Goal: Task Accomplishment & Management: Manage account settings

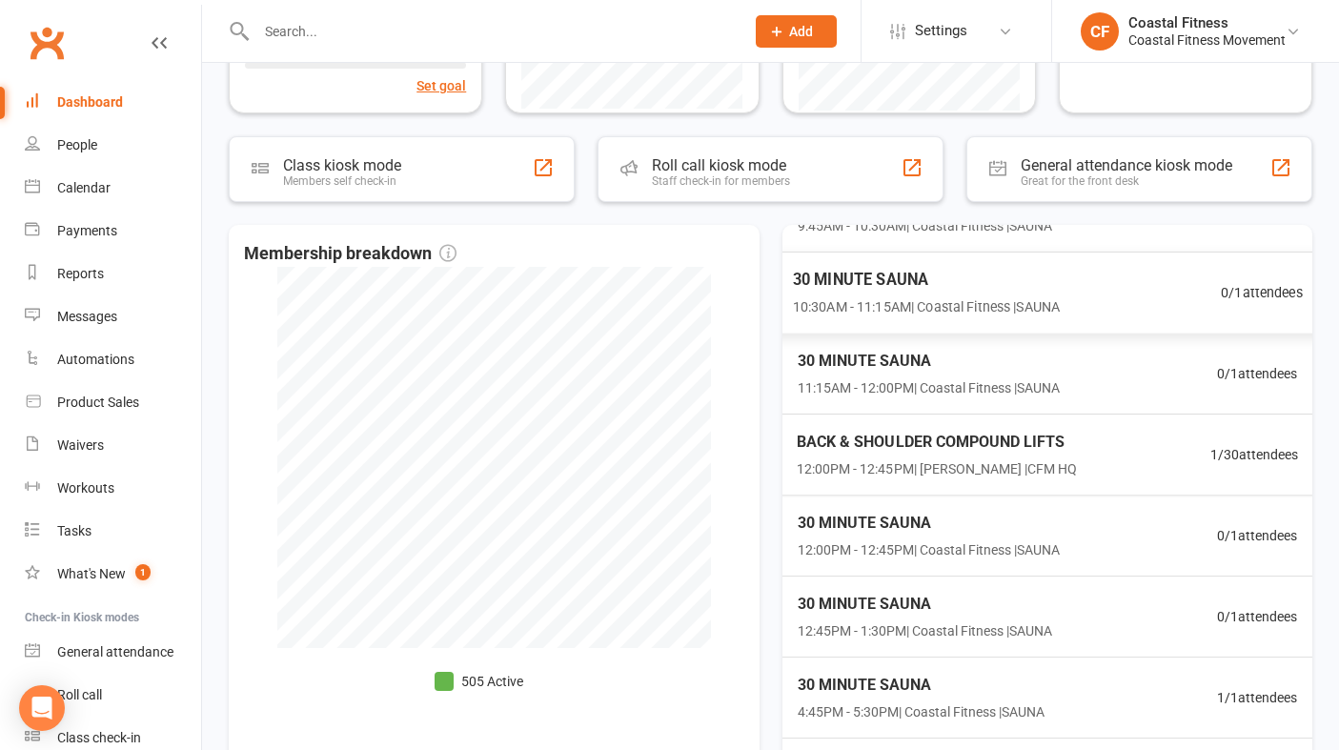
scroll to position [366, 0]
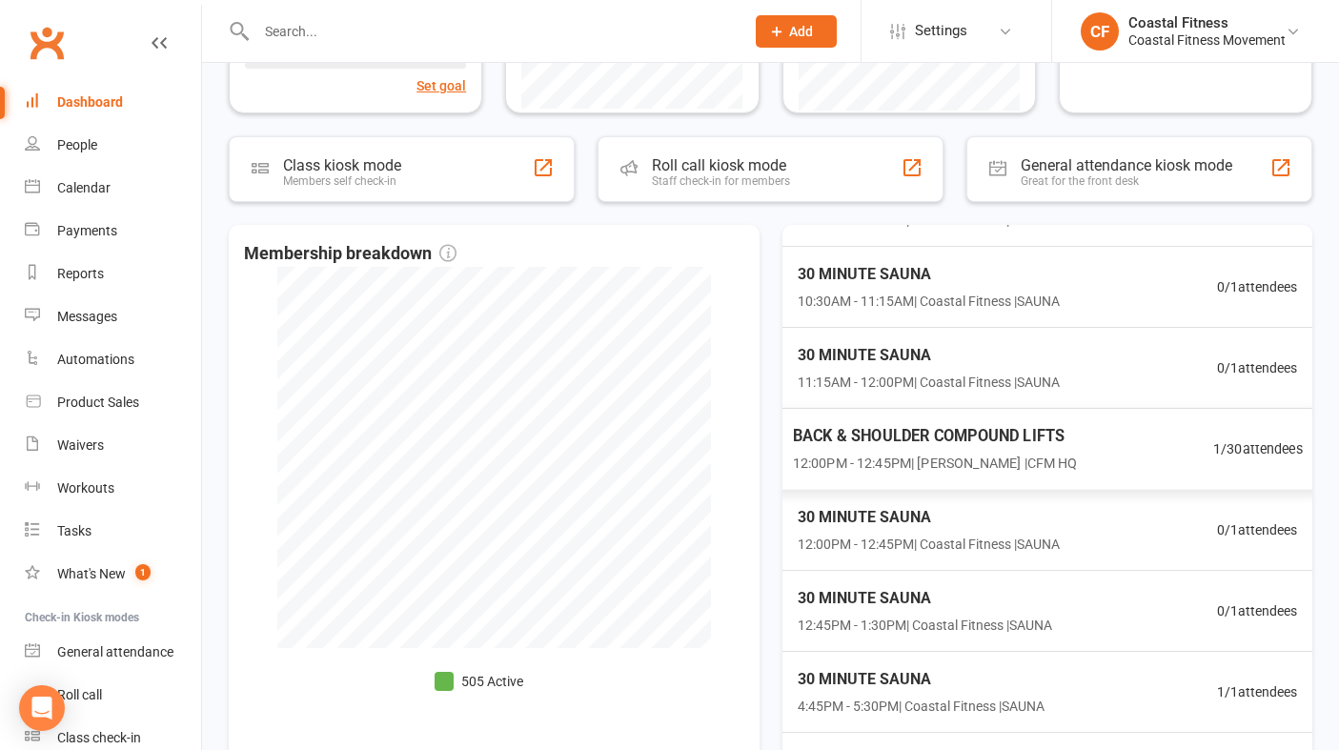
click at [874, 482] on div "BACK & SHOULDER COMPOUND LIFTS 12:00PM - 12:45PM | Ash [PERSON_NAME] | CFM HQ 1…" at bounding box center [1047, 449] width 556 height 83
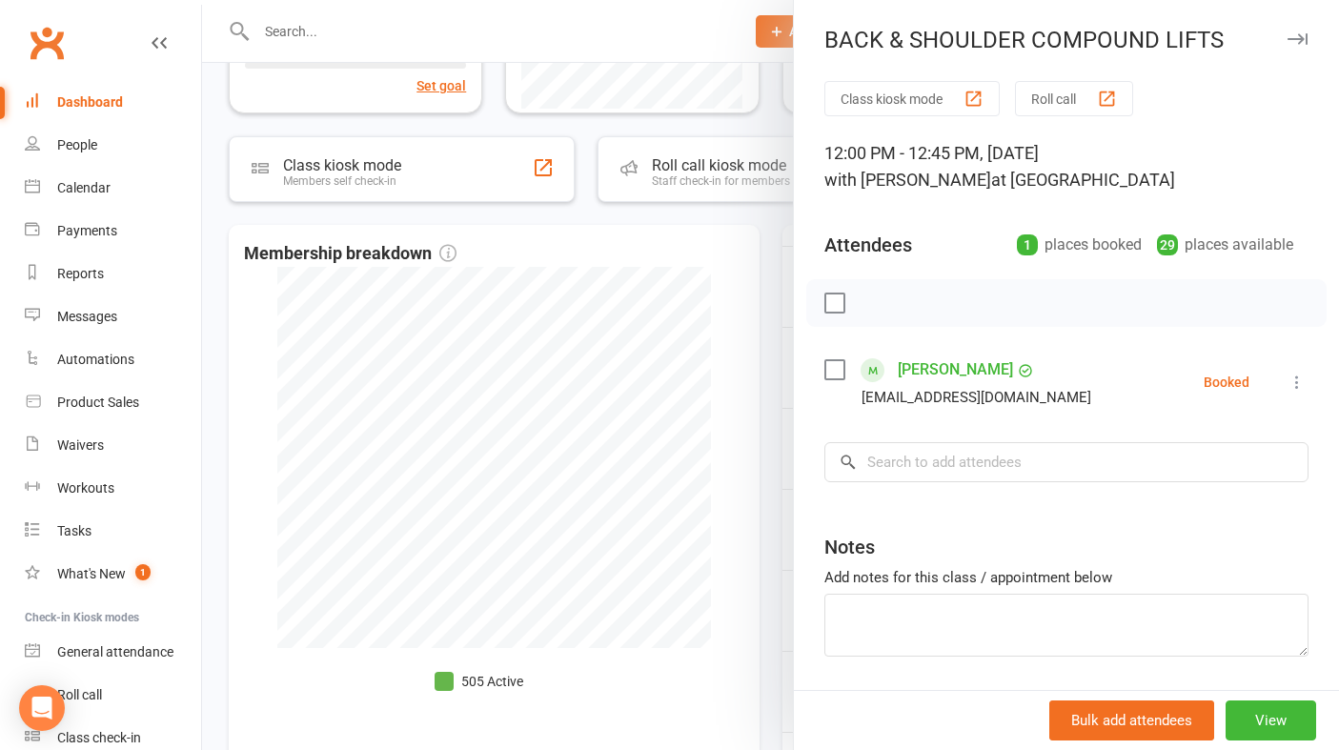
click at [1298, 36] on icon "button" at bounding box center [1297, 38] width 20 height 11
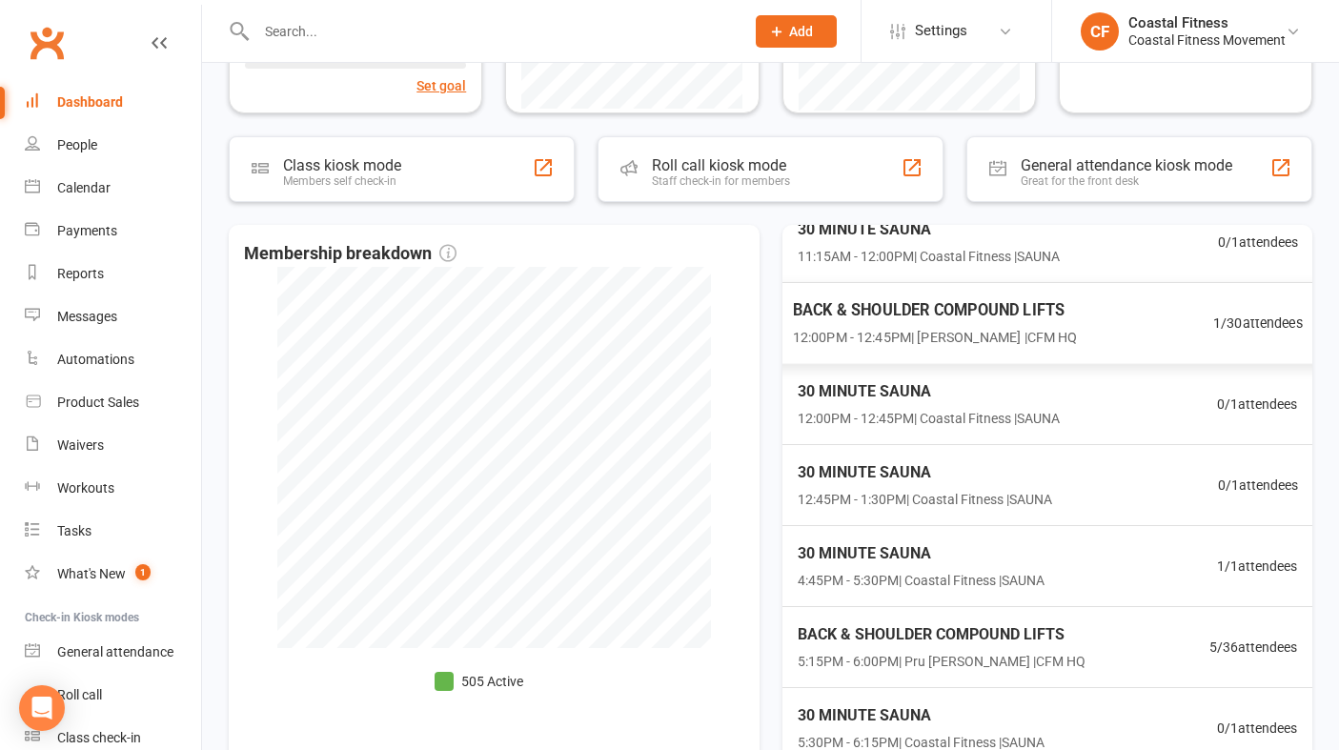
scroll to position [514, 0]
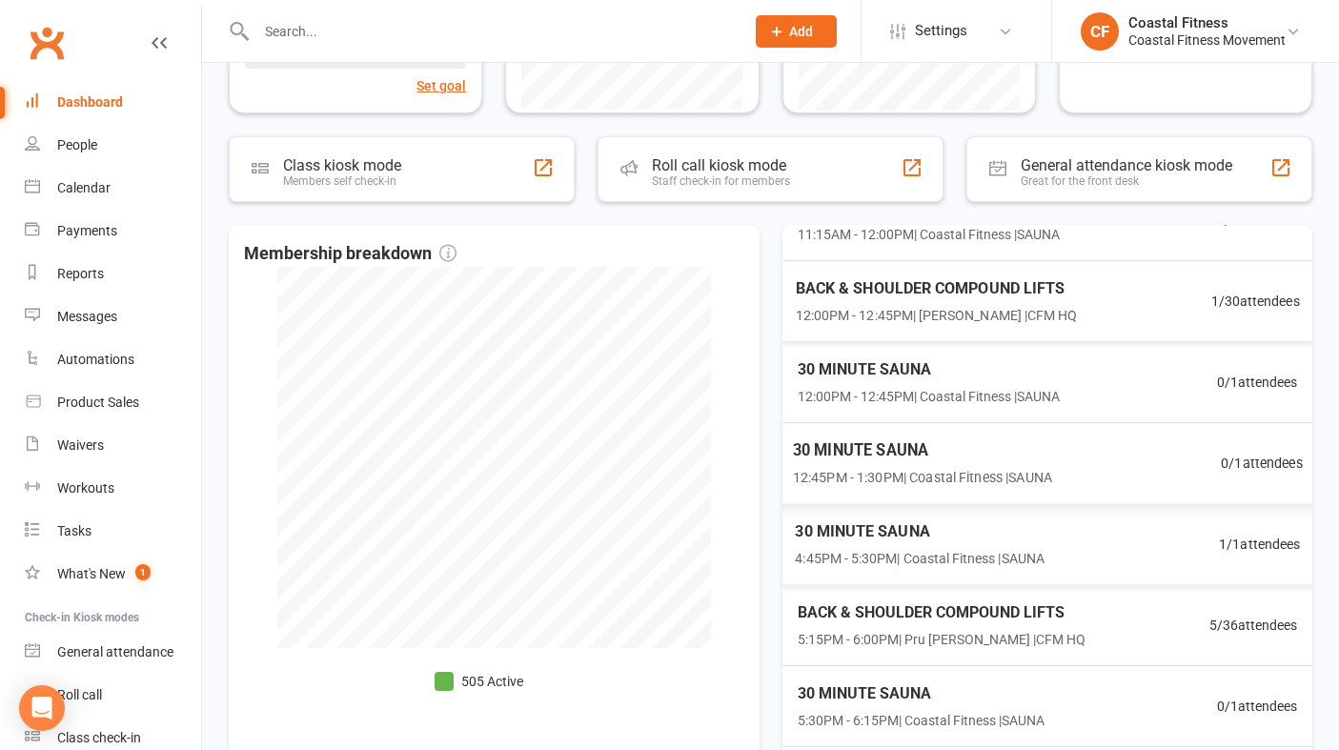
click at [904, 545] on div "30 MINUTE SAUNA 4:45PM - 5:30PM | Coastal Fitness | SAUNA" at bounding box center [920, 544] width 250 height 50
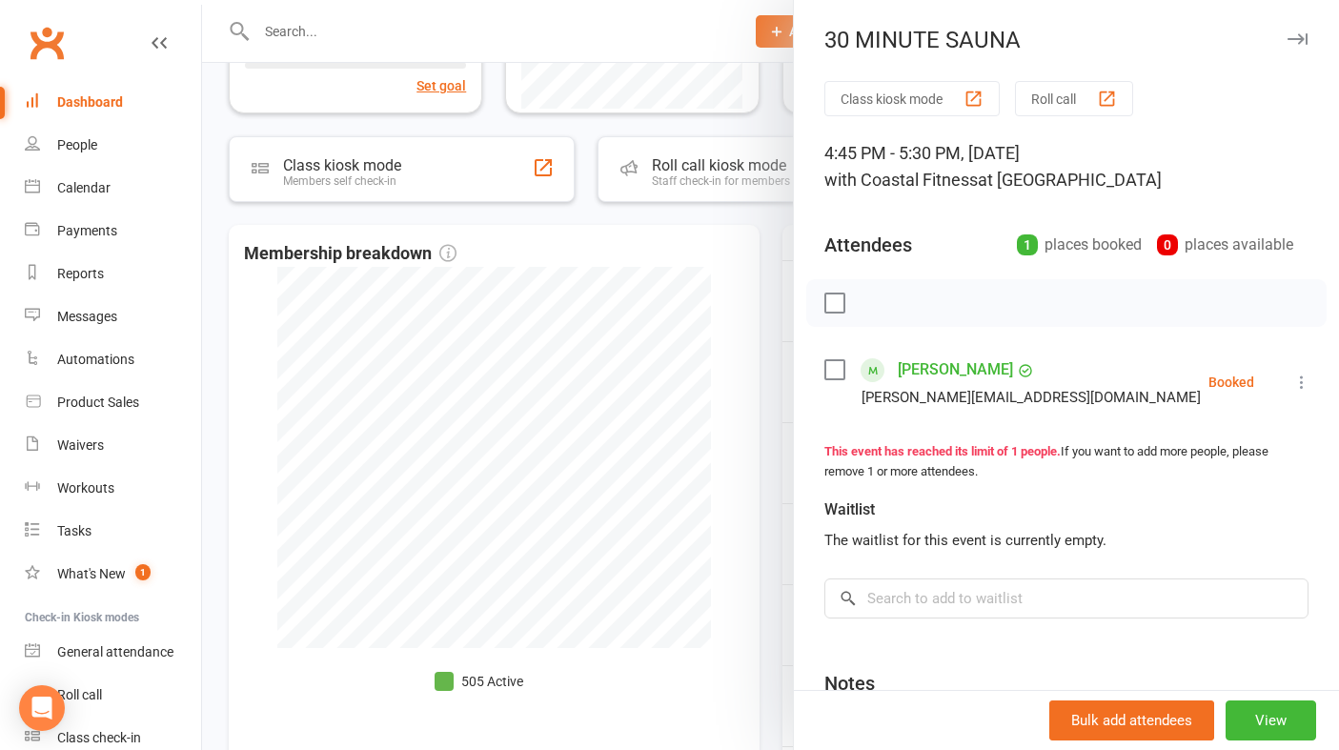
click at [1295, 392] on button at bounding box center [1301, 382] width 23 height 23
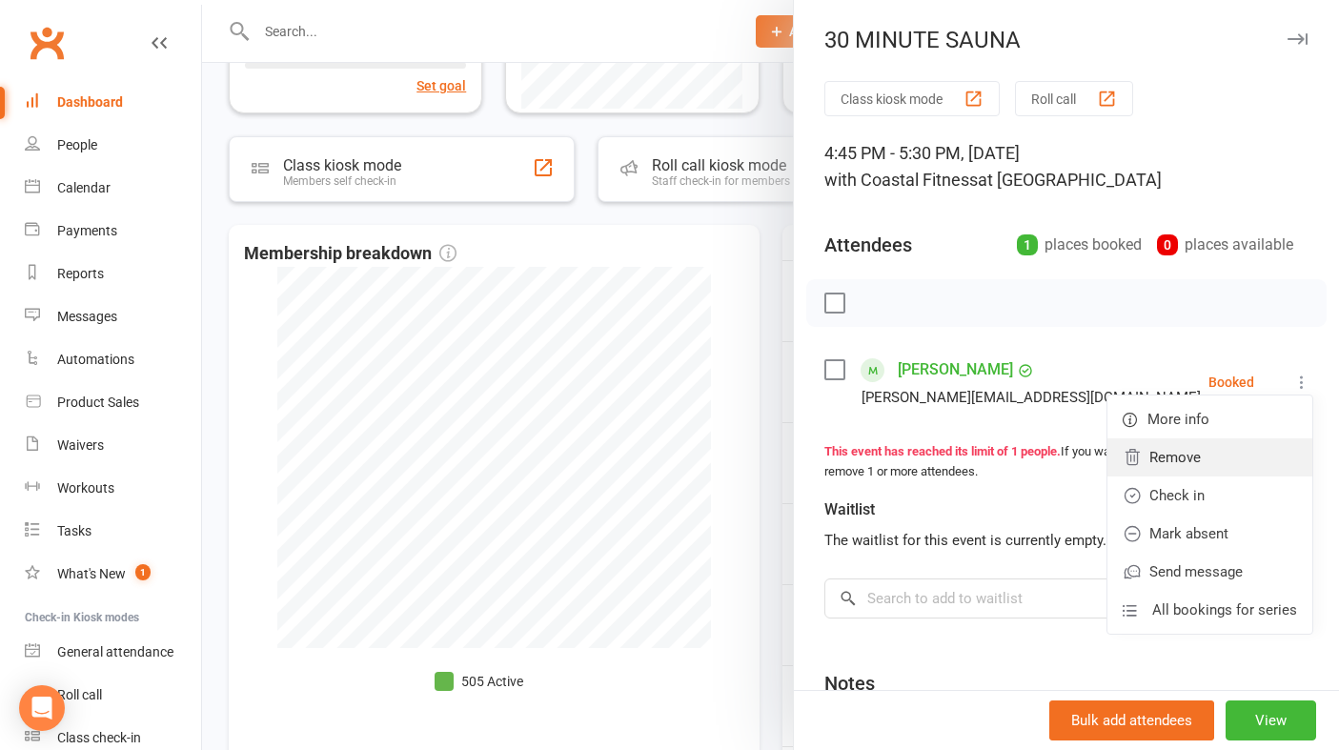
click at [1182, 450] on link "Remove" at bounding box center [1209, 457] width 205 height 38
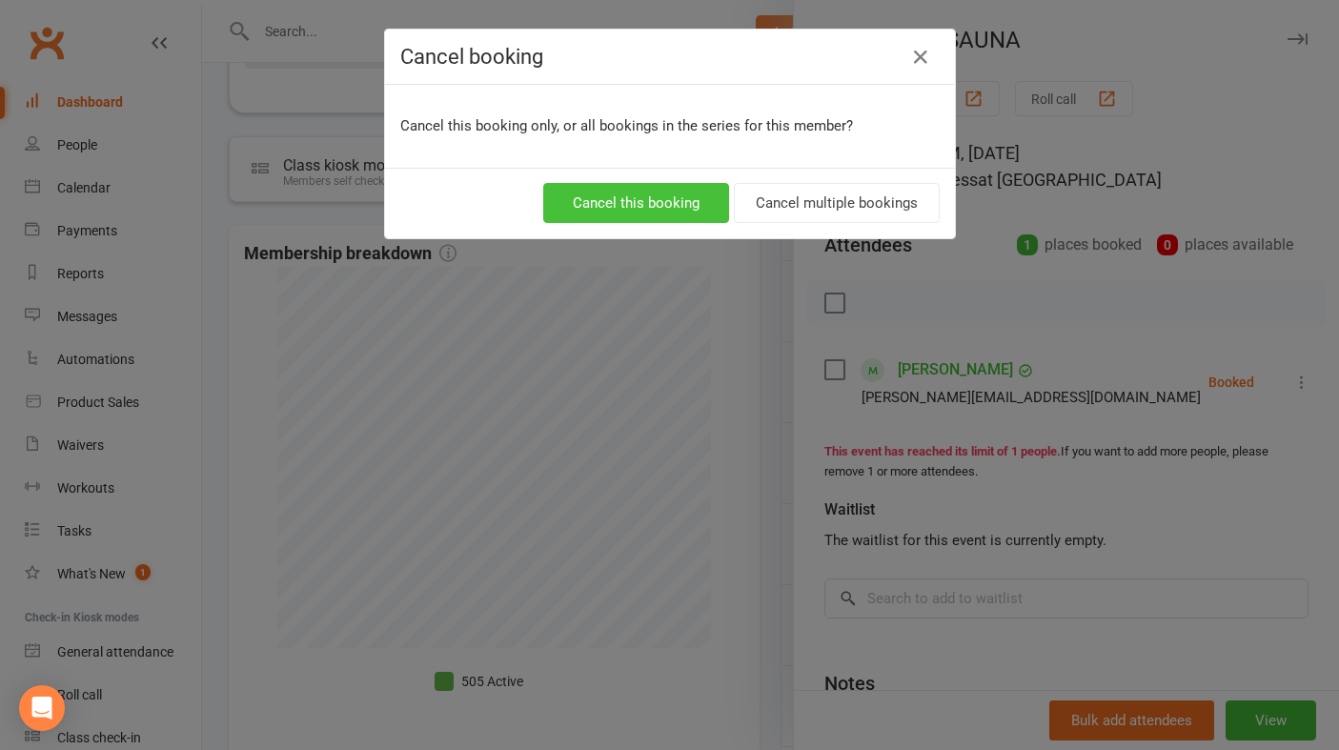
click at [617, 211] on button "Cancel this booking" at bounding box center [636, 203] width 186 height 40
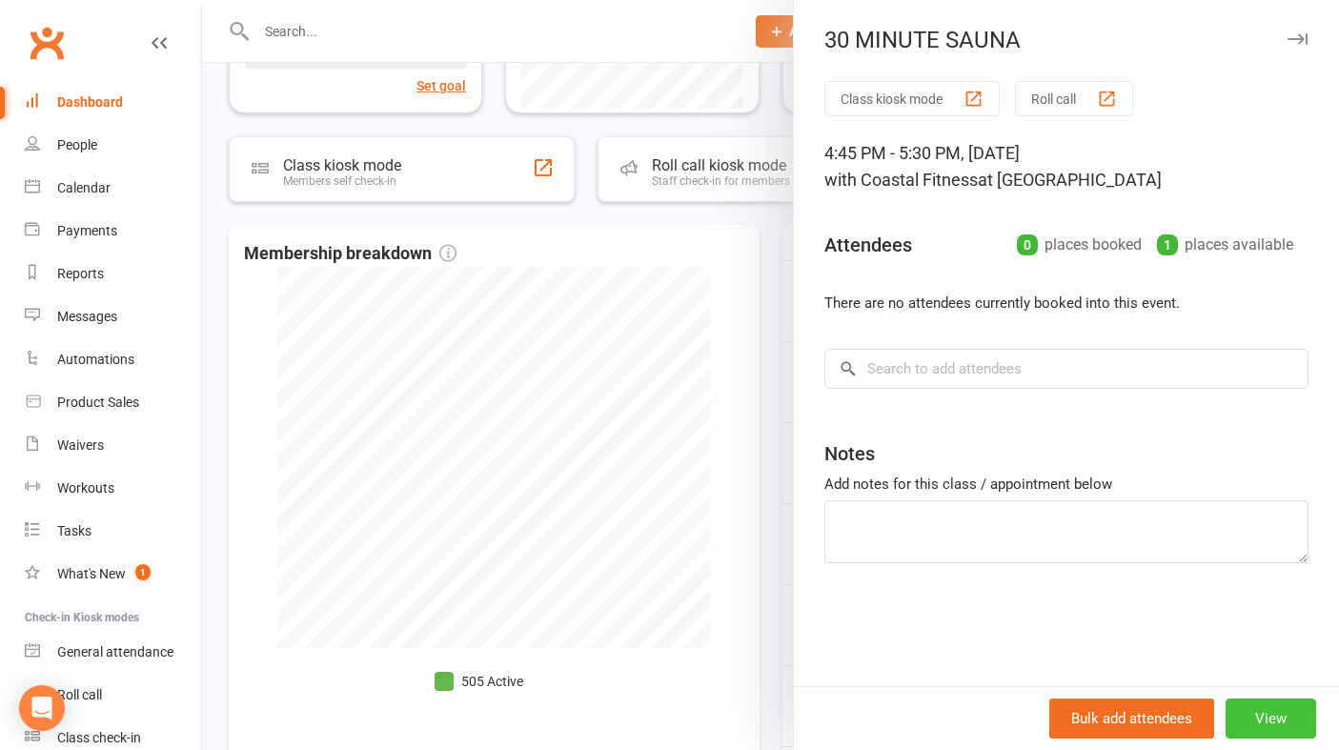
click at [1281, 713] on button "View" at bounding box center [1270, 718] width 91 height 40
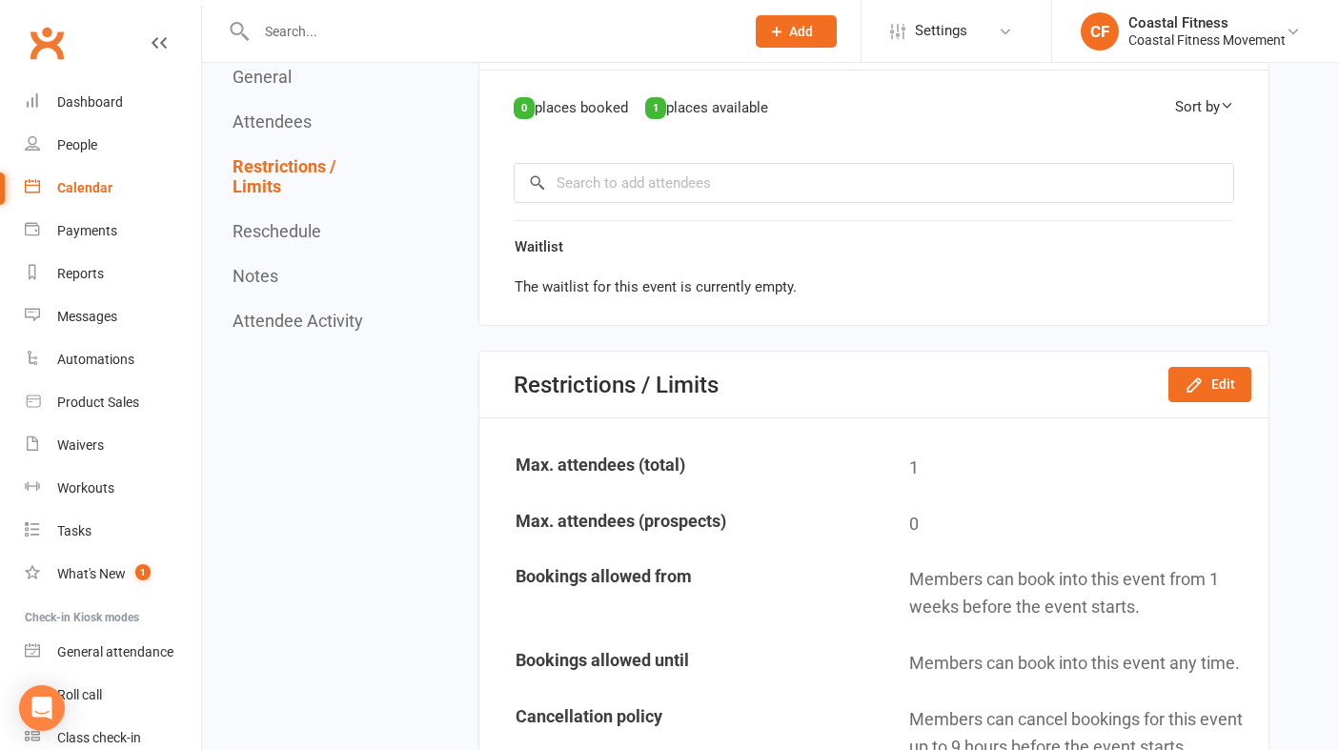
scroll to position [993, 0]
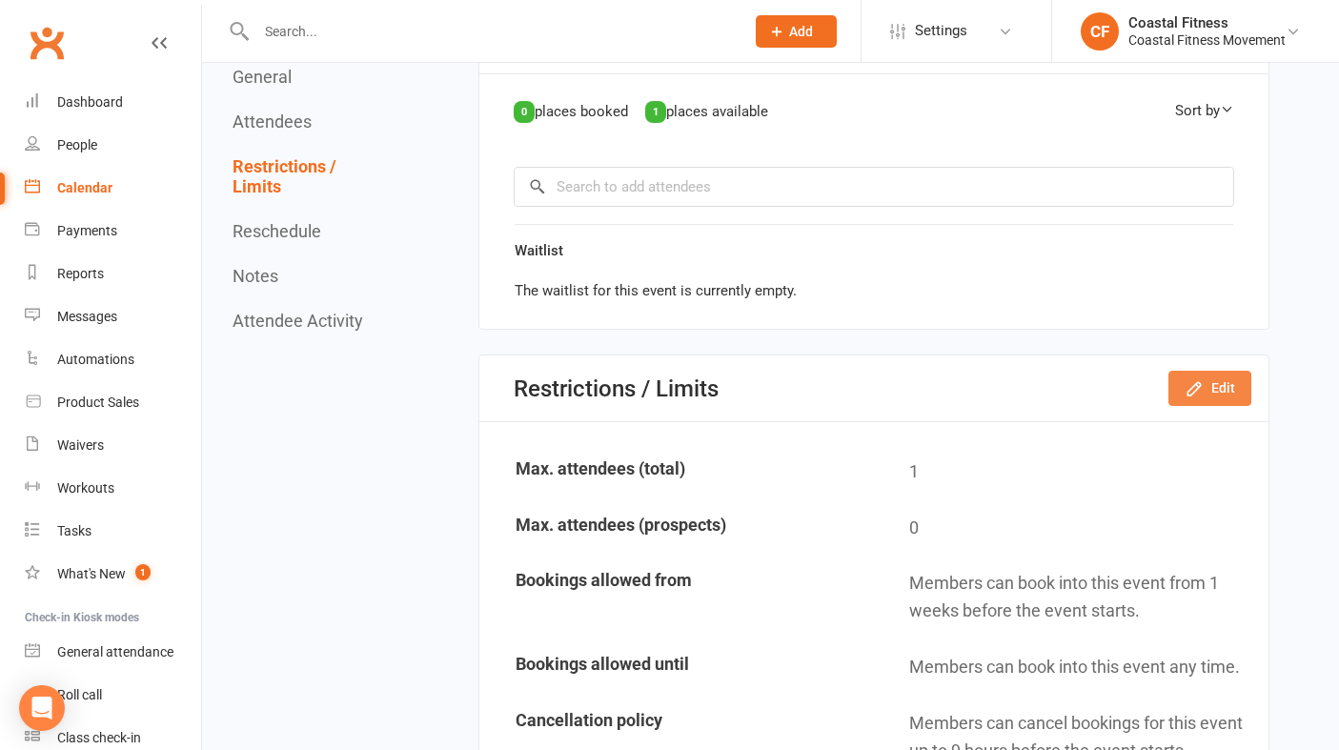
click at [1213, 386] on button "Edit" at bounding box center [1209, 388] width 83 height 34
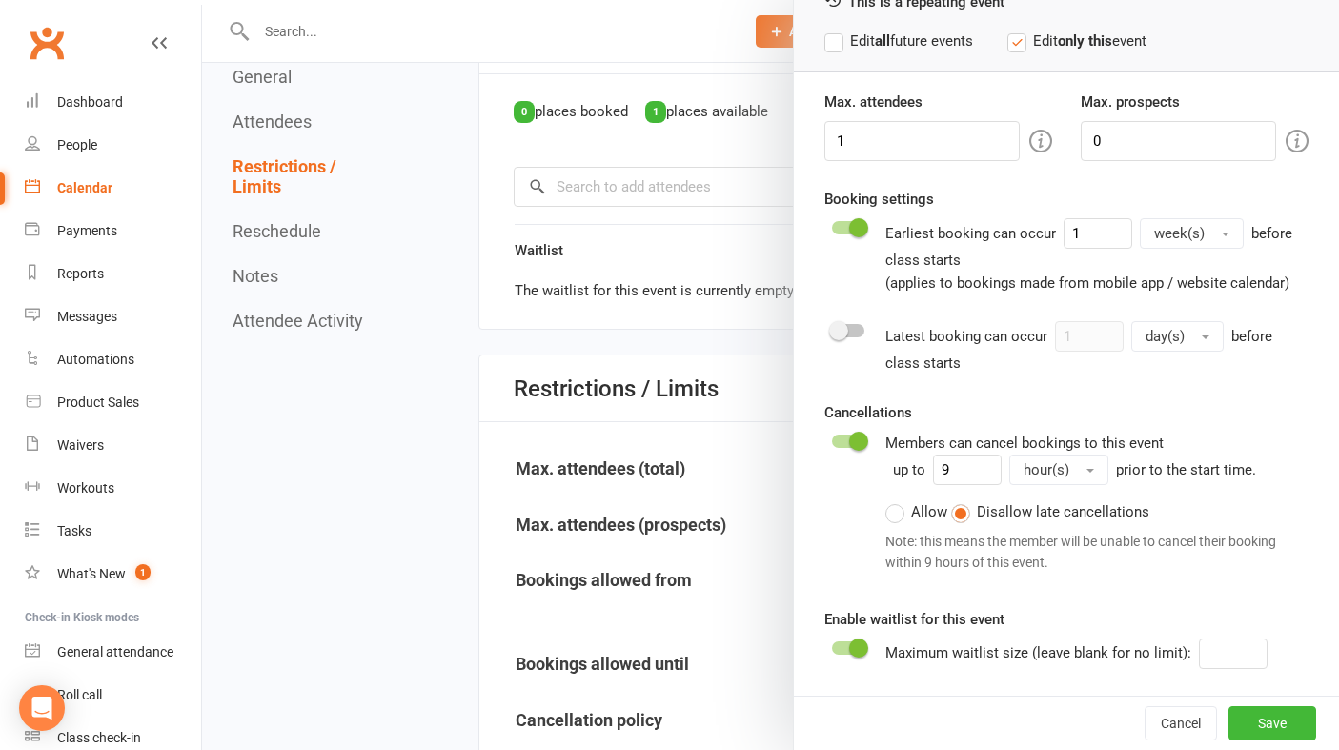
scroll to position [108, 0]
click at [971, 475] on input "9" at bounding box center [967, 471] width 69 height 30
type input "1"
click at [1284, 721] on button "Save" at bounding box center [1272, 723] width 88 height 34
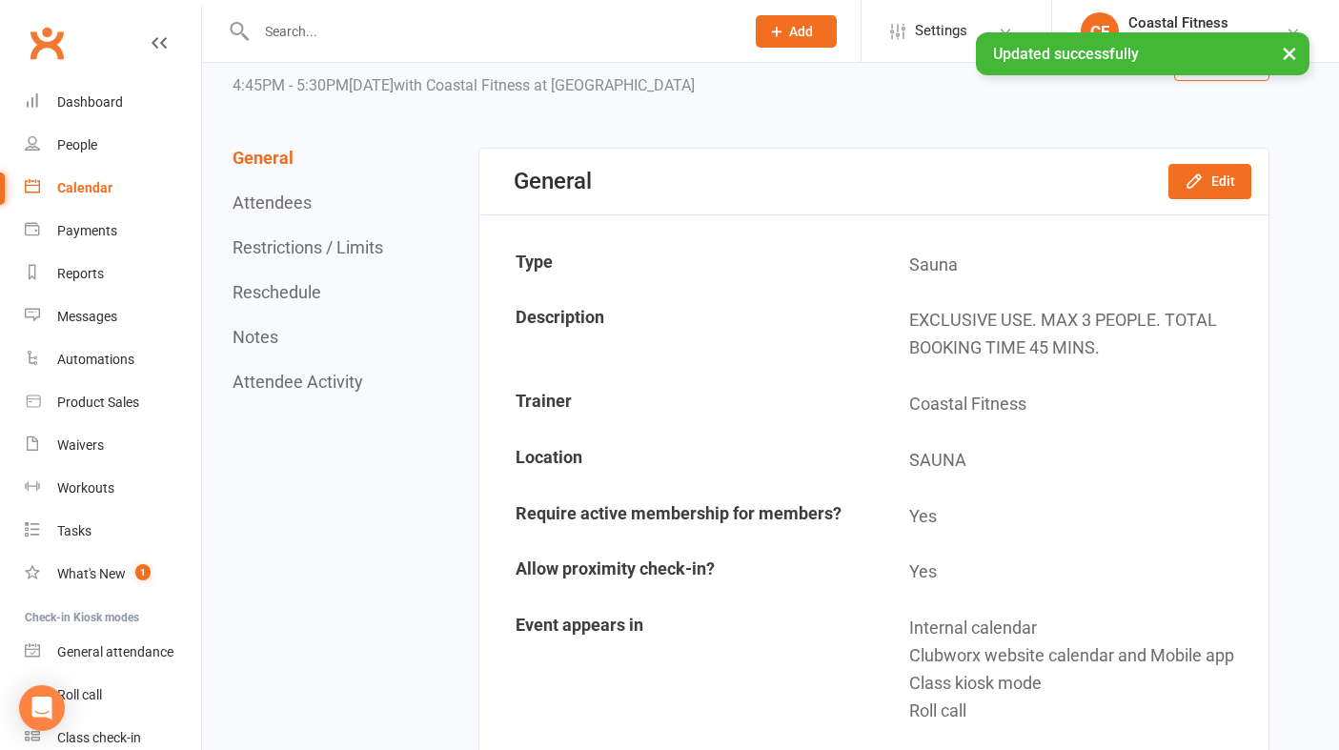
scroll to position [0, 0]
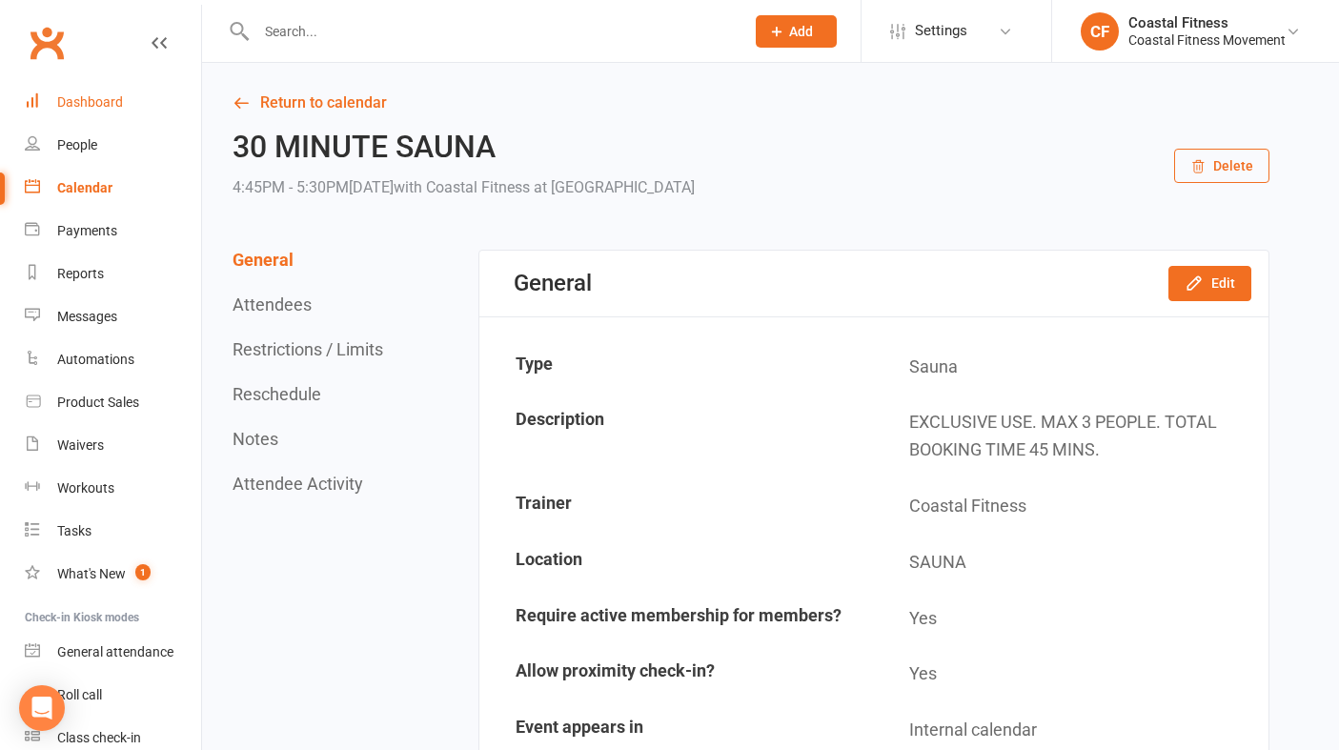
click at [51, 102] on link "Dashboard" at bounding box center [113, 102] width 176 height 43
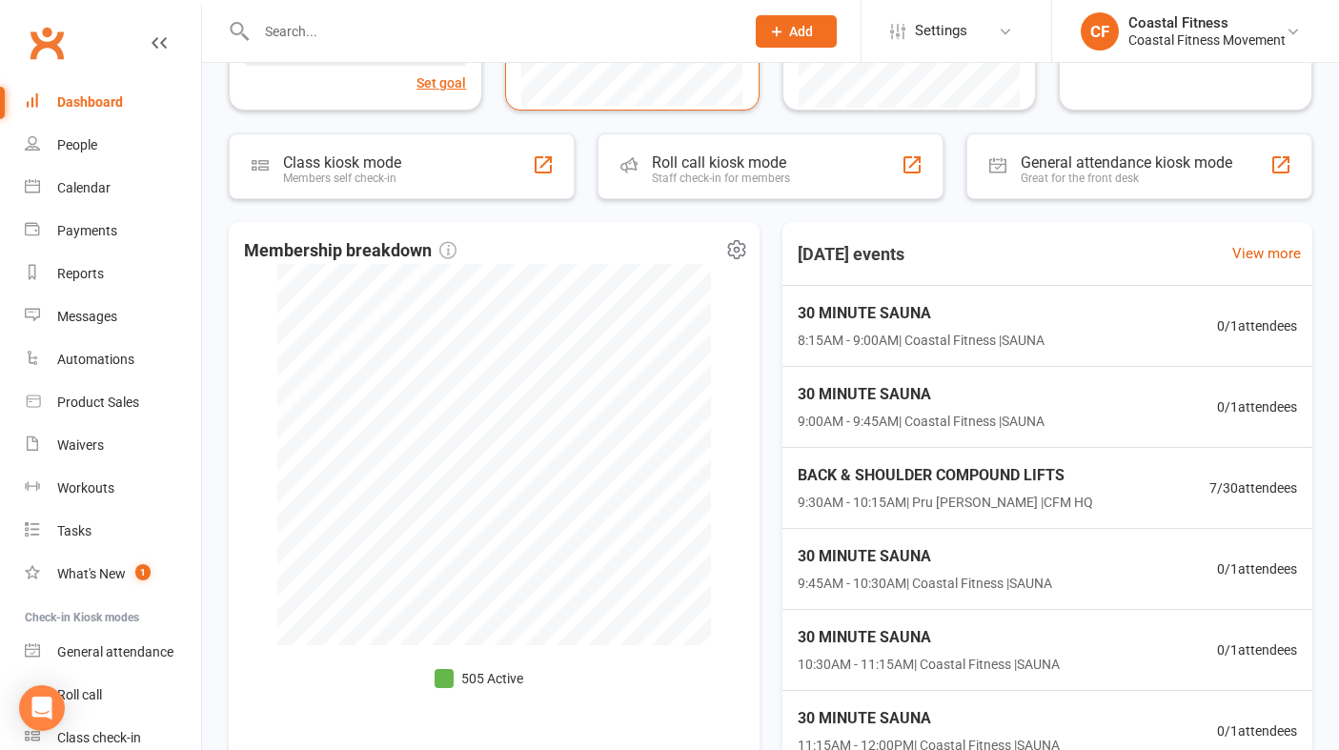
scroll to position [295, 0]
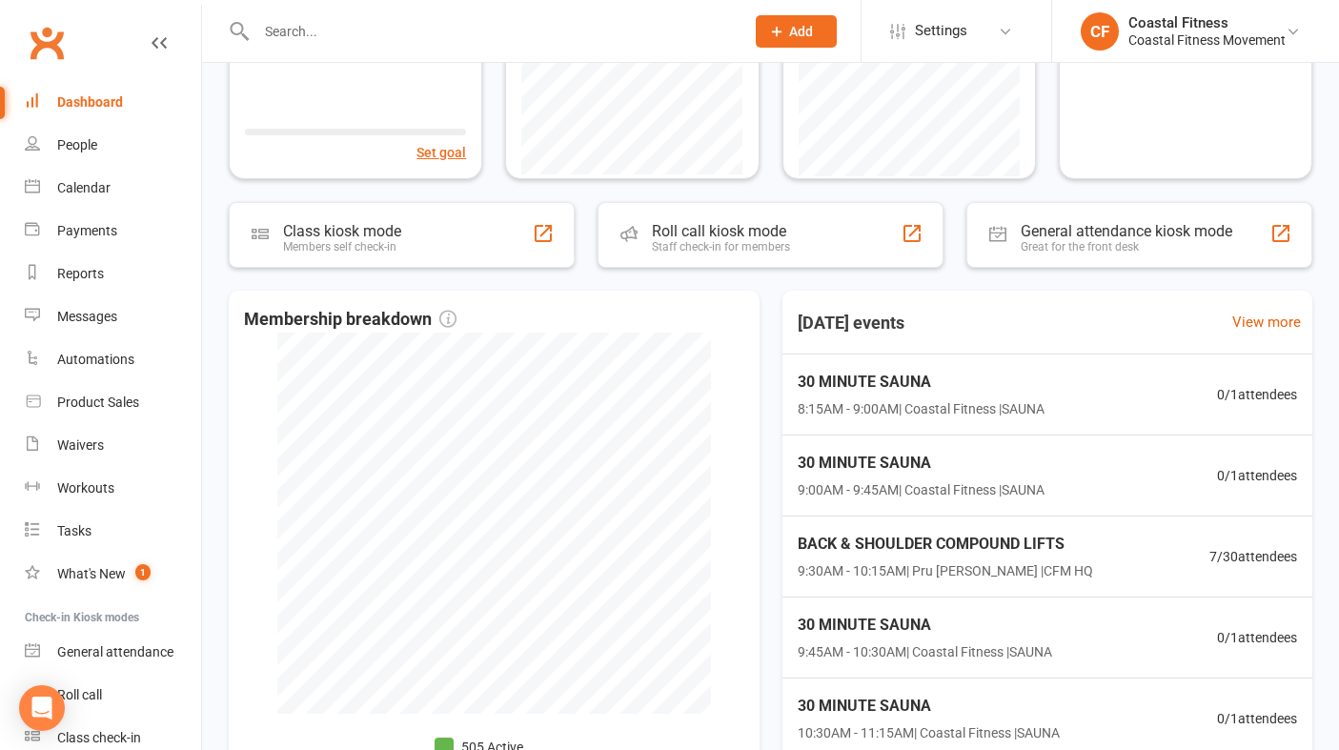
click at [311, 22] on input "text" at bounding box center [491, 31] width 480 height 27
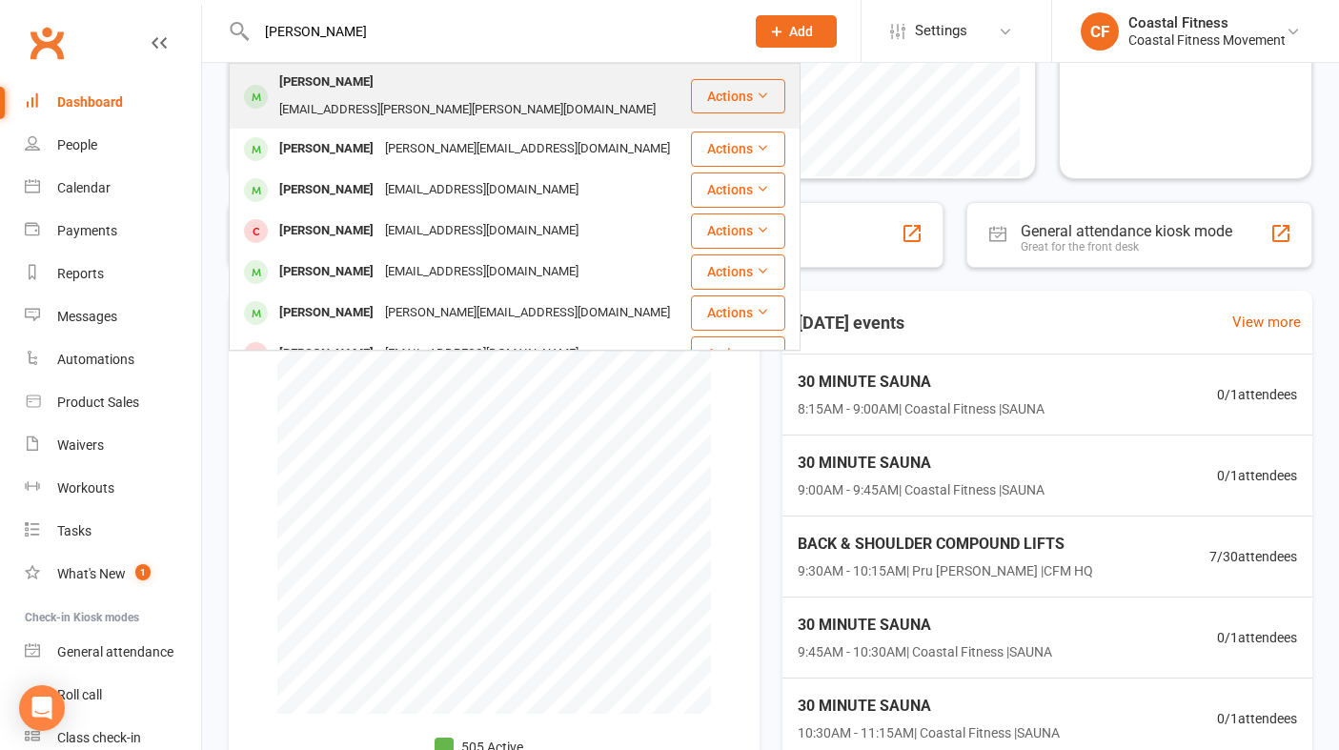
type input "[PERSON_NAME]"
click at [376, 96] on div "[EMAIL_ADDRESS][PERSON_NAME][PERSON_NAME][DOMAIN_NAME]" at bounding box center [467, 110] width 388 height 28
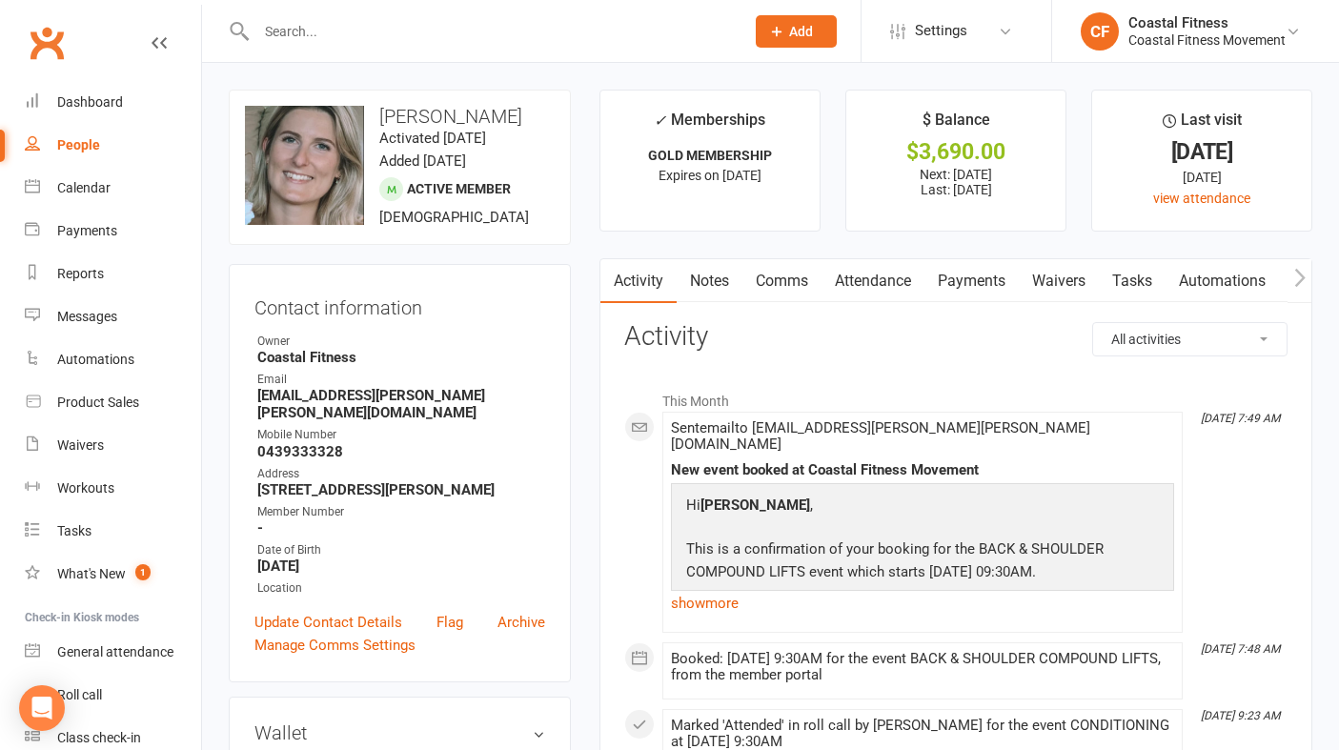
click at [988, 288] on link "Payments" at bounding box center [971, 281] width 94 height 44
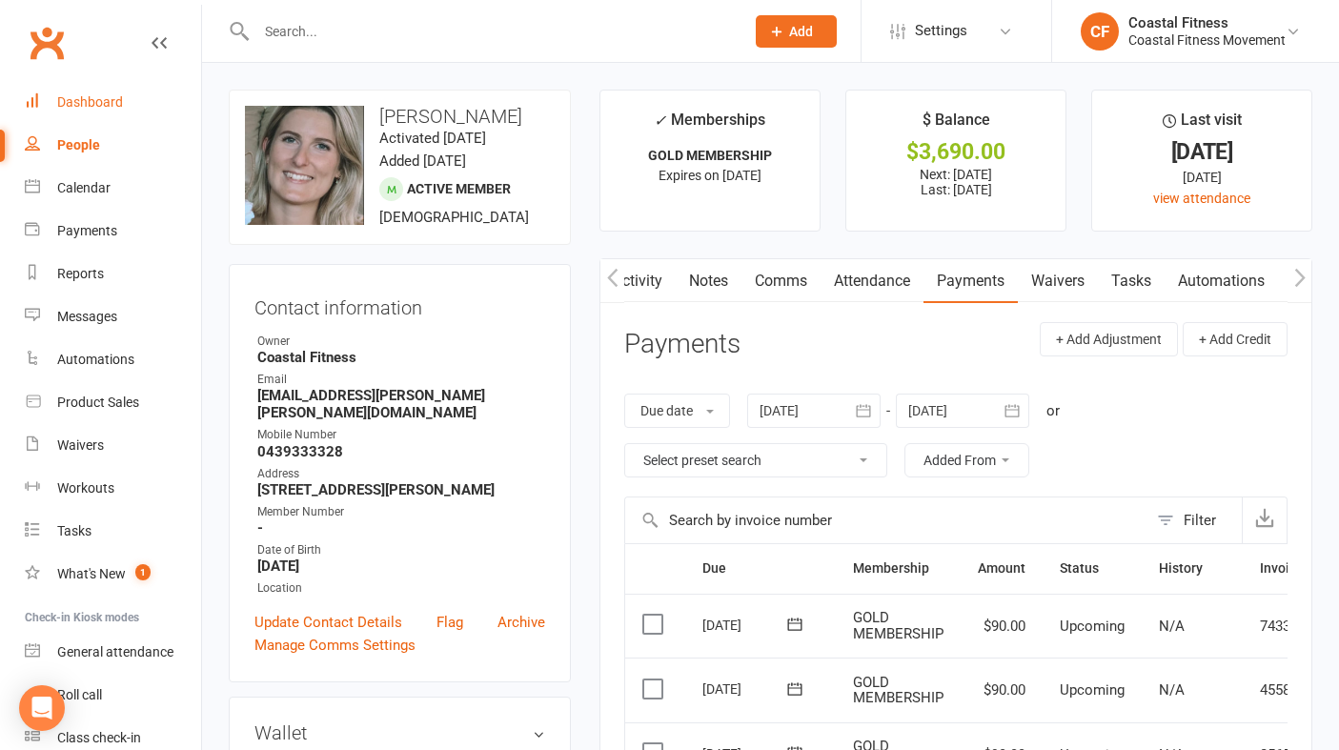
click at [88, 105] on div "Dashboard" at bounding box center [90, 101] width 66 height 15
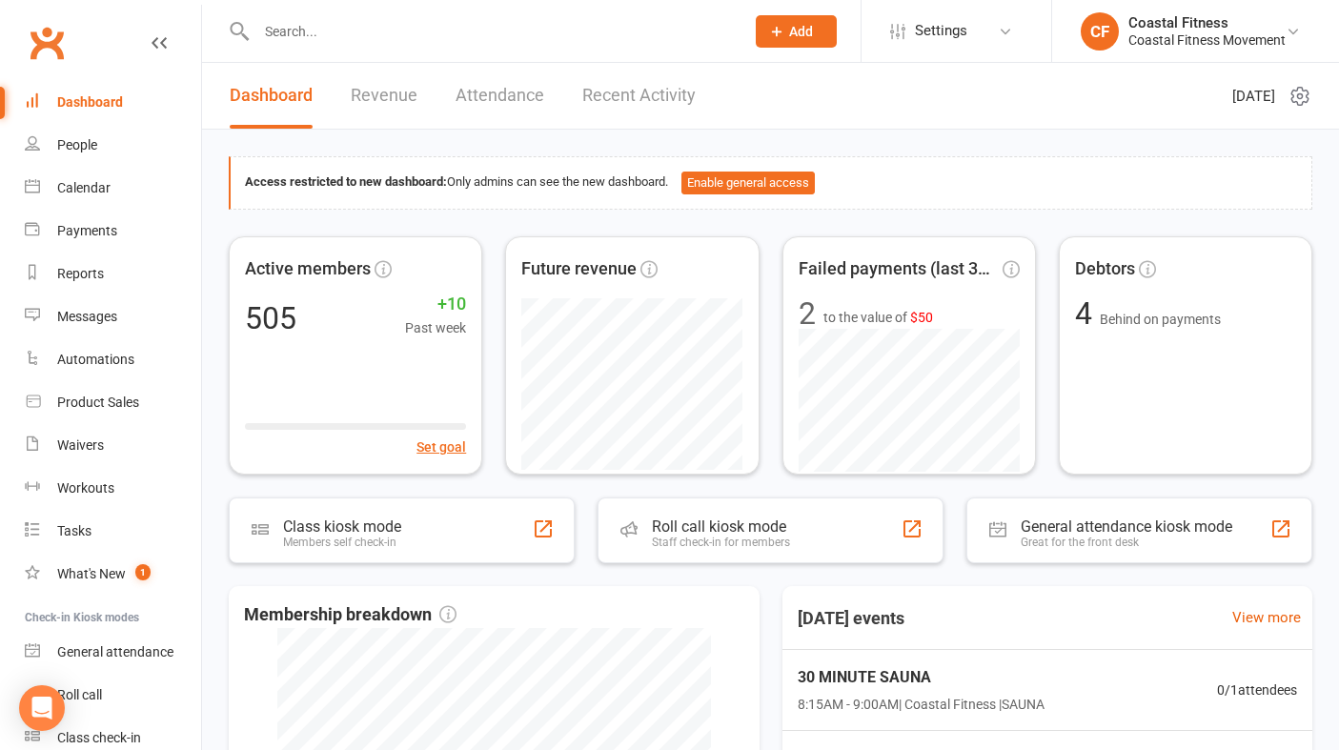
click at [812, 27] on button "Add" at bounding box center [796, 31] width 81 height 32
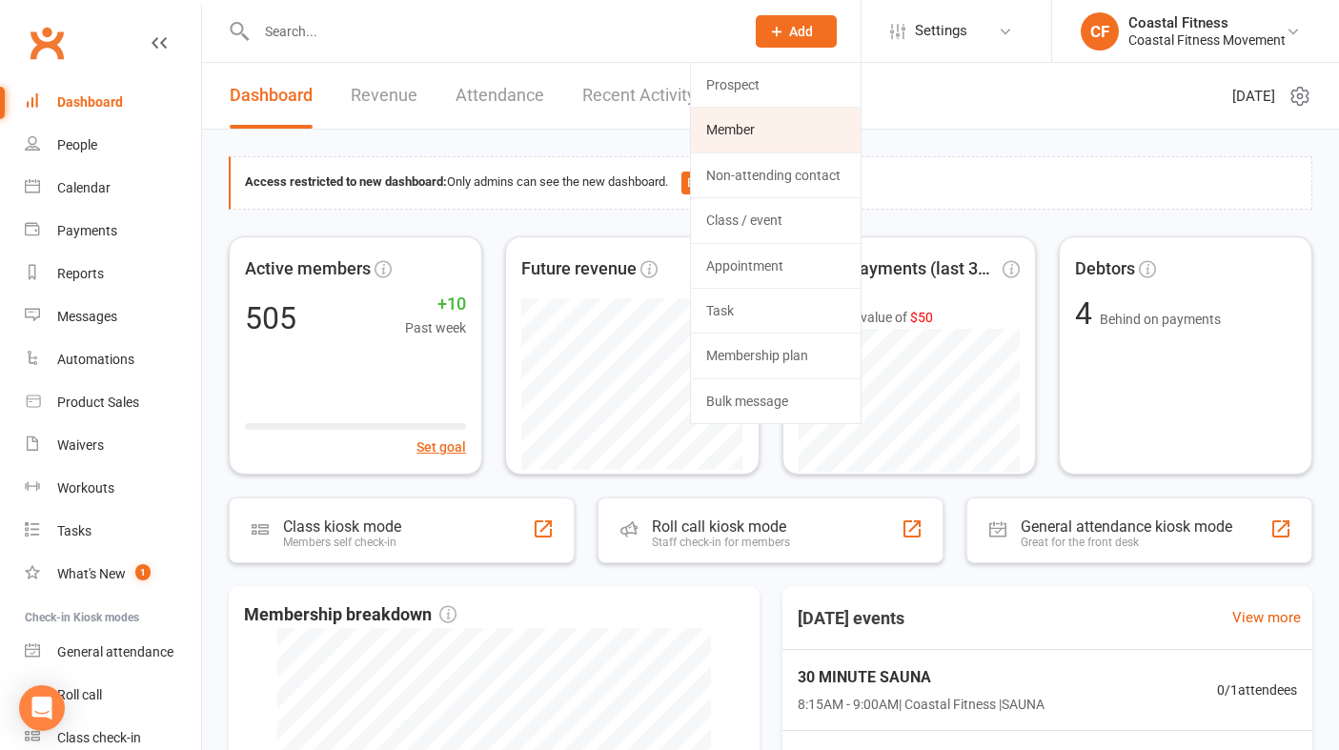
click at [779, 147] on link "Member" at bounding box center [776, 130] width 170 height 44
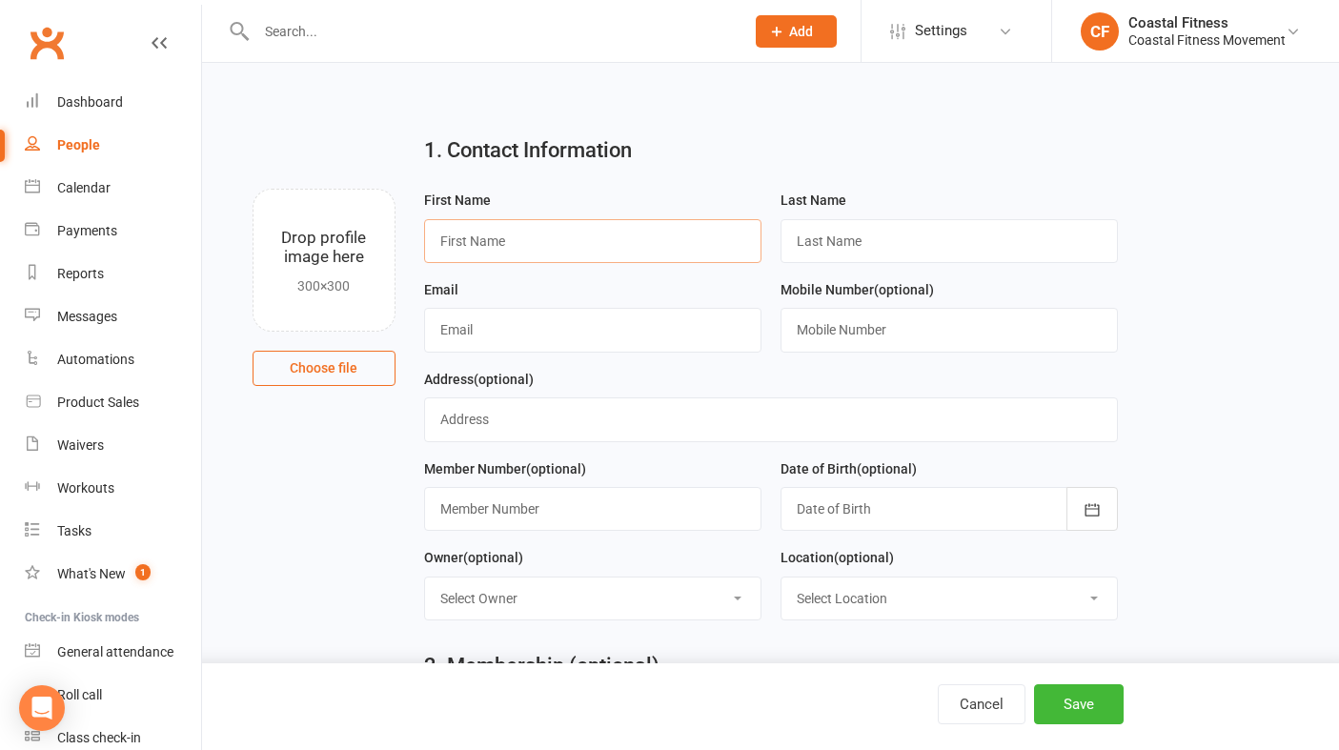
click at [463, 235] on input "text" at bounding box center [592, 241] width 337 height 44
type input "[PERSON_NAME]"
click at [618, 329] on input "text" at bounding box center [592, 330] width 337 height 44
paste input "[EMAIL_ADDRESS][DOMAIN_NAME]"
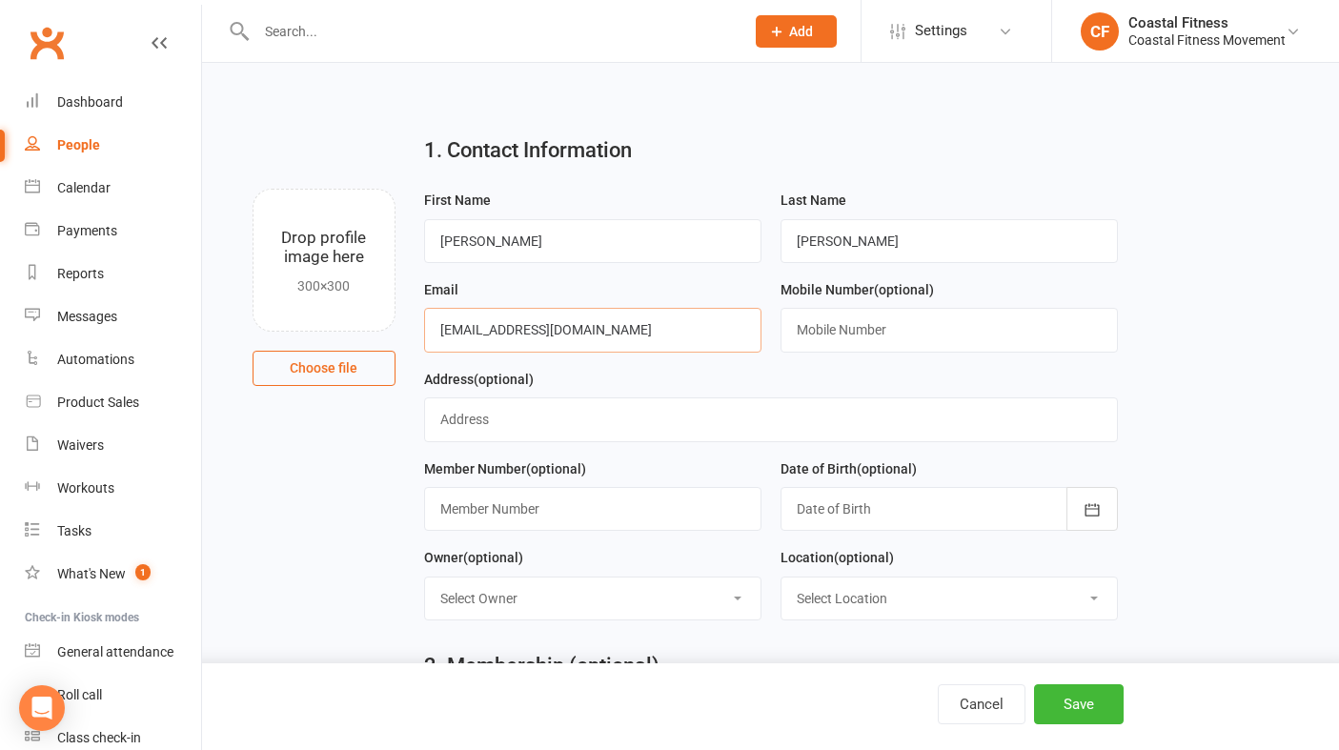
type input "[EMAIL_ADDRESS][DOMAIN_NAME]"
click at [858, 333] on input "text" at bounding box center [948, 330] width 337 height 44
paste input "0434905571"
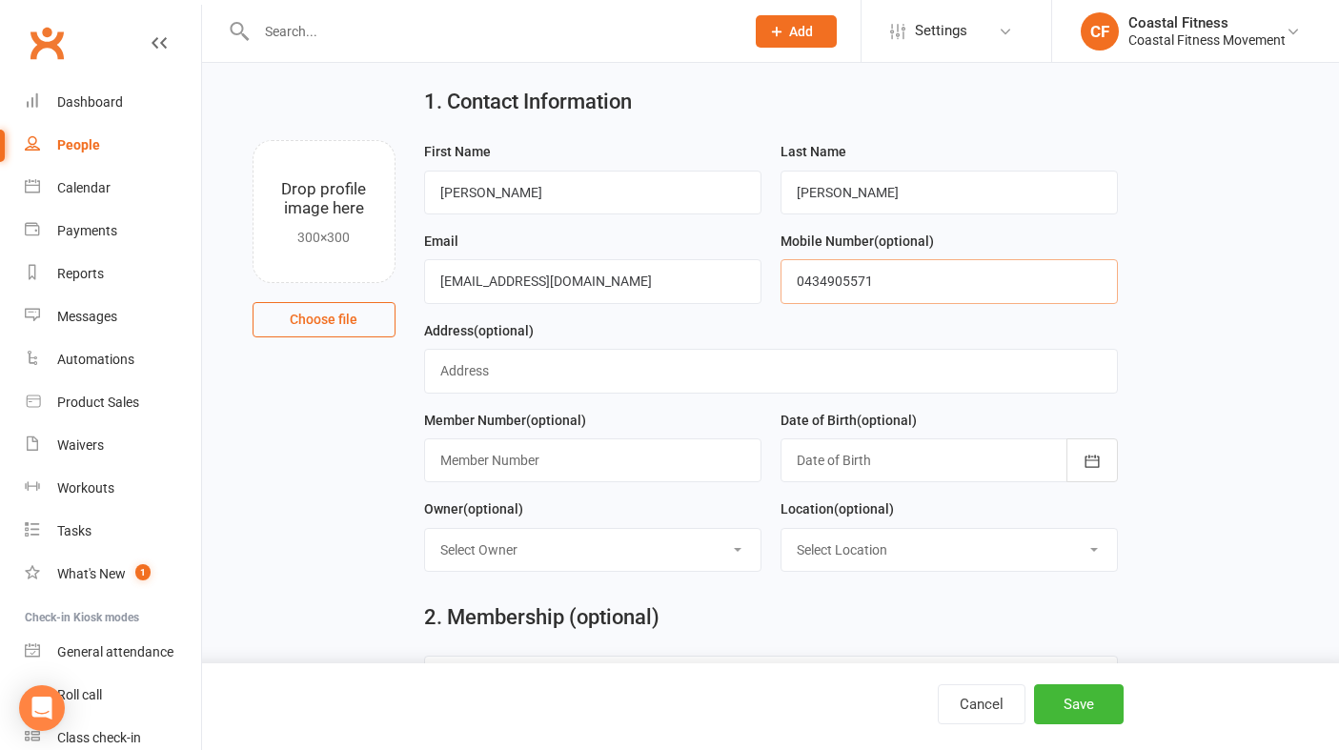
scroll to position [57, 0]
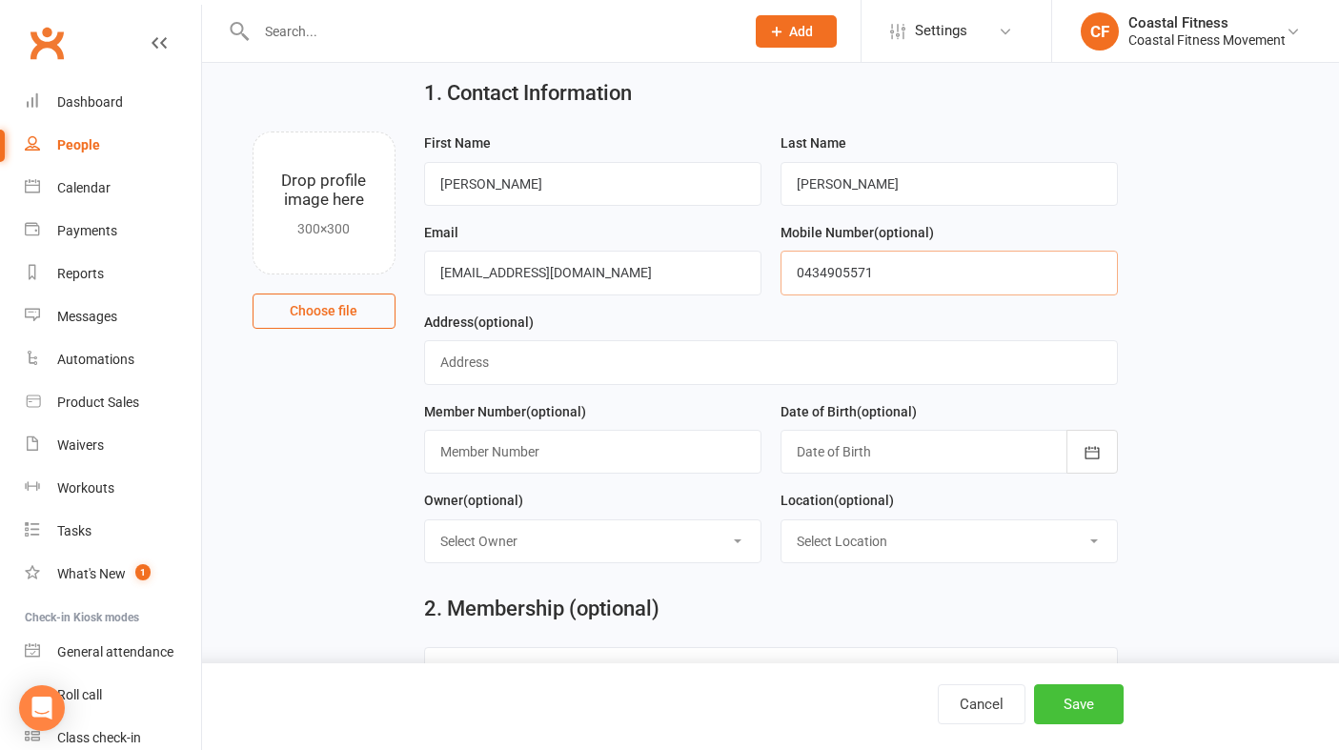
type input "0434905571"
click at [1117, 707] on button "Save" at bounding box center [1079, 704] width 90 height 40
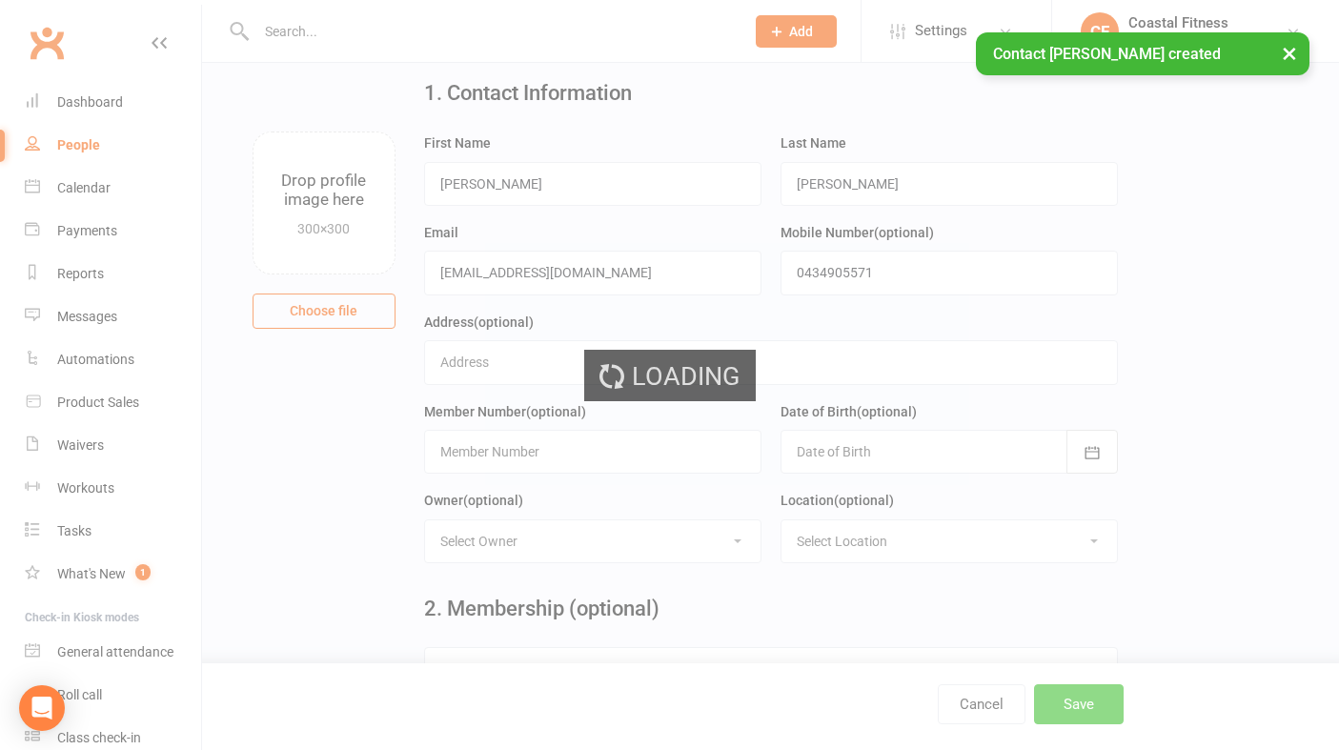
scroll to position [0, 0]
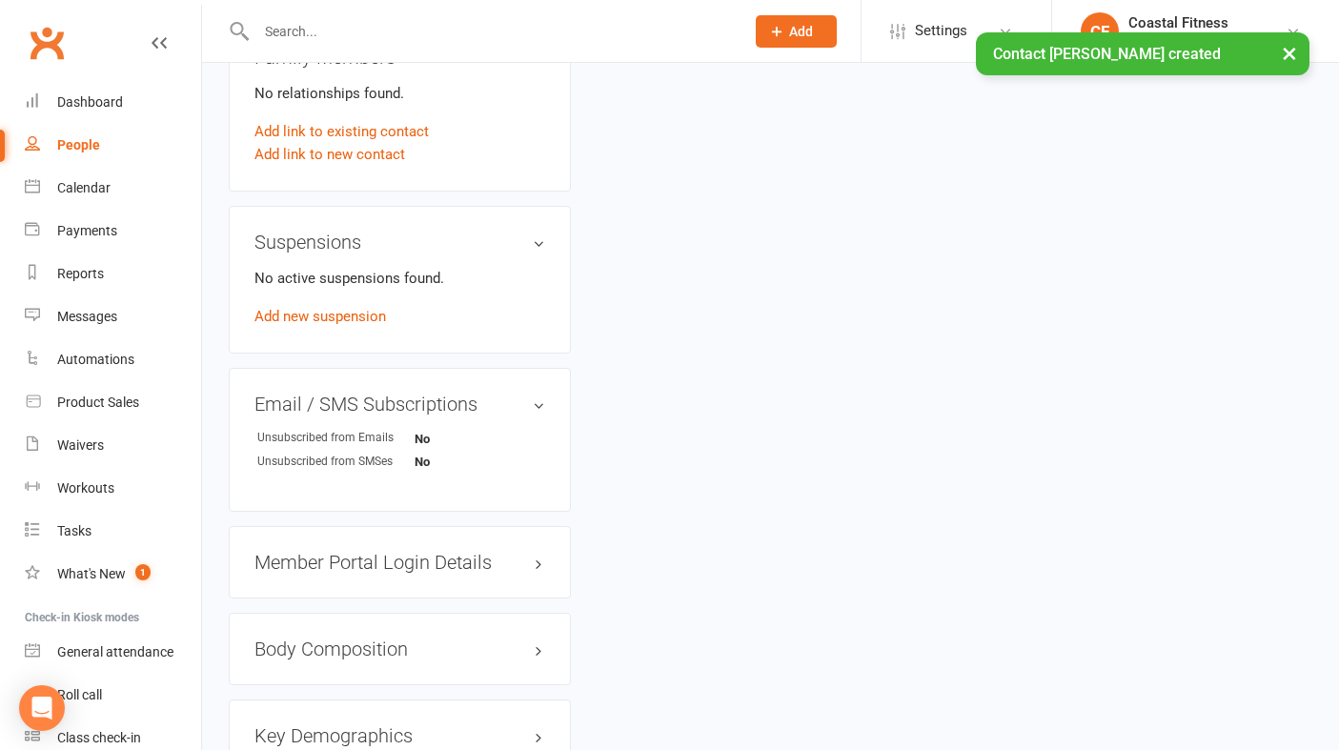
scroll to position [1022, 0]
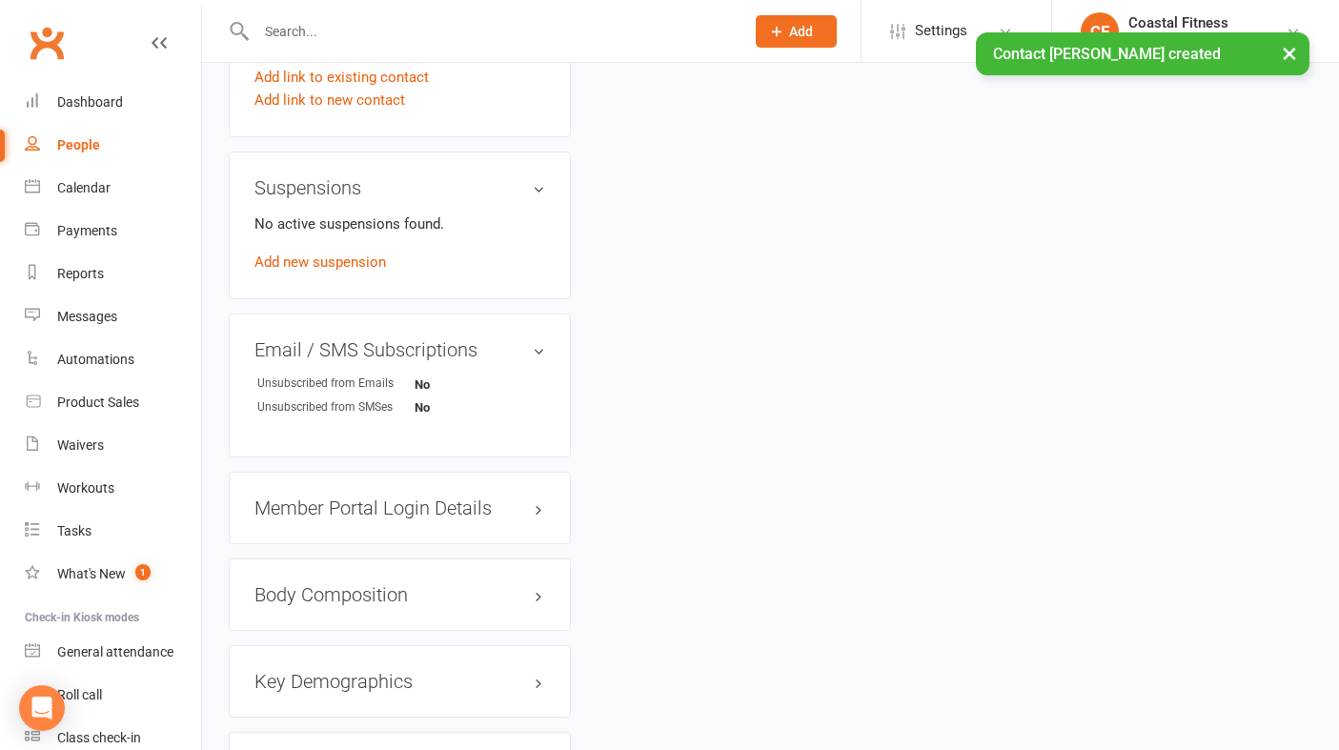
click at [446, 501] on h3 "Member Portal Login Details" at bounding box center [399, 507] width 291 height 21
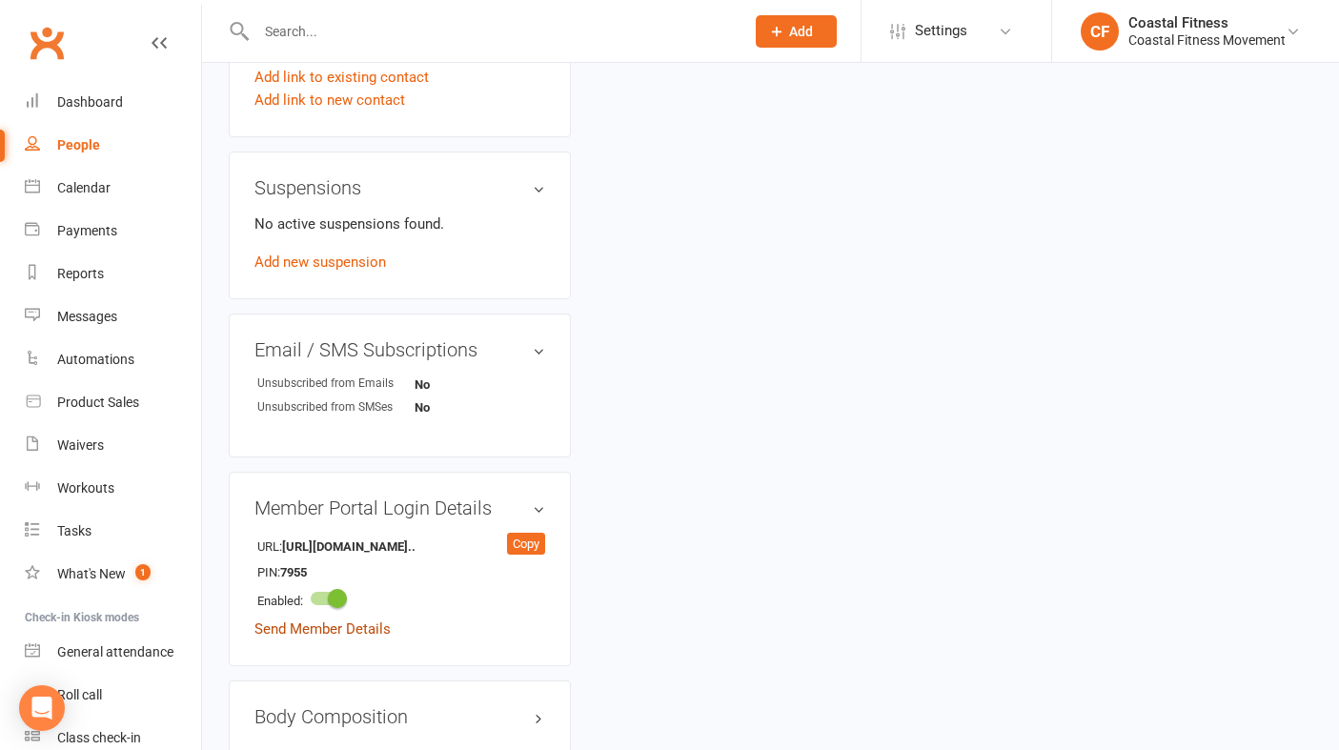
click at [321, 630] on link "Send Member Details" at bounding box center [322, 628] width 136 height 17
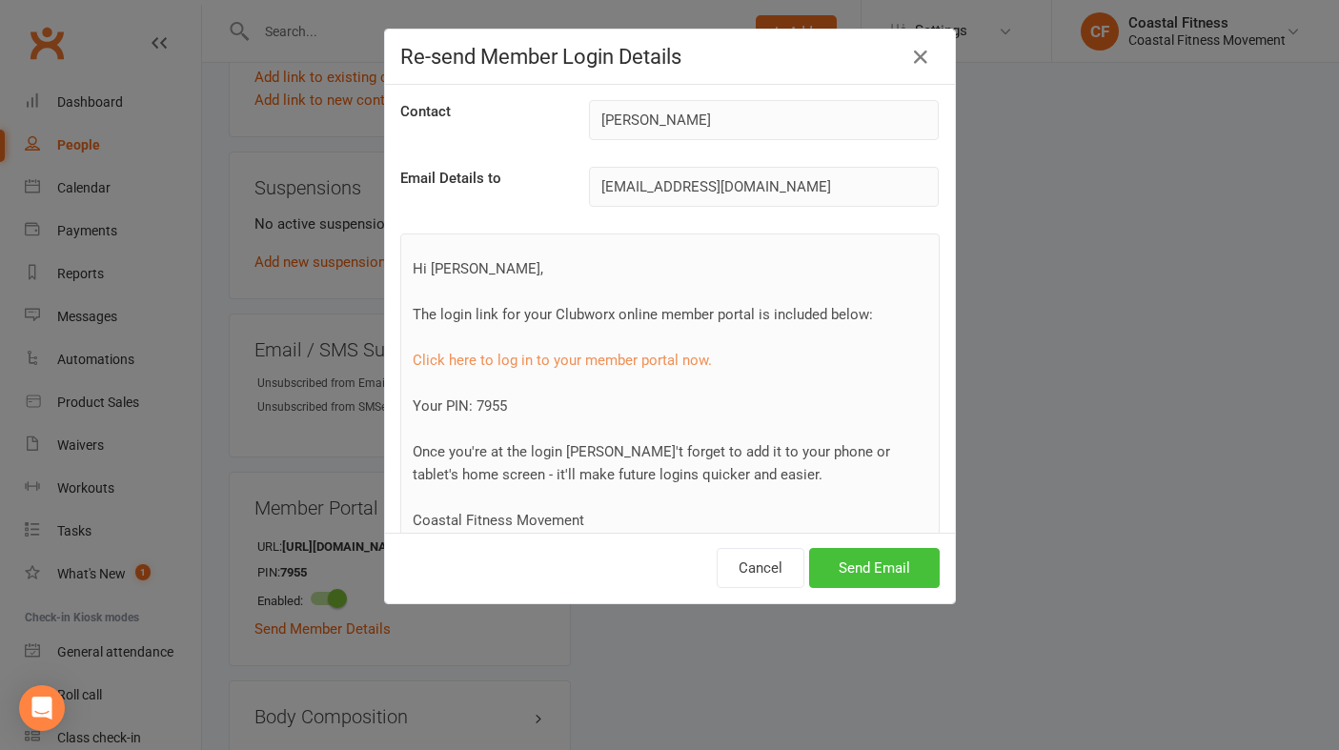
click at [869, 565] on button "Send Email" at bounding box center [874, 568] width 131 height 40
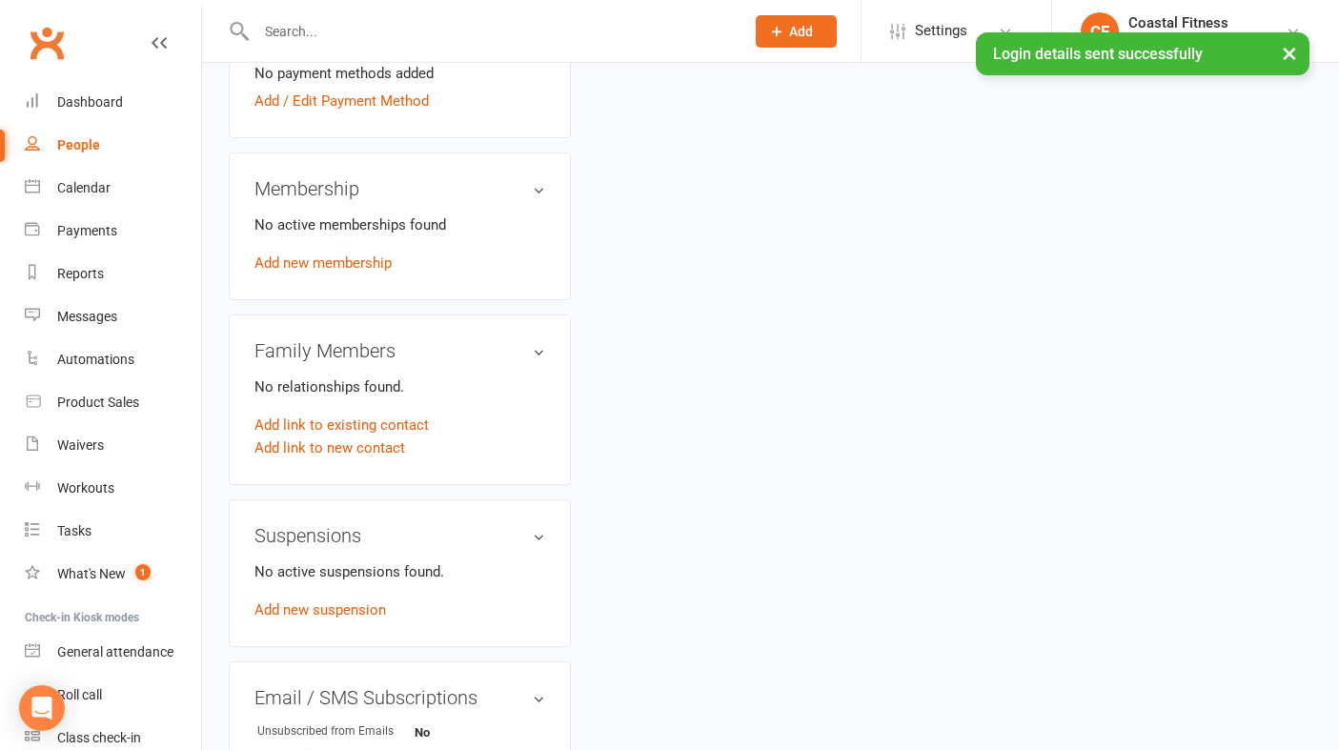
scroll to position [0, 0]
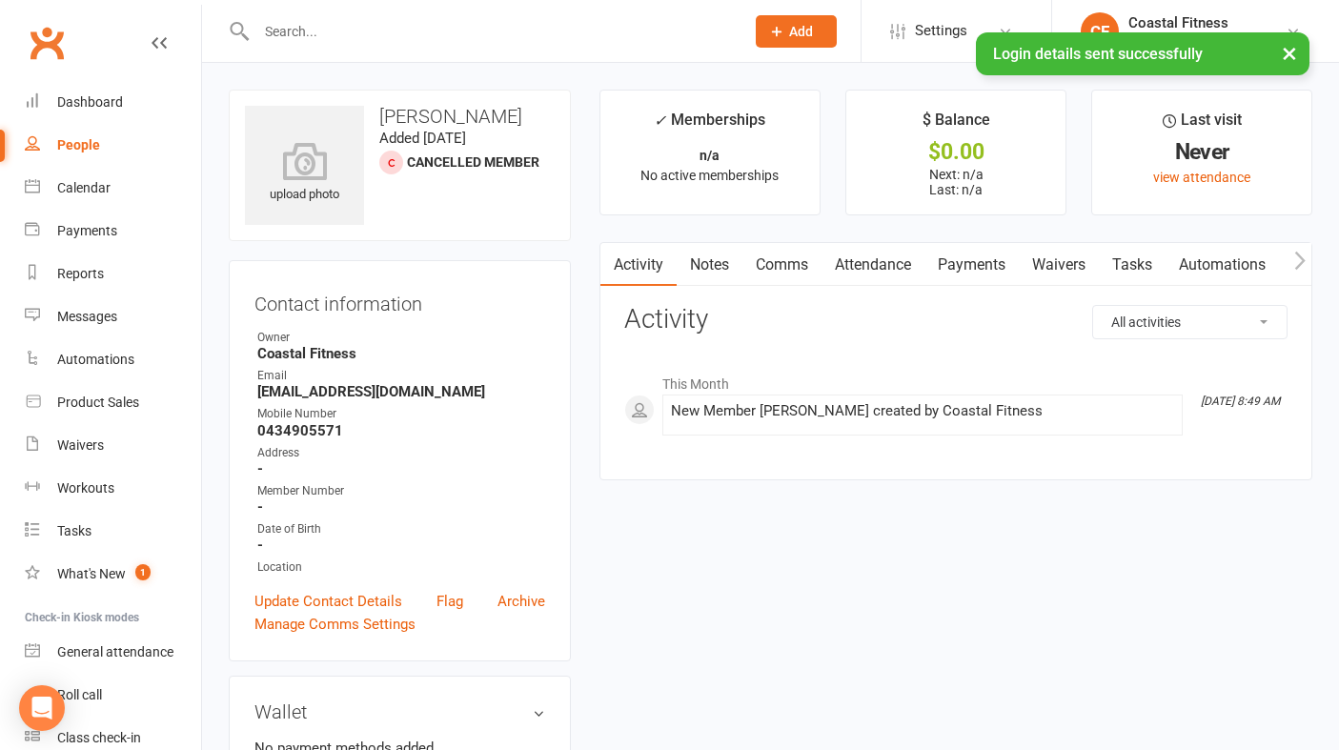
click at [1074, 254] on link "Waivers" at bounding box center [1059, 265] width 80 height 44
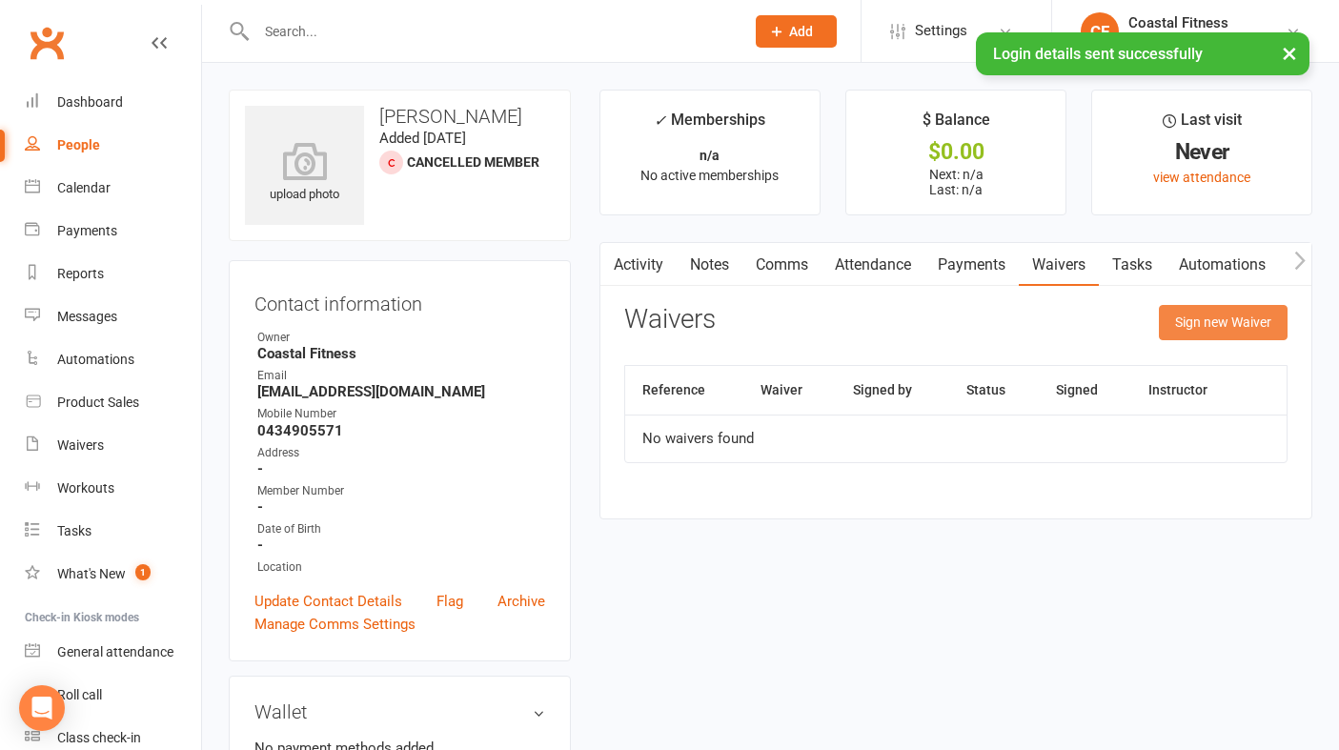
click at [1223, 311] on button "Sign new Waiver" at bounding box center [1223, 322] width 129 height 34
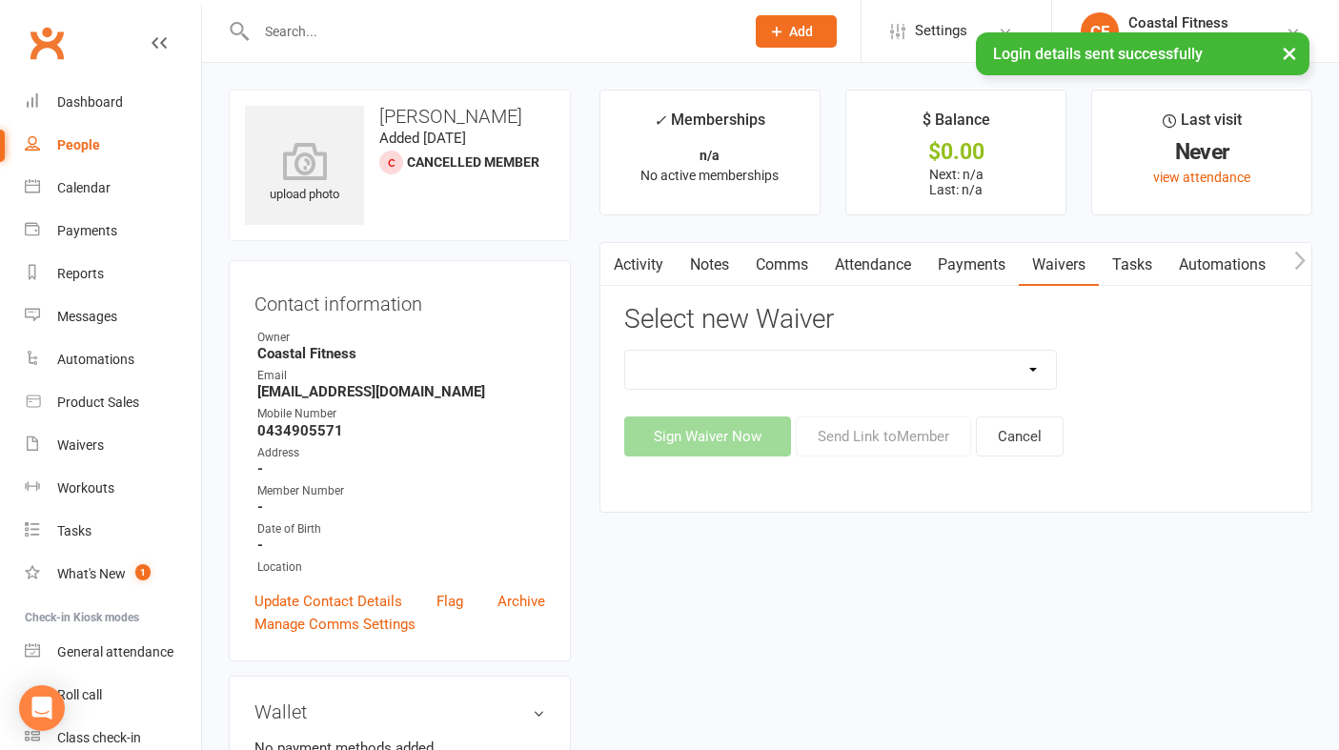
click at [948, 362] on select "5 x SAUNA PASS 7 DAY CASUAL PASS 7 DAY FREE TRIAL BRING A FRIEND FOR FREE BRONZ…" at bounding box center [840, 370] width 431 height 38
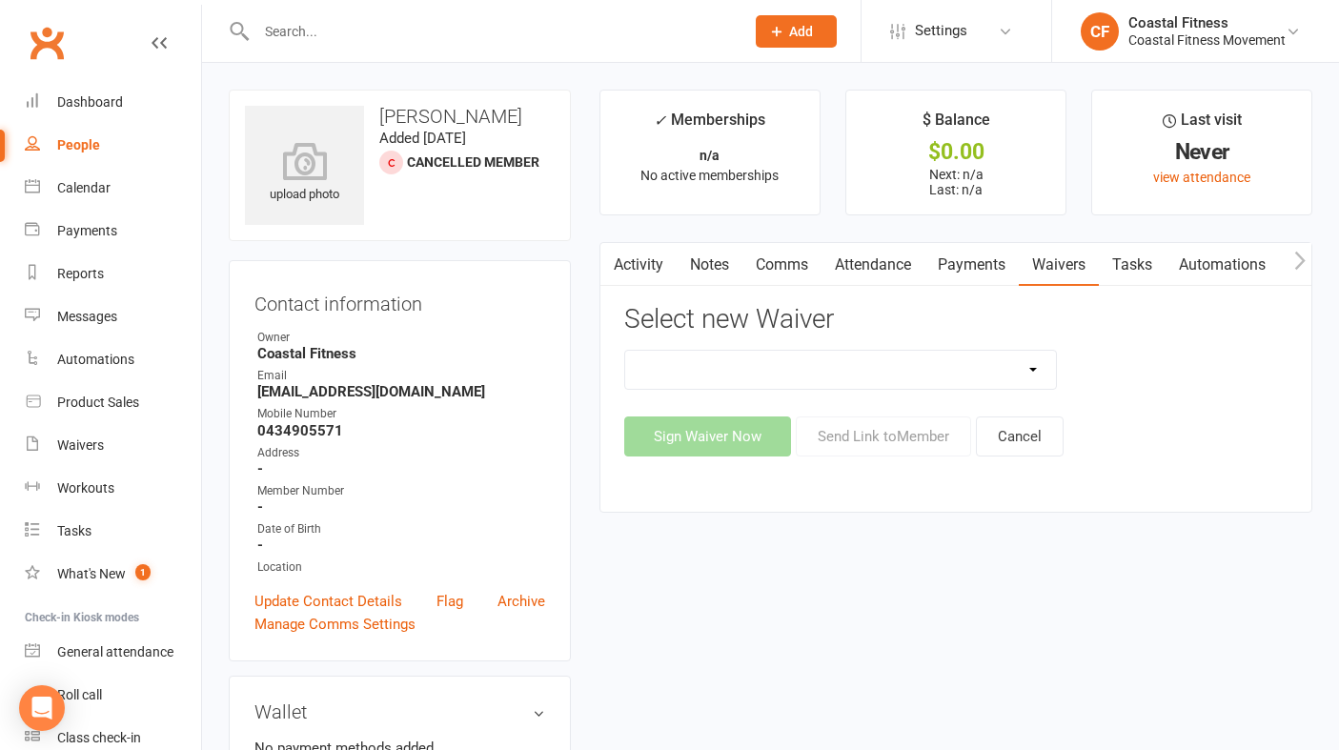
select select "6052"
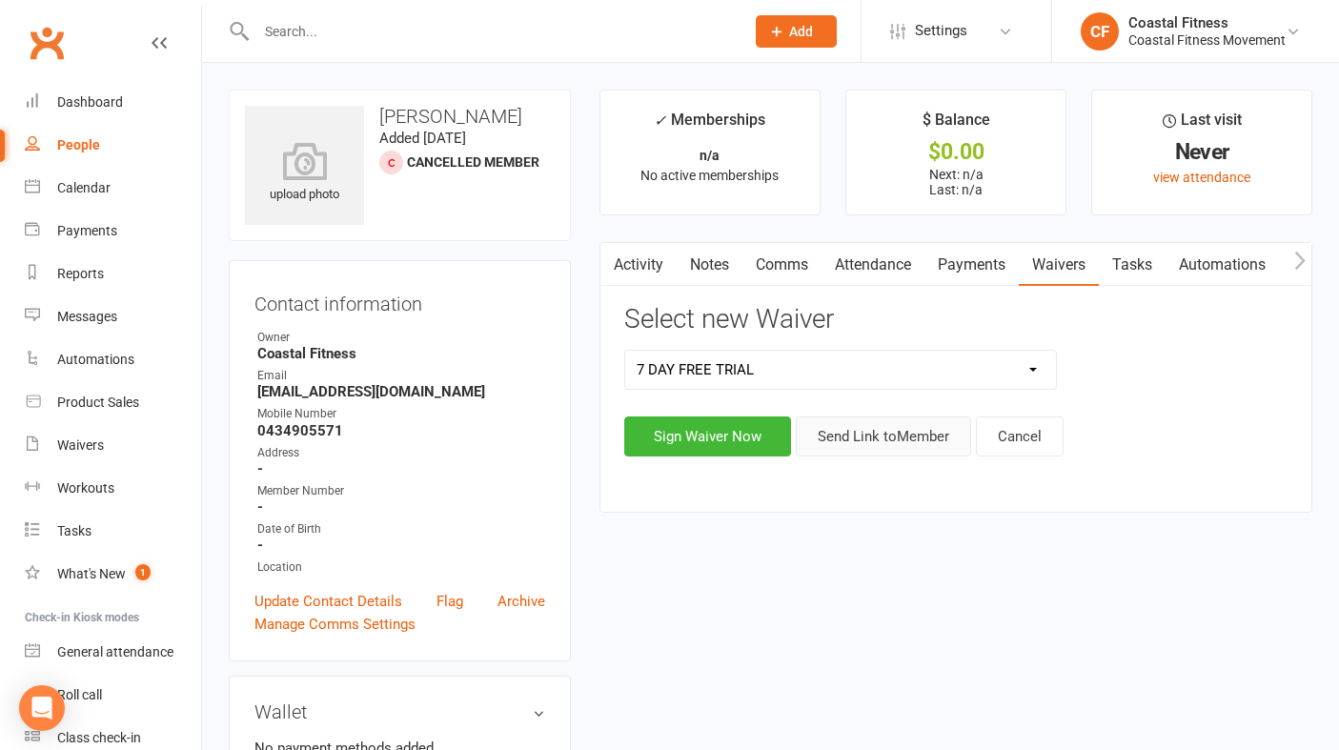
click at [910, 438] on button "Send Link to Member" at bounding box center [883, 436] width 175 height 40
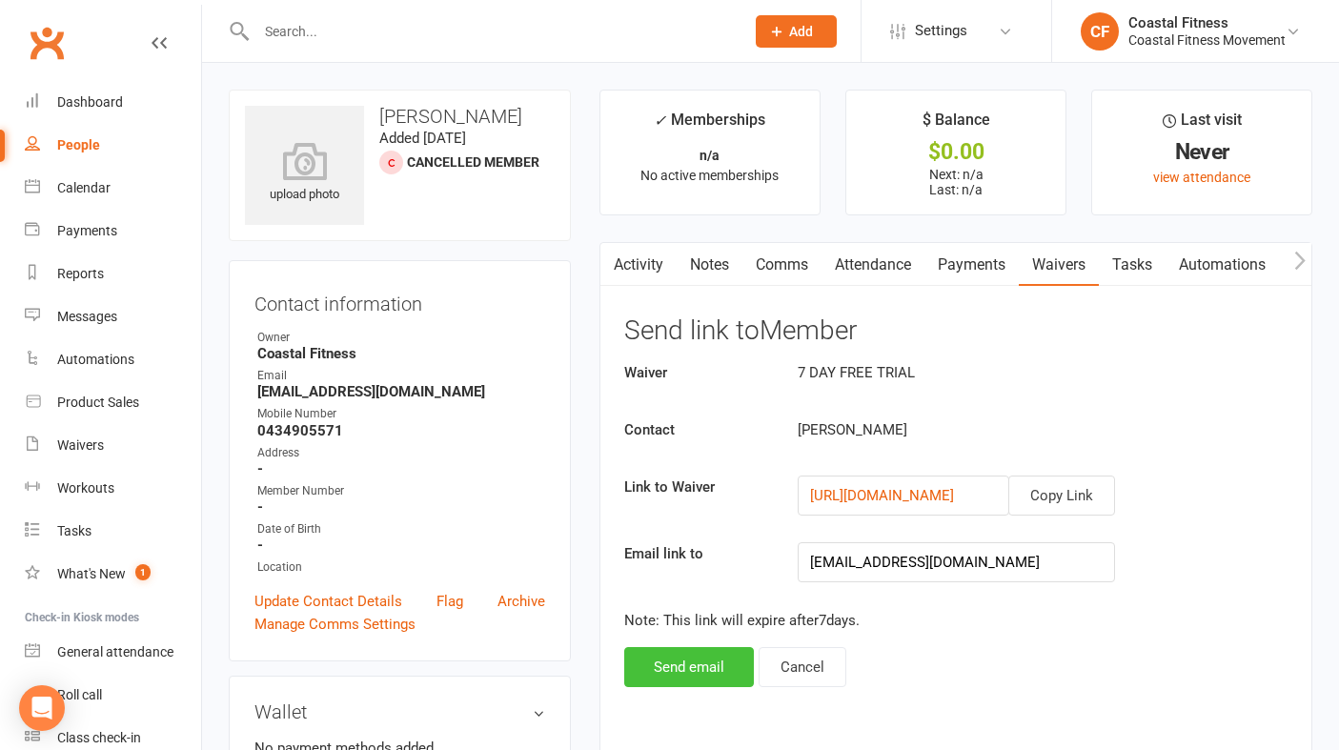
click at [692, 664] on button "Send email" at bounding box center [689, 667] width 130 height 40
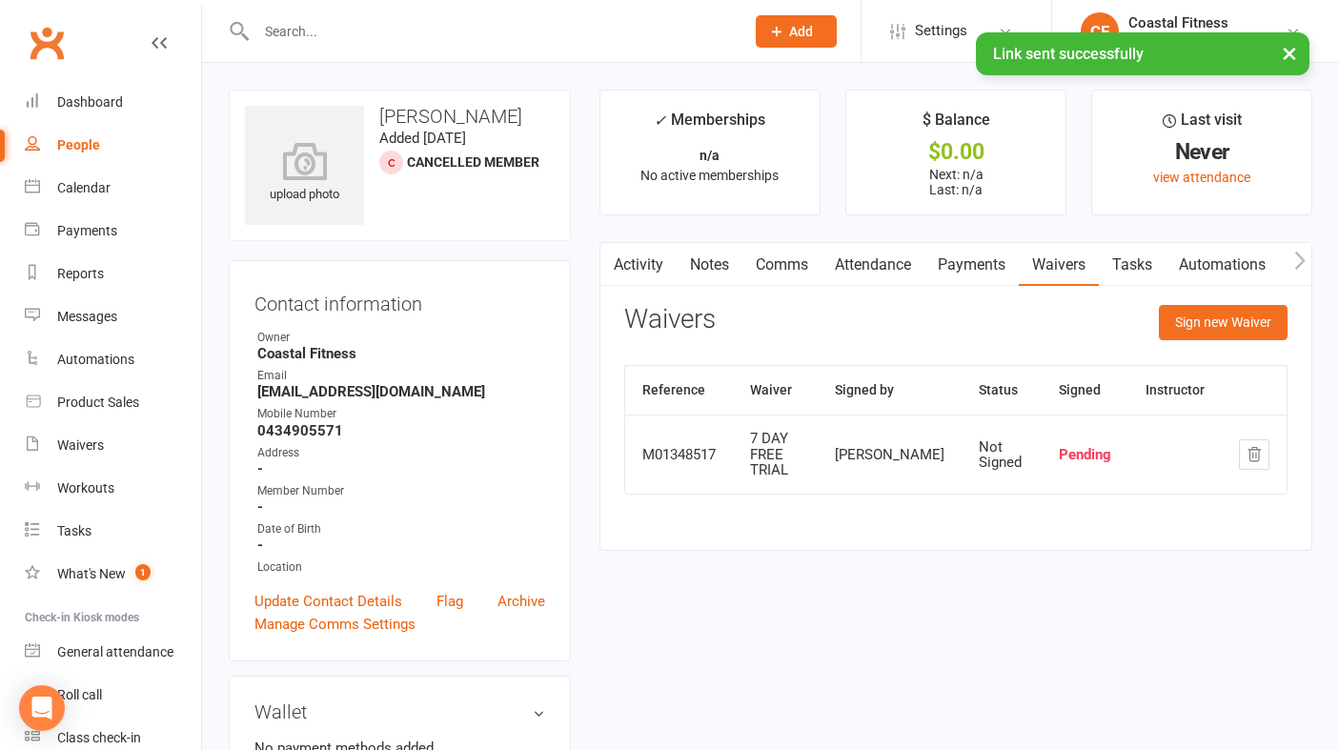
click at [799, 269] on link "Comms" at bounding box center [781, 265] width 79 height 44
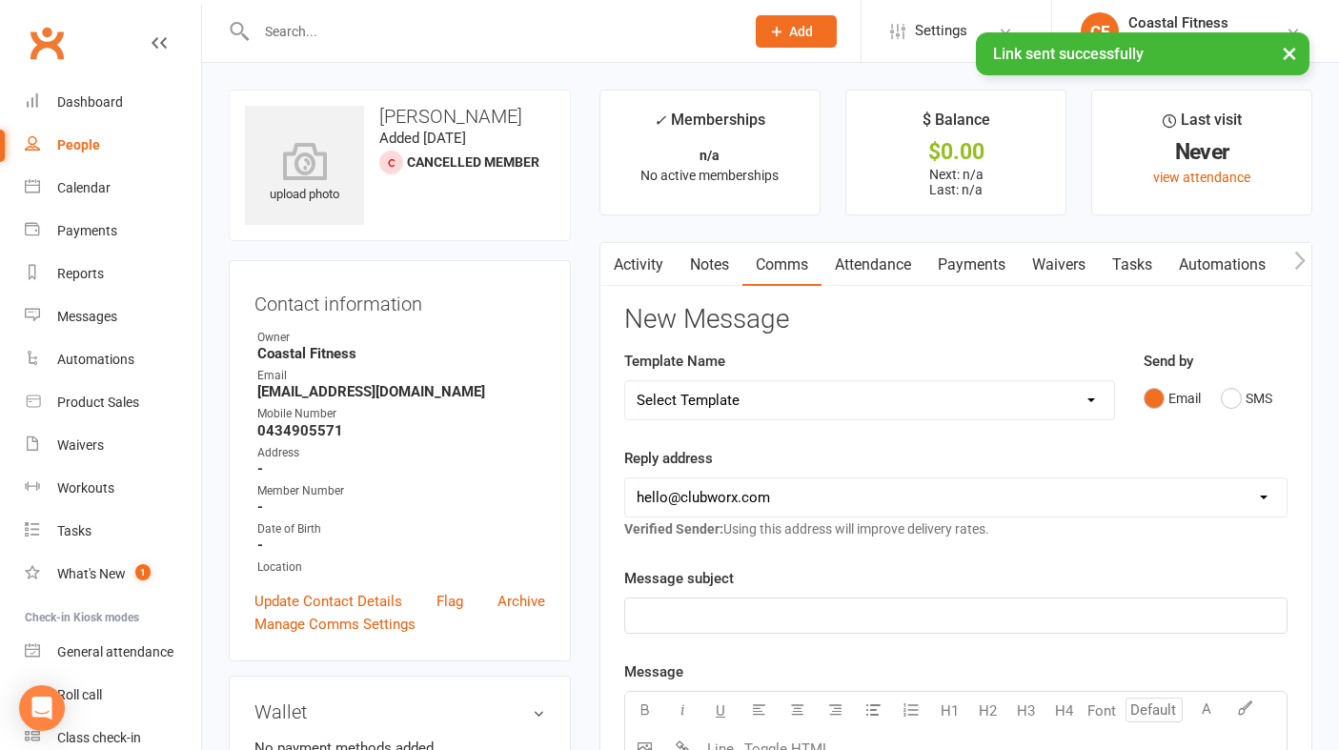
click at [953, 396] on select "Select Template [Email] CFM 7 day trial [SMS] Failure to scan FP [Email] It's t…" at bounding box center [869, 400] width 489 height 38
select select "5"
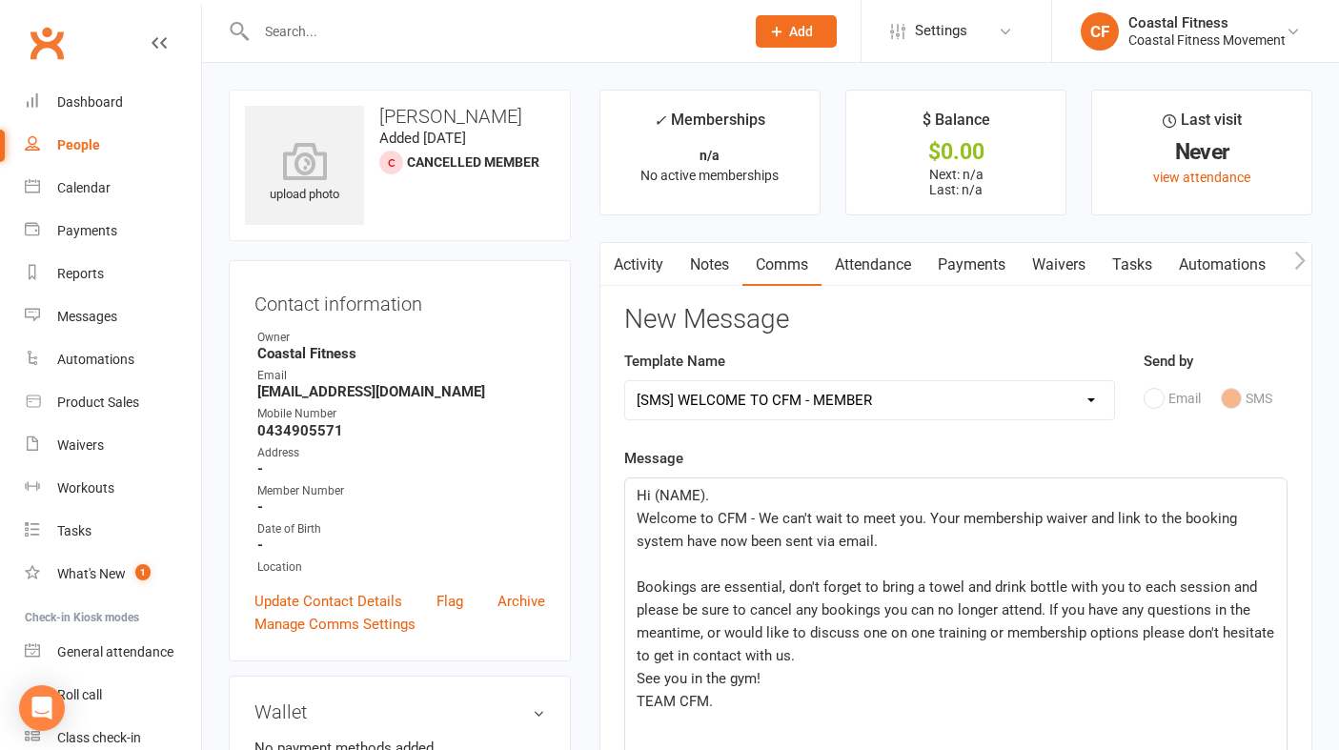
click at [755, 491] on p "Hi (NAME)." at bounding box center [956, 495] width 638 height 23
click at [1040, 516] on span "Welcome to CFM - We can't wait to meet you. Your membership waiver and link to …" at bounding box center [939, 530] width 604 height 40
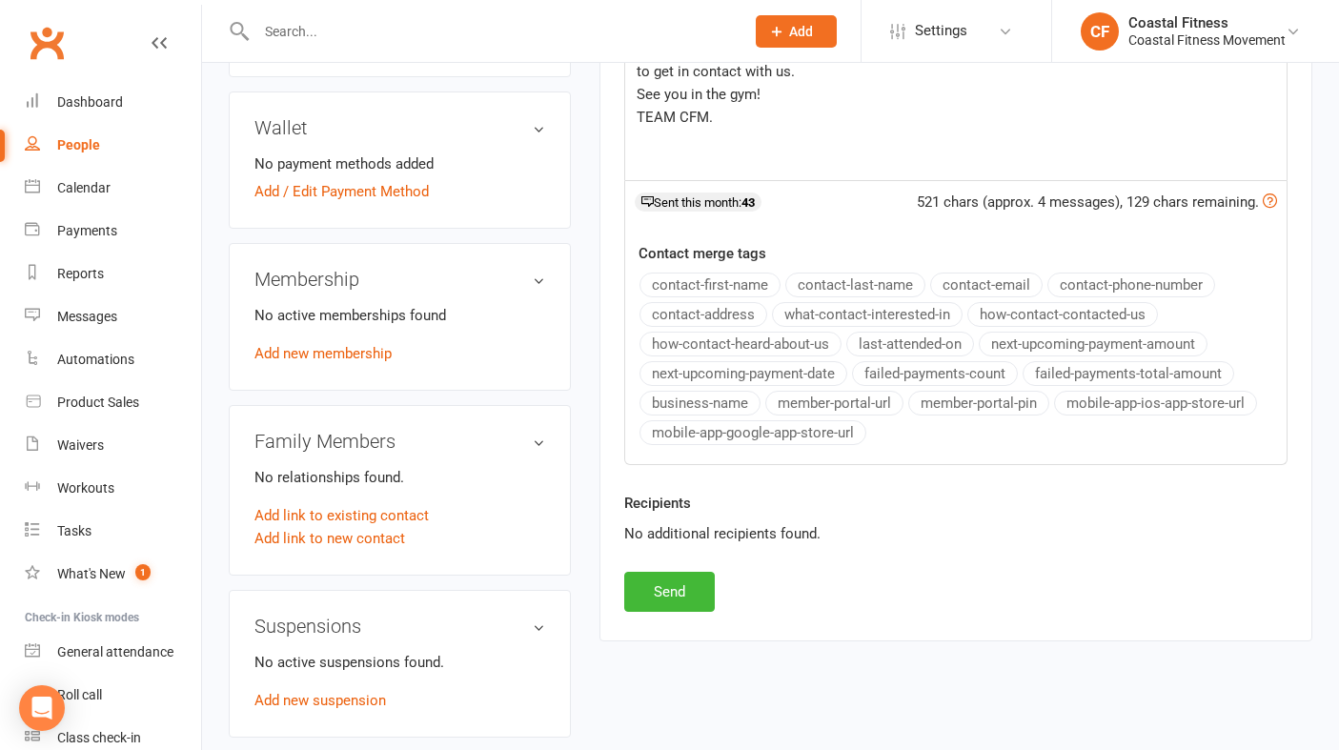
scroll to position [580, 0]
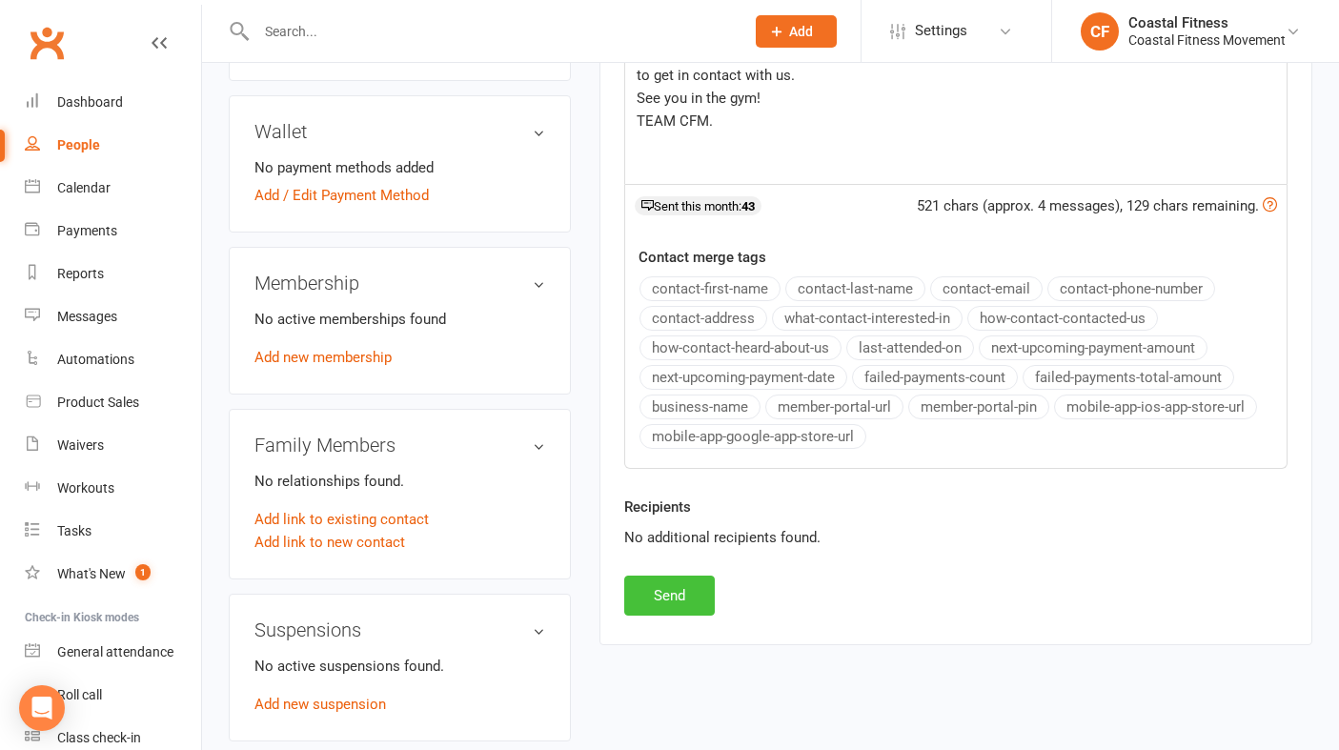
click at [678, 596] on button "Send" at bounding box center [669, 596] width 91 height 40
select select
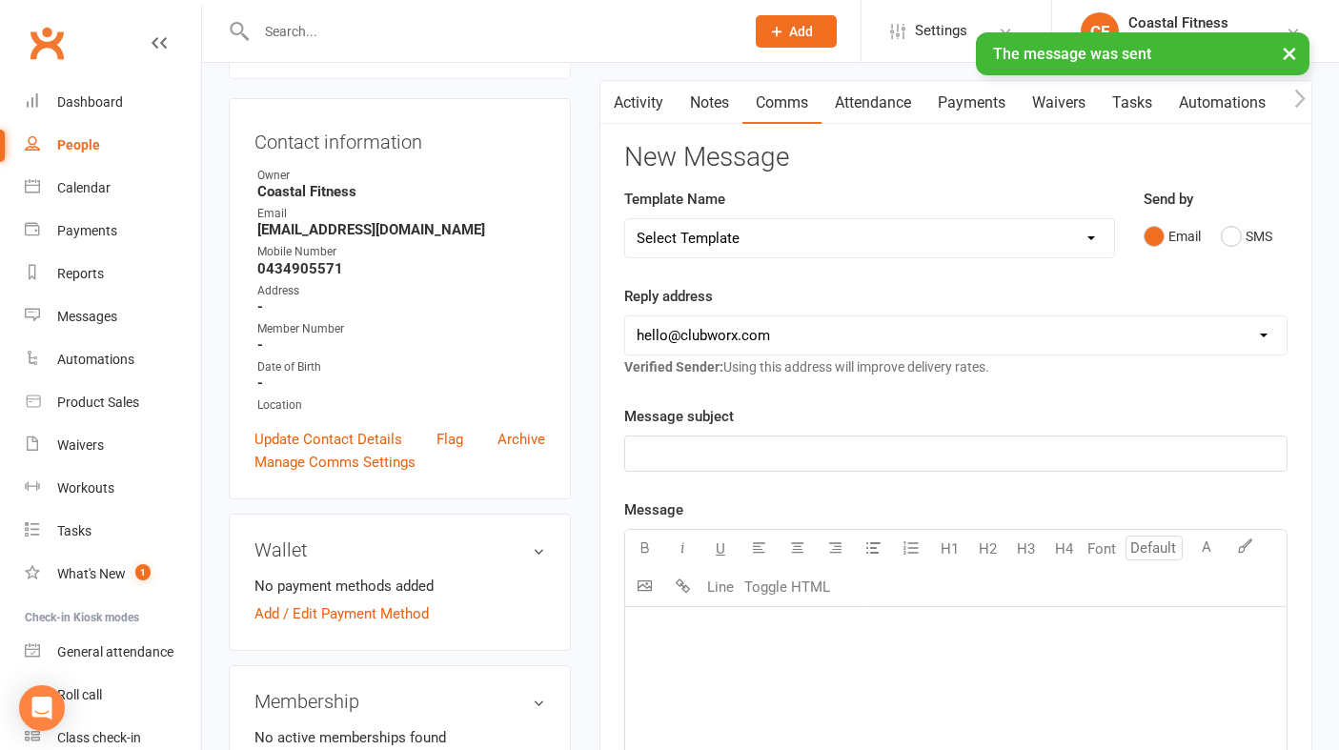
scroll to position [0, 0]
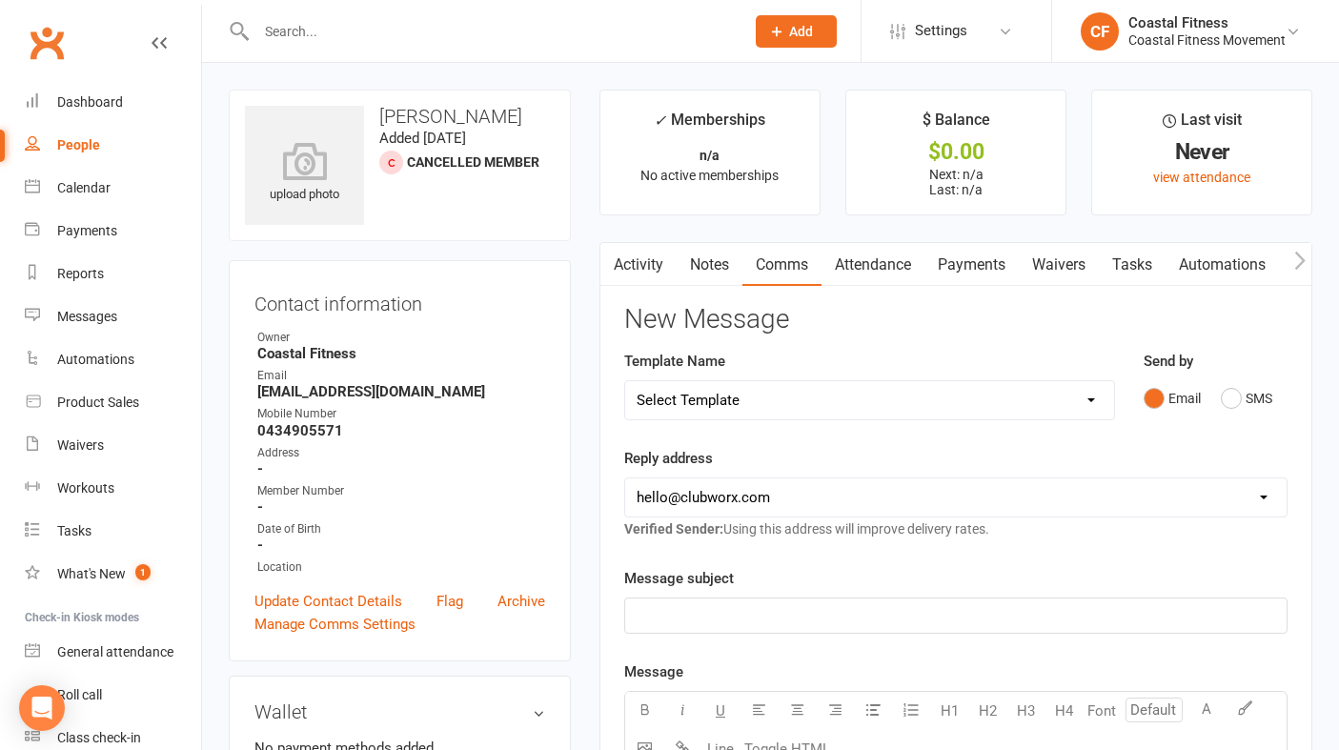
click at [334, 40] on input "text" at bounding box center [491, 31] width 480 height 27
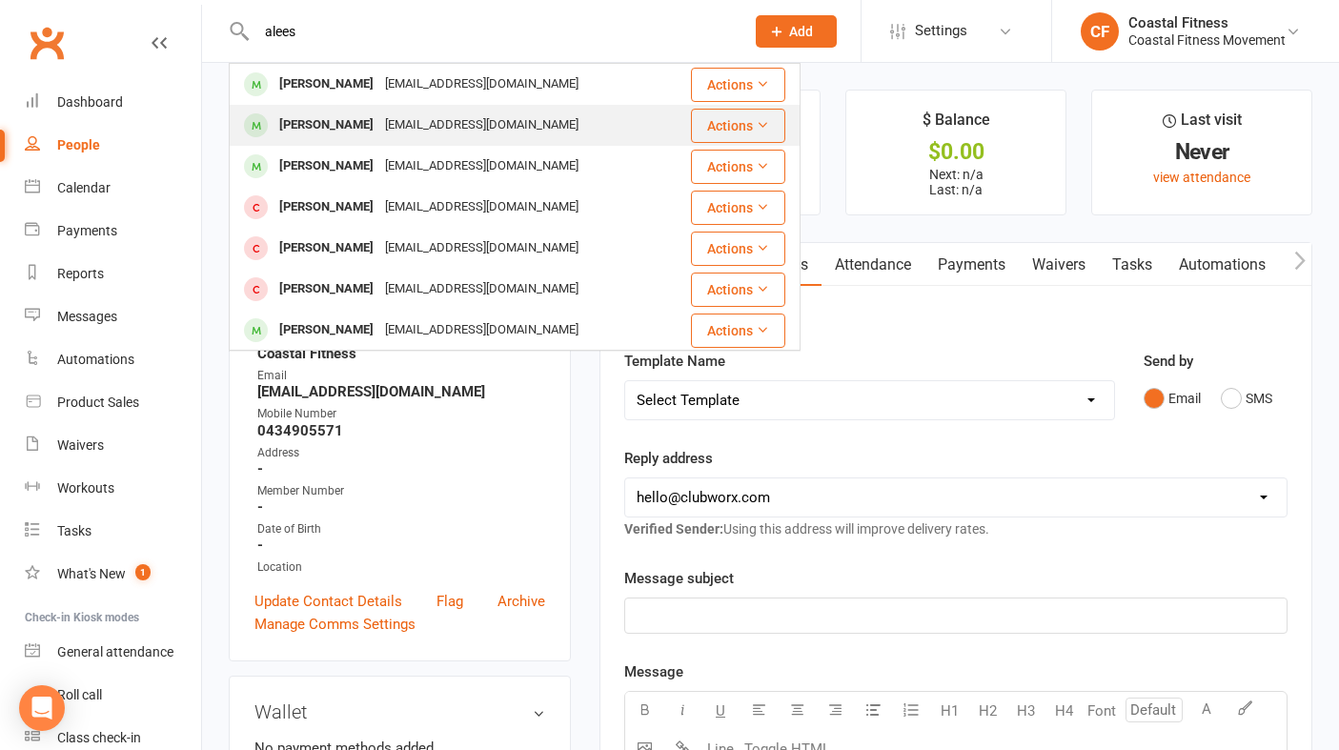
type input "alees"
click at [339, 127] on div "[PERSON_NAME]" at bounding box center [326, 125] width 106 height 28
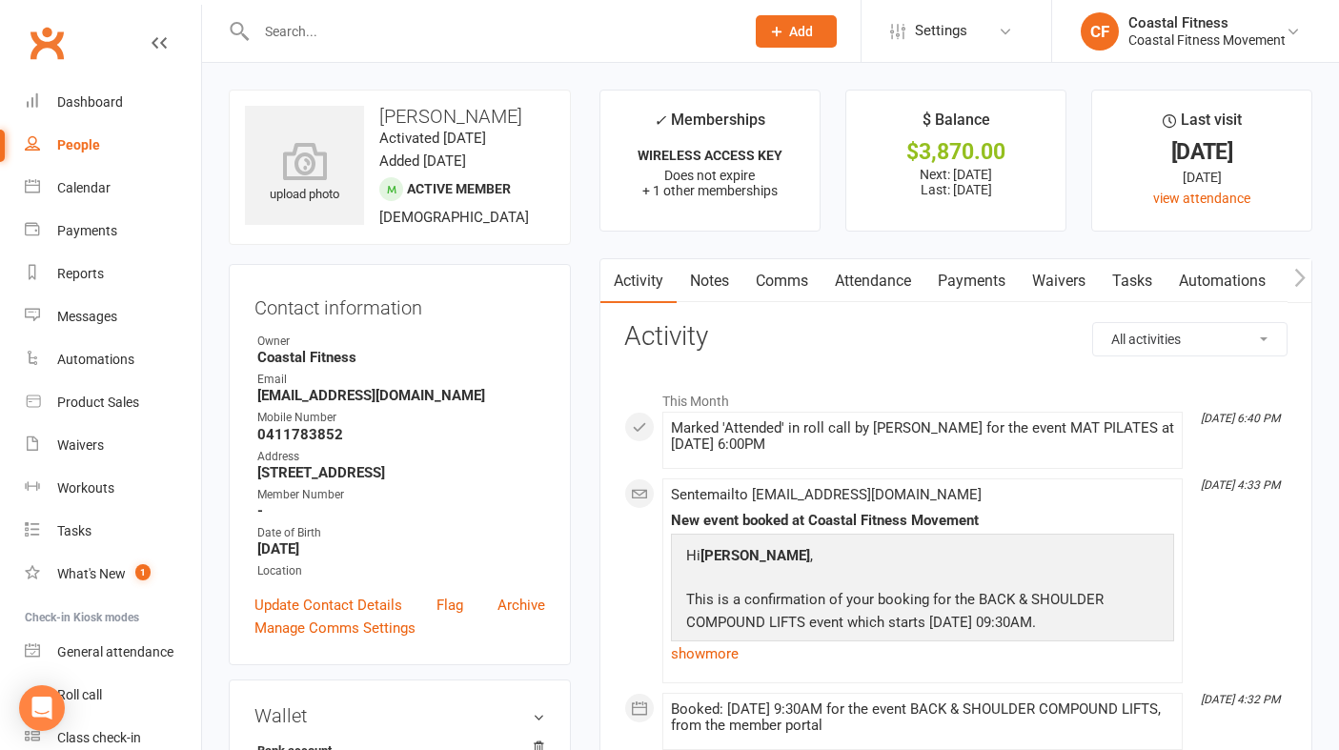
click at [982, 278] on link "Payments" at bounding box center [971, 281] width 94 height 44
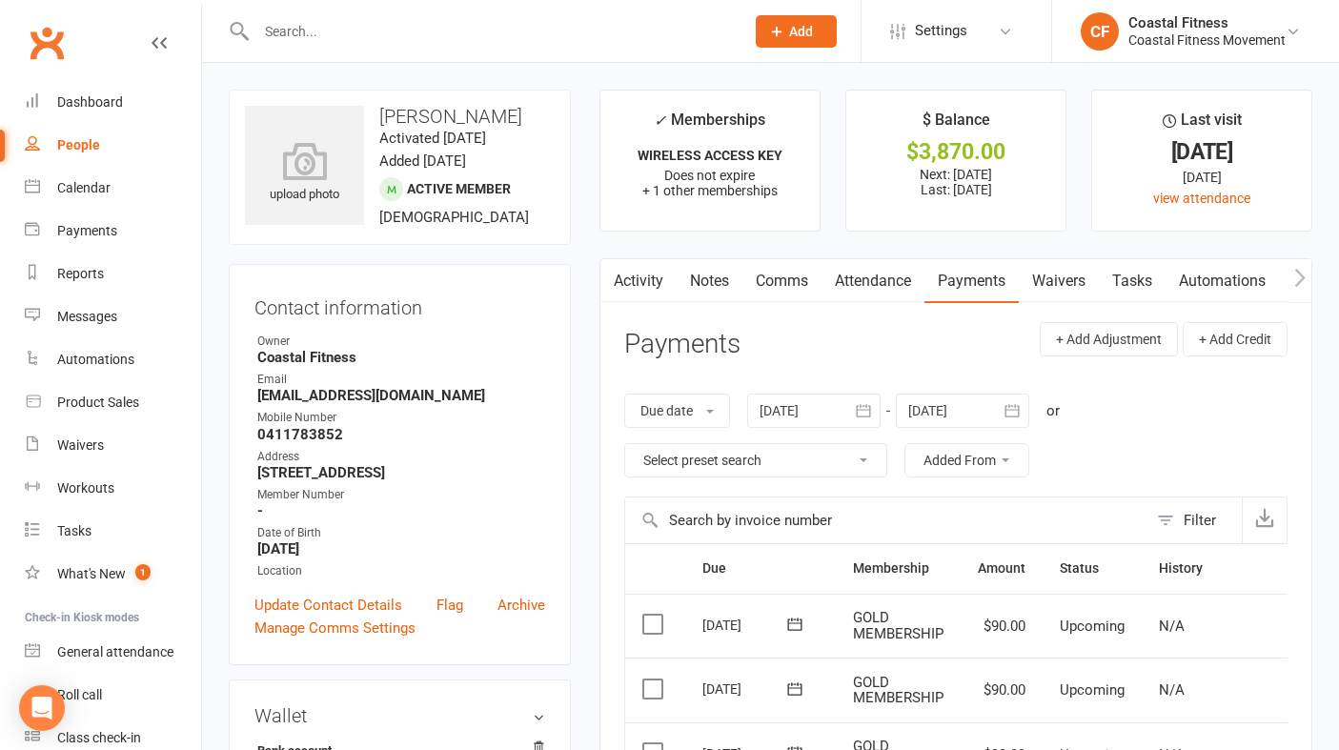
click at [354, 43] on input "text" at bounding box center [491, 31] width 480 height 27
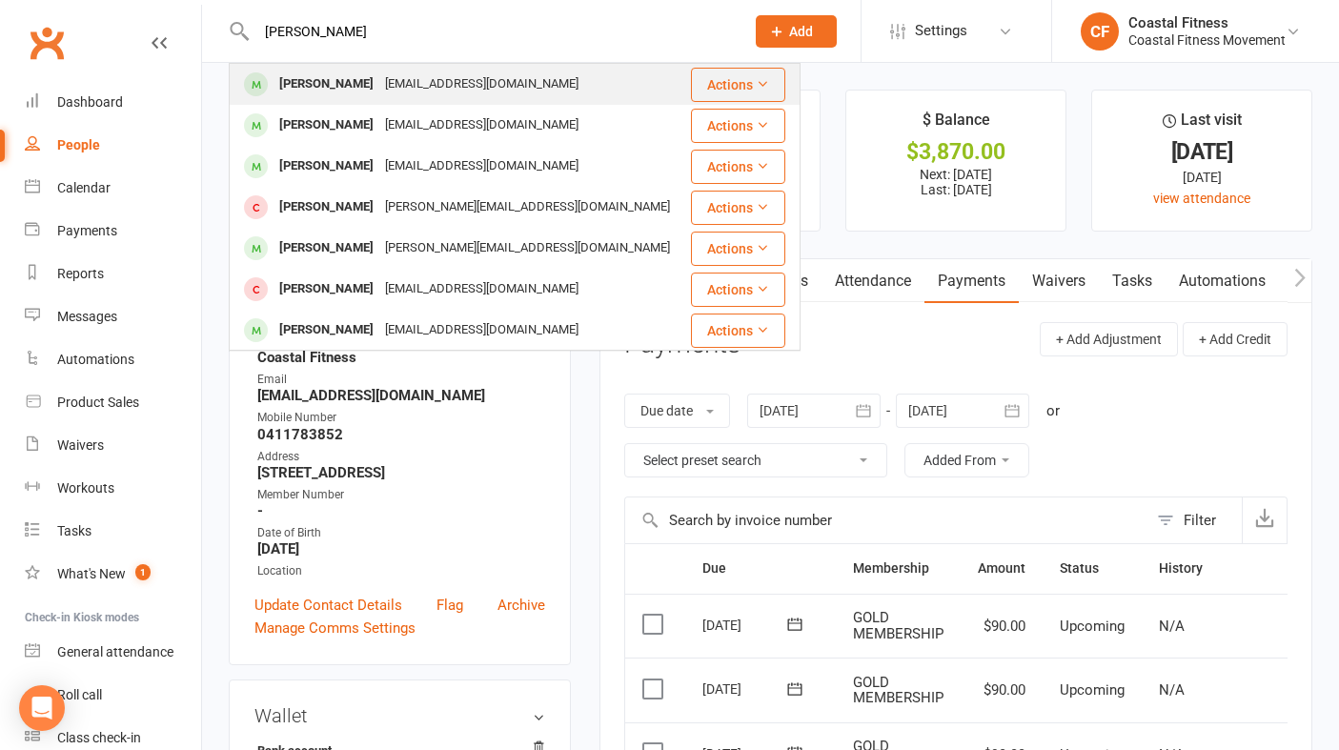
type input "[PERSON_NAME]"
click at [379, 92] on div "[EMAIL_ADDRESS][DOMAIN_NAME]" at bounding box center [481, 85] width 205 height 28
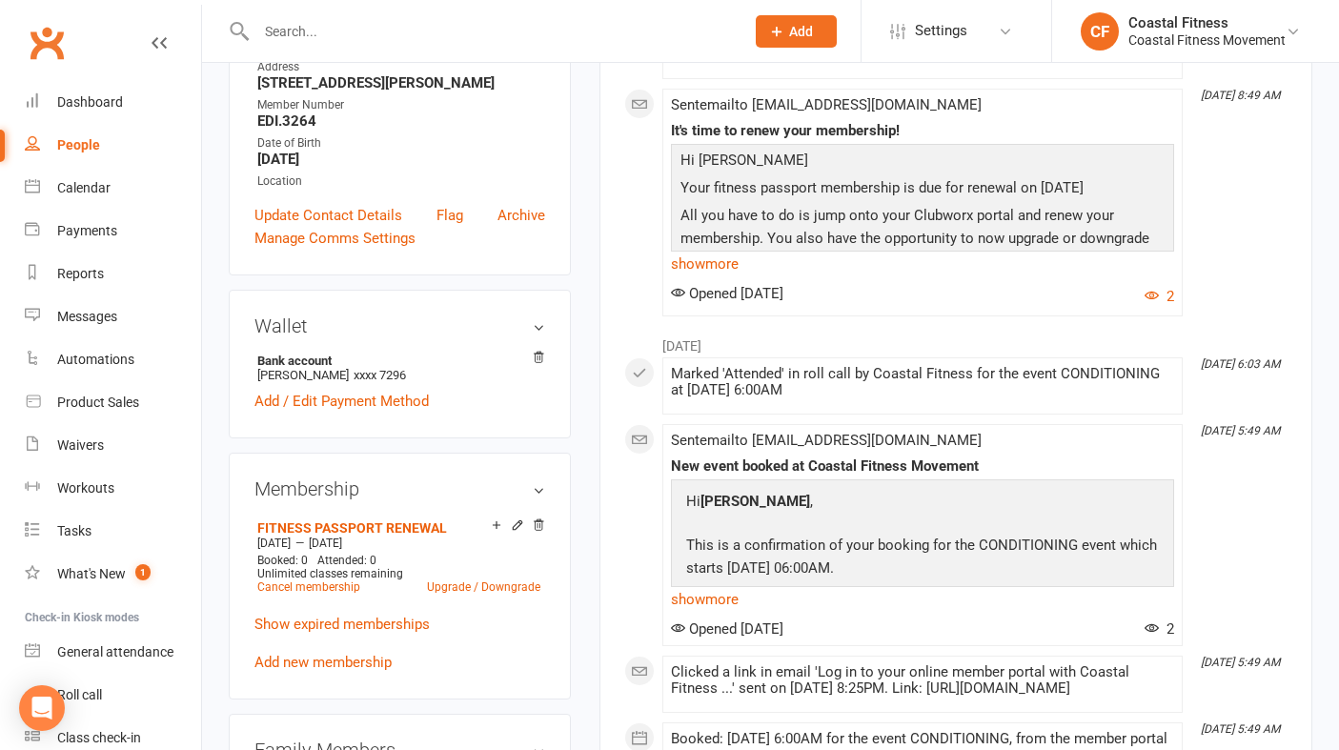
scroll to position [389, 0]
click at [321, 40] on input "text" at bounding box center [491, 31] width 480 height 27
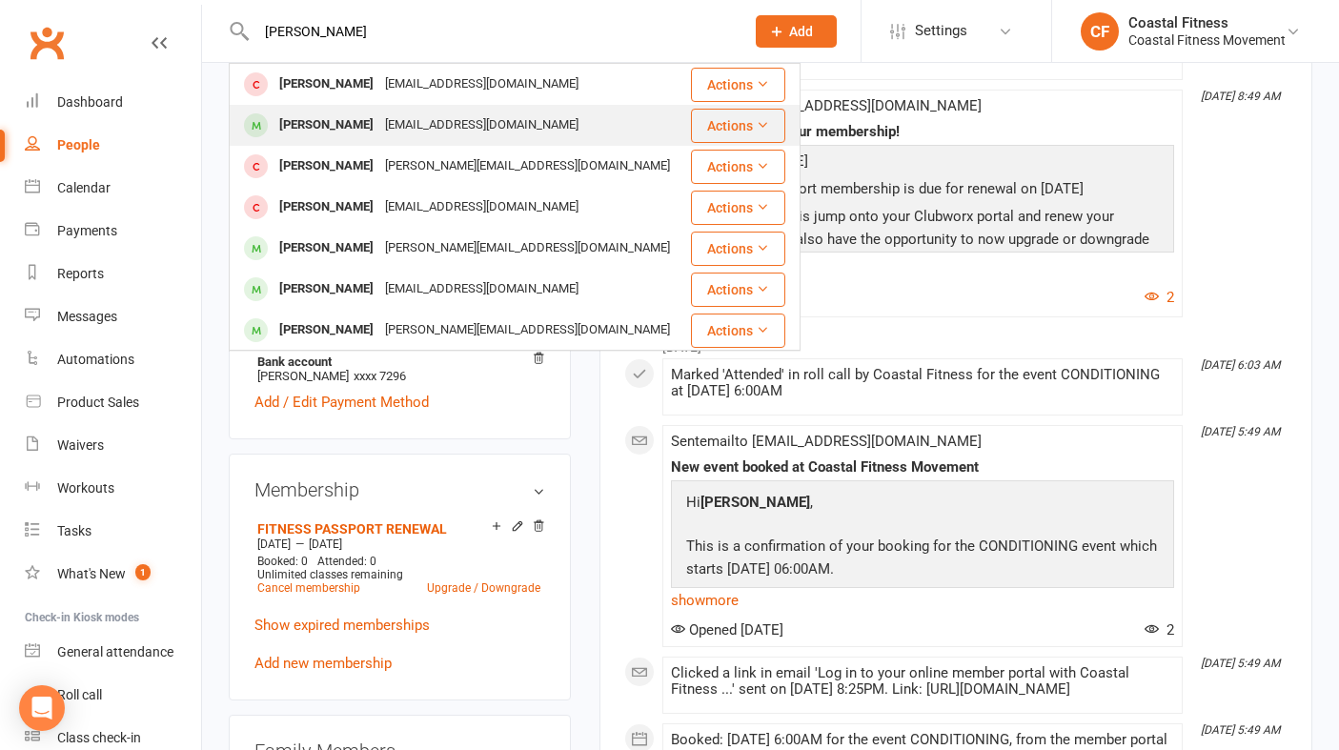
type input "[PERSON_NAME]"
click at [322, 122] on div "[PERSON_NAME]" at bounding box center [326, 125] width 106 height 28
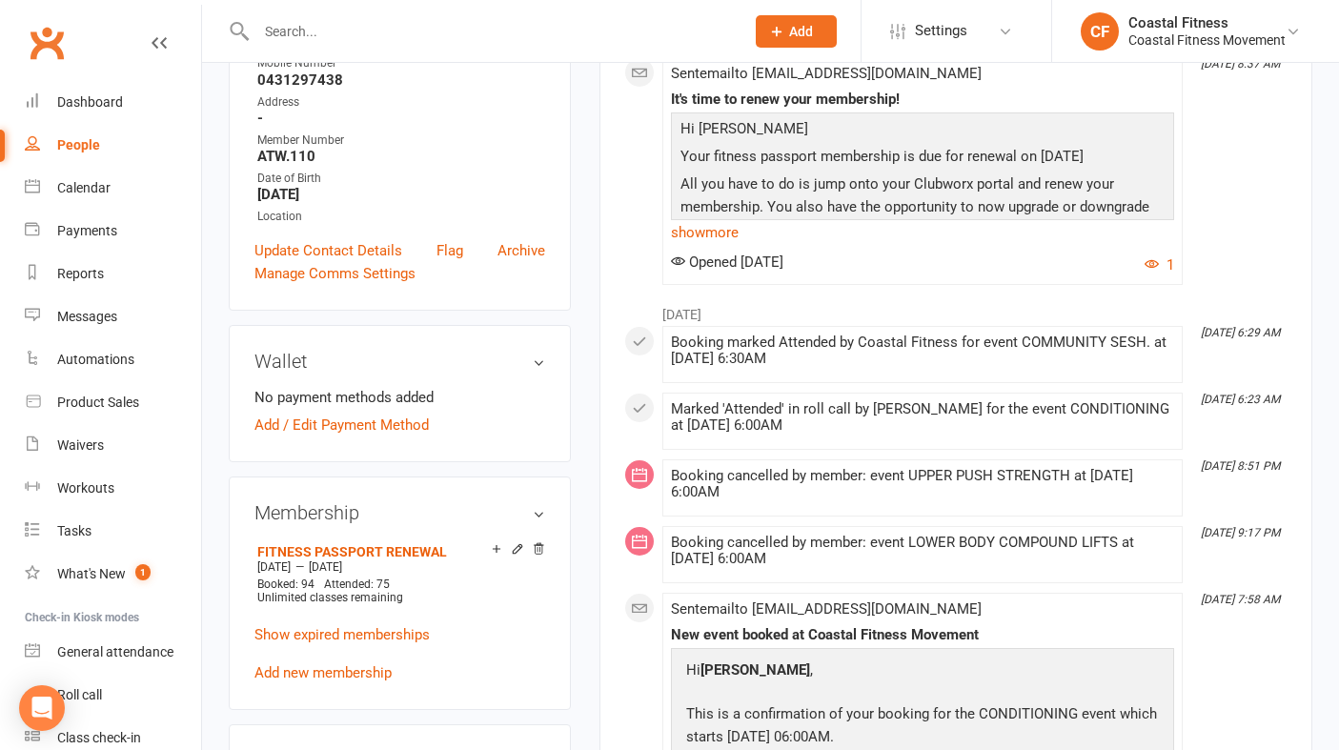
scroll to position [359, 0]
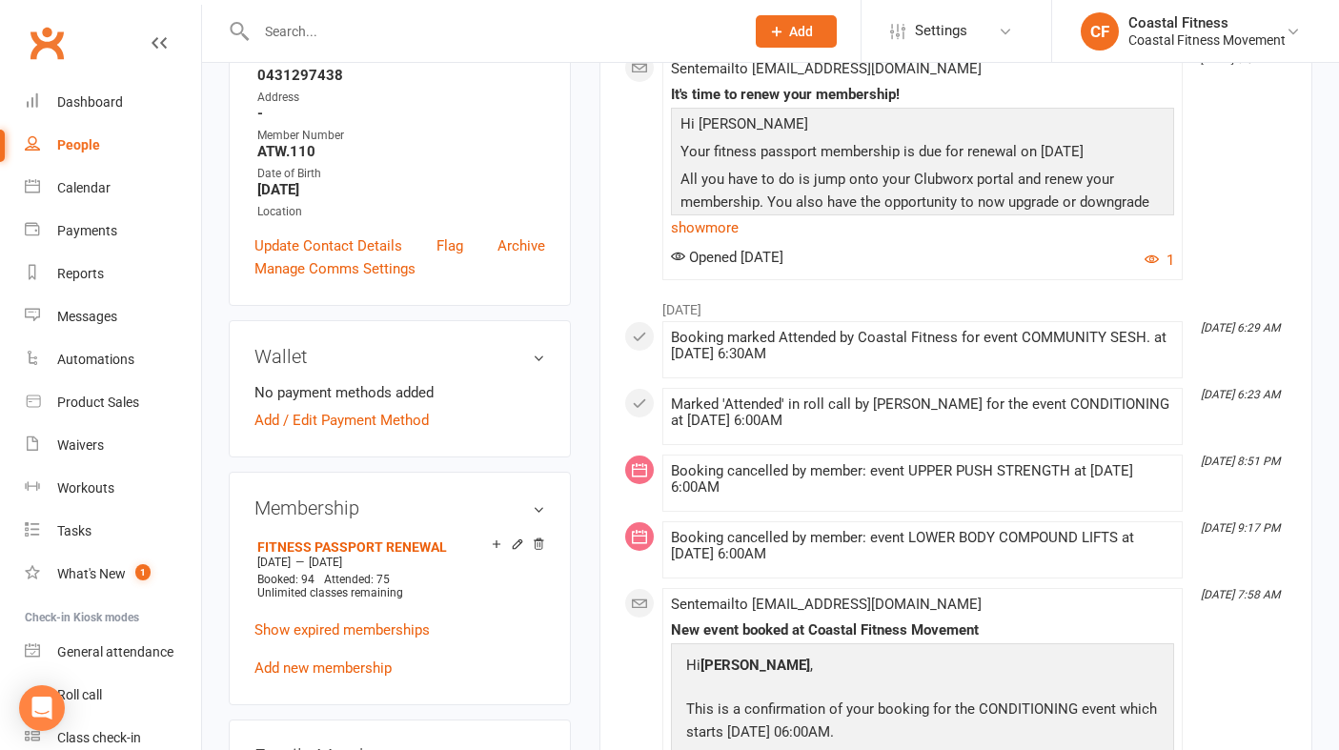
click at [403, 47] on div at bounding box center [480, 31] width 502 height 62
click at [386, 32] on input "text" at bounding box center [491, 31] width 480 height 27
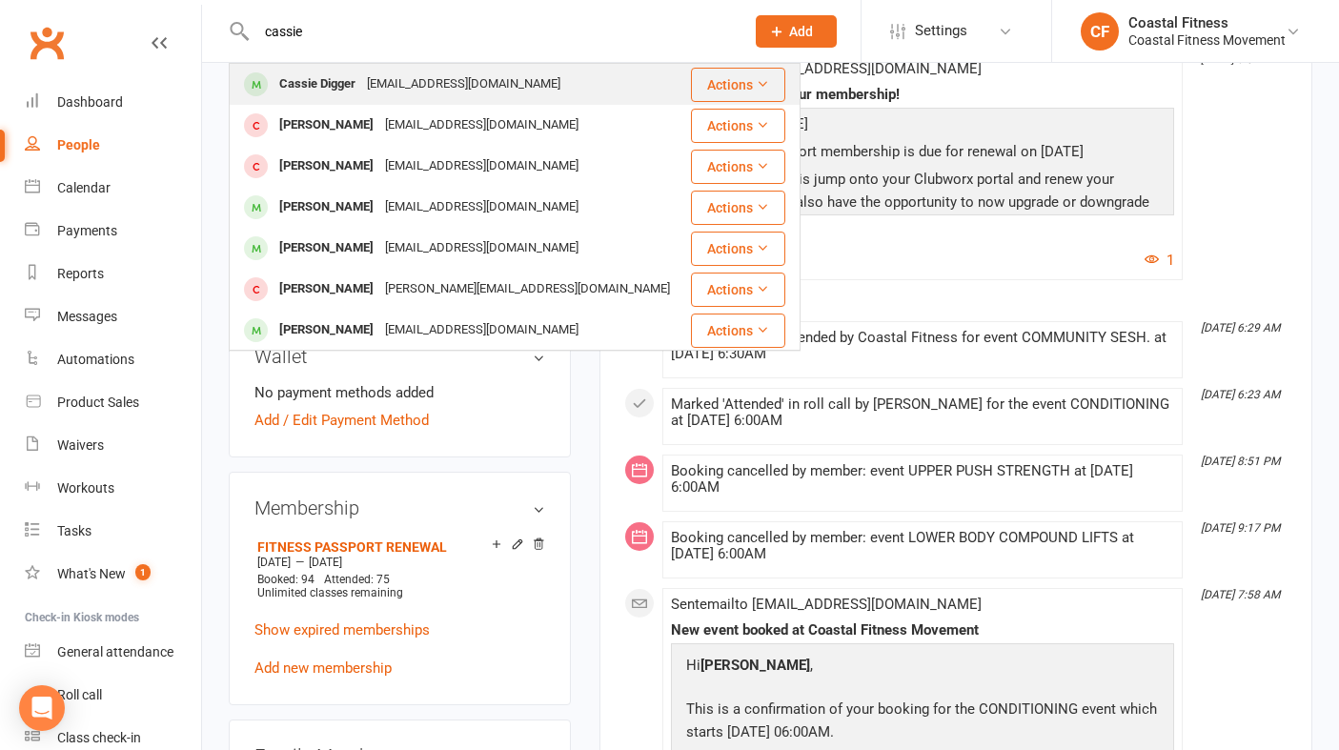
type input "cassie"
click at [377, 80] on div "[EMAIL_ADDRESS][DOMAIN_NAME]" at bounding box center [463, 85] width 205 height 28
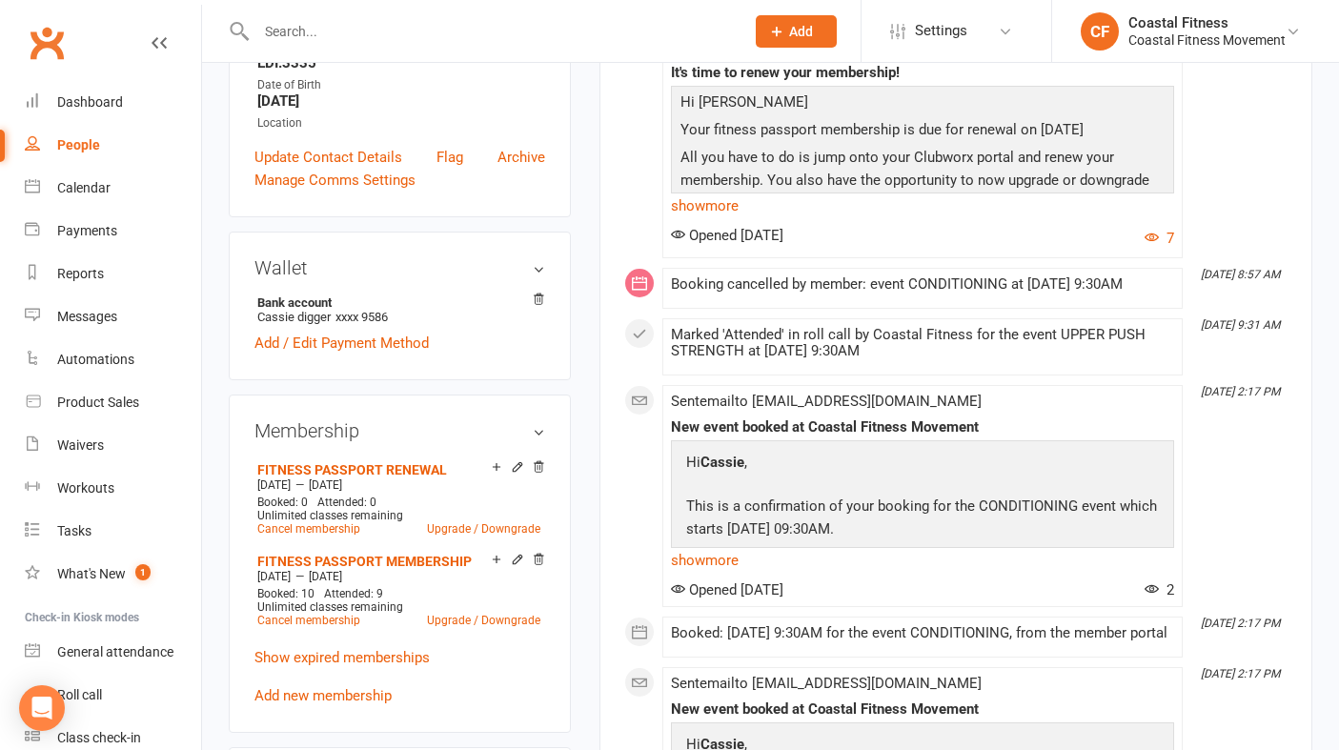
scroll to position [470, 0]
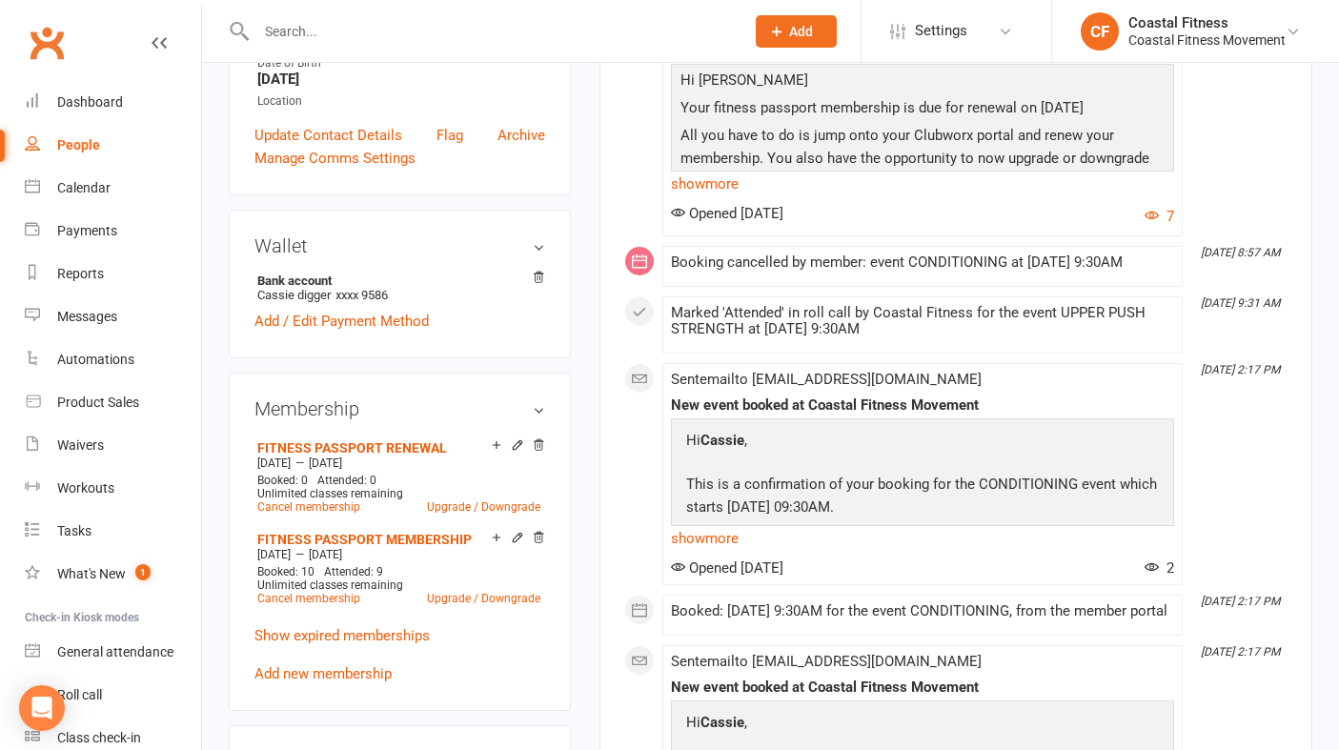
click at [314, 25] on input "text" at bounding box center [491, 31] width 480 height 27
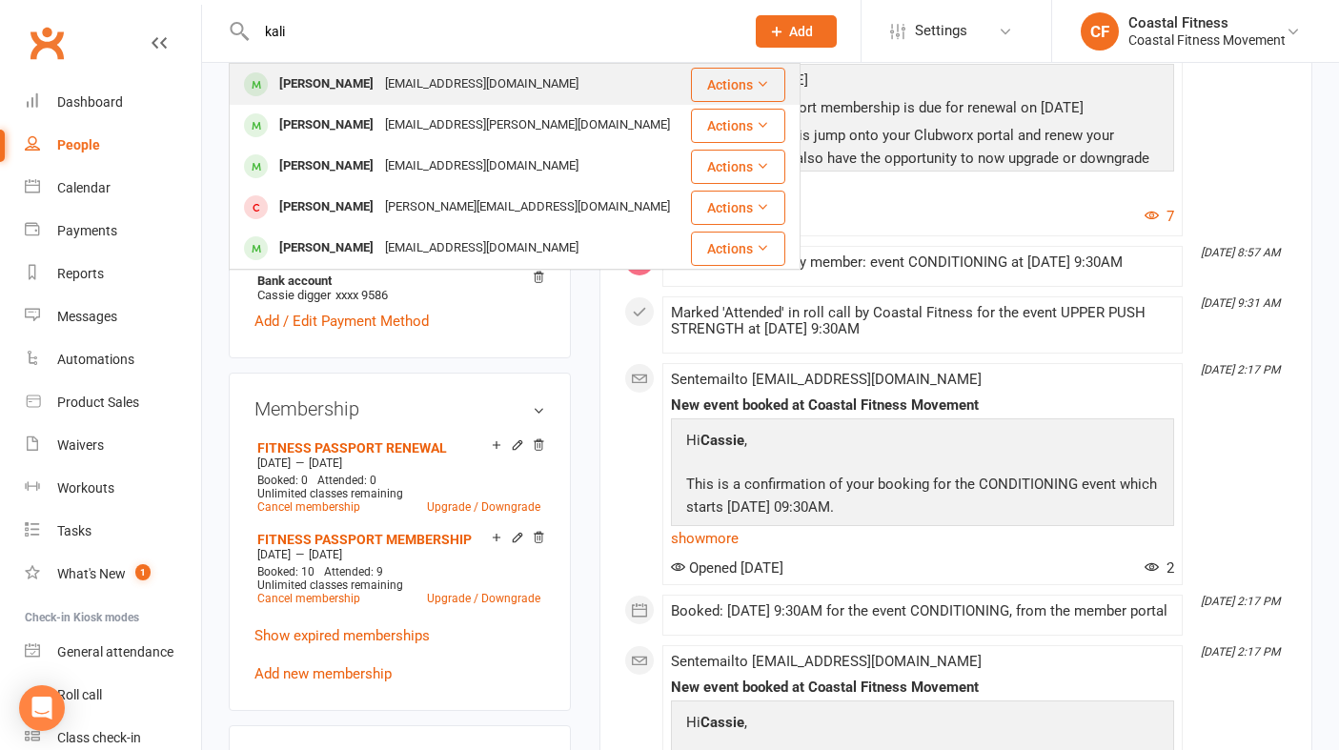
type input "kali"
click at [322, 77] on div "[PERSON_NAME]" at bounding box center [326, 85] width 106 height 28
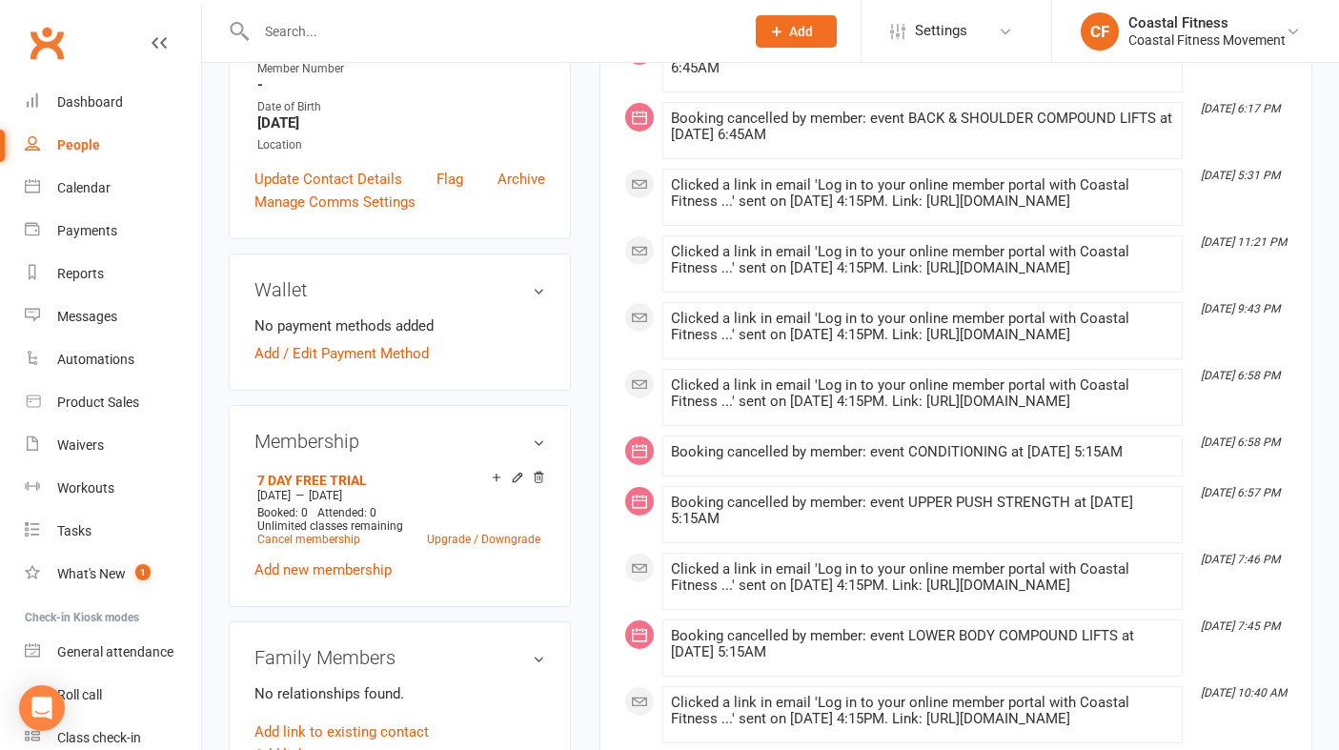
scroll to position [435, 0]
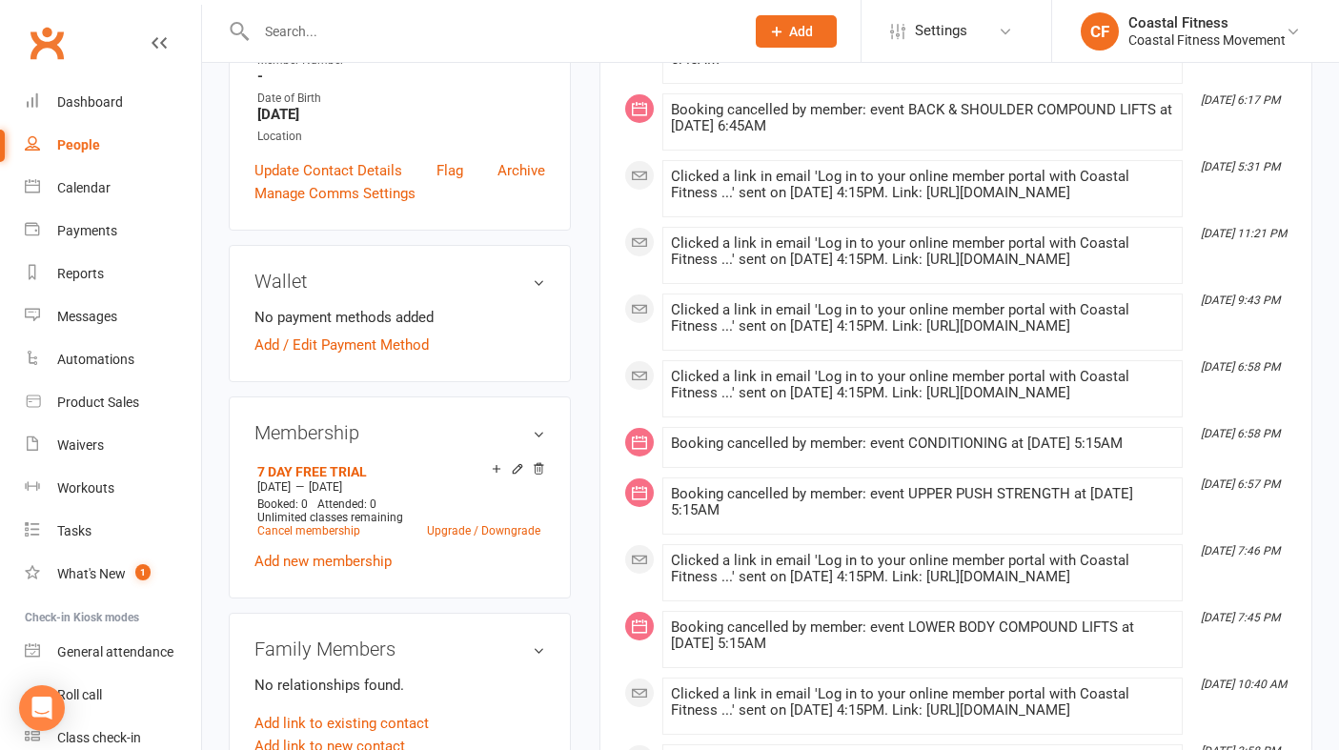
click at [384, 39] on input "text" at bounding box center [491, 31] width 480 height 27
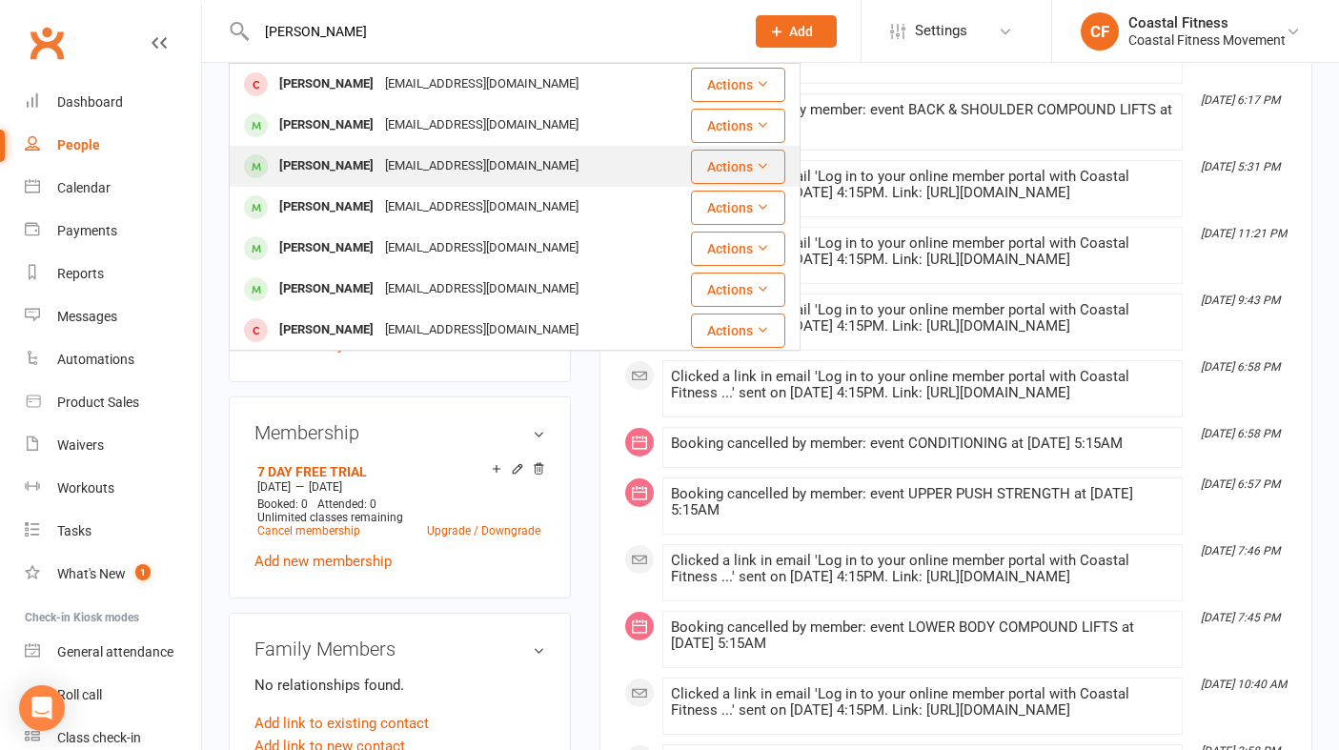
type input "[PERSON_NAME]"
click at [379, 170] on div "[EMAIL_ADDRESS][DOMAIN_NAME]" at bounding box center [481, 166] width 205 height 28
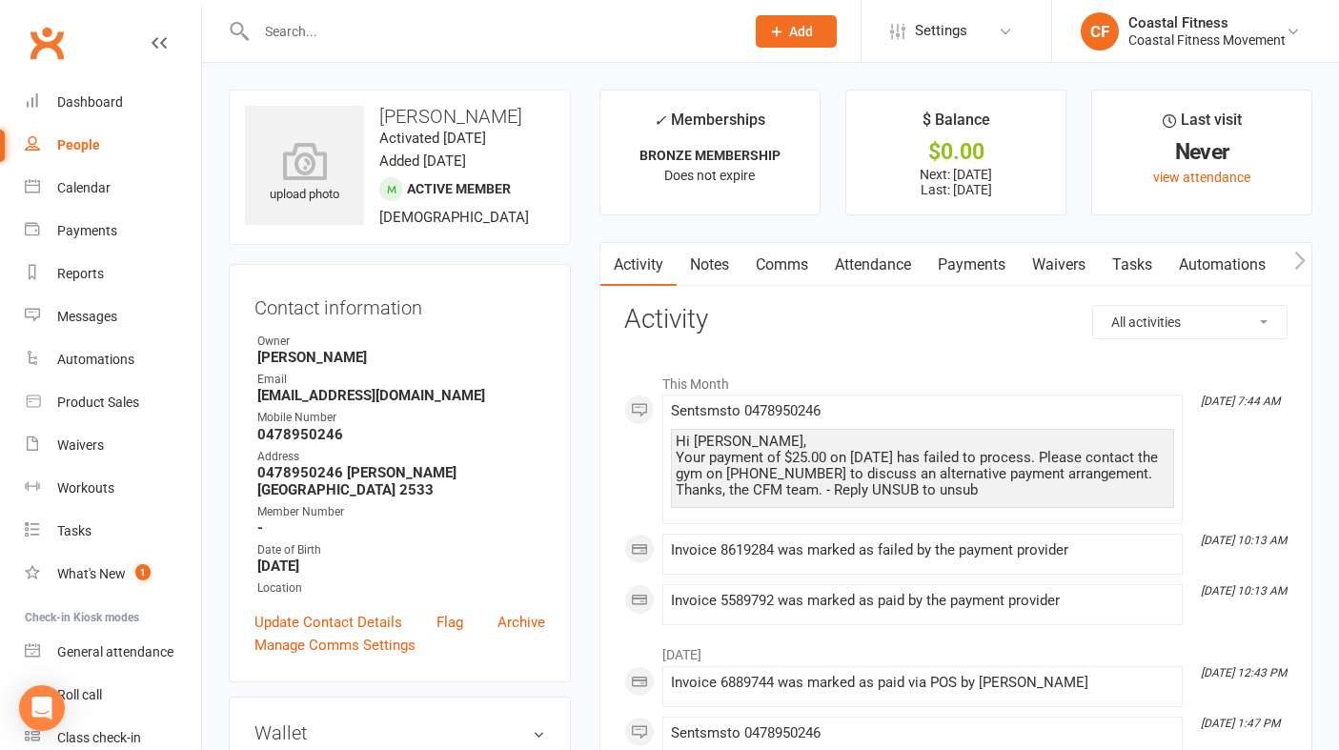
click at [366, 28] on input "text" at bounding box center [491, 31] width 480 height 27
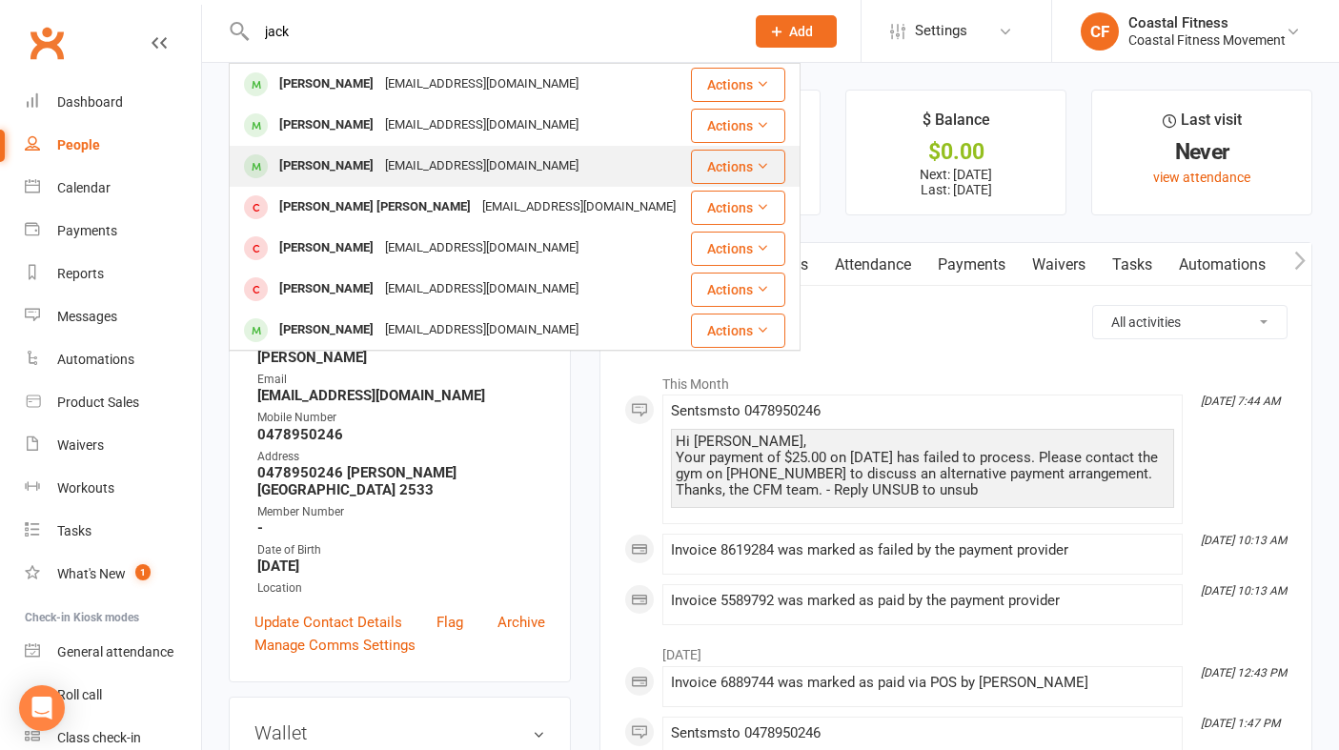
type input "jack"
click at [362, 175] on div "[PERSON_NAME]" at bounding box center [326, 166] width 106 height 28
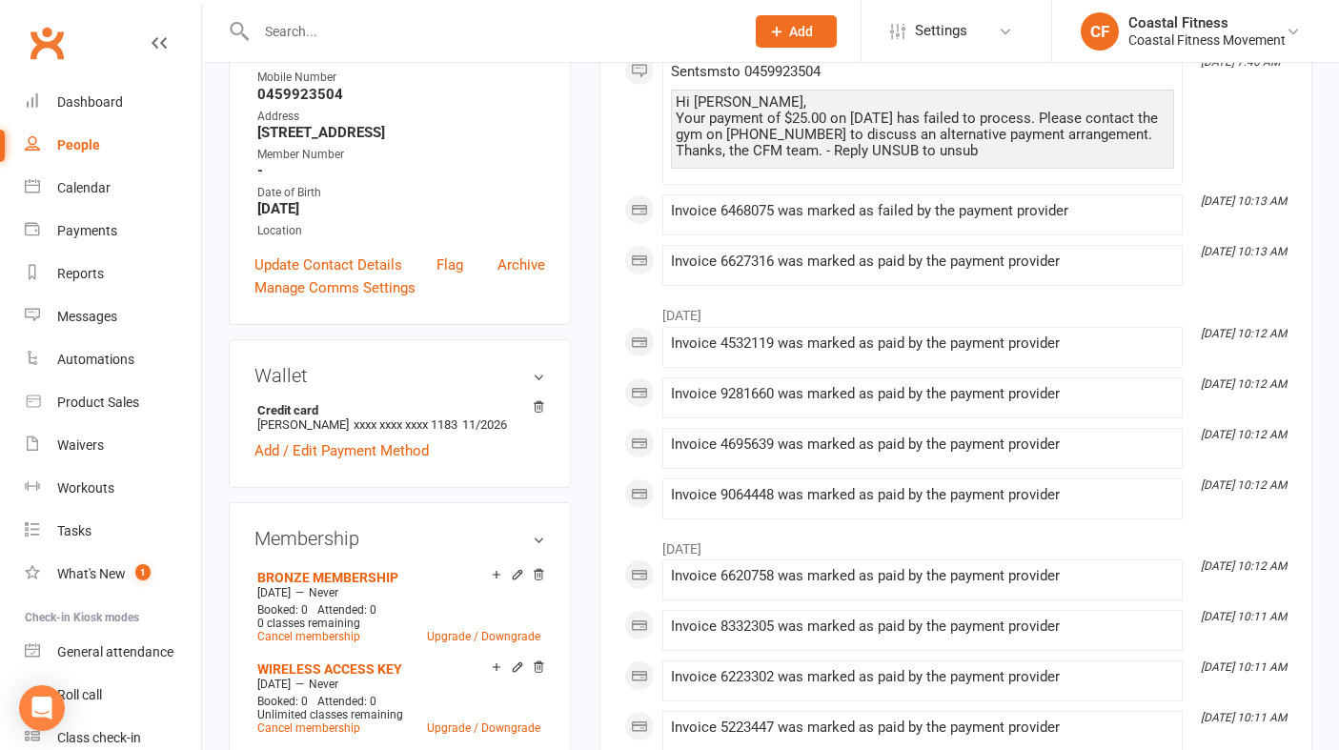
scroll to position [339, 0]
click at [410, 21] on input "text" at bounding box center [491, 31] width 480 height 27
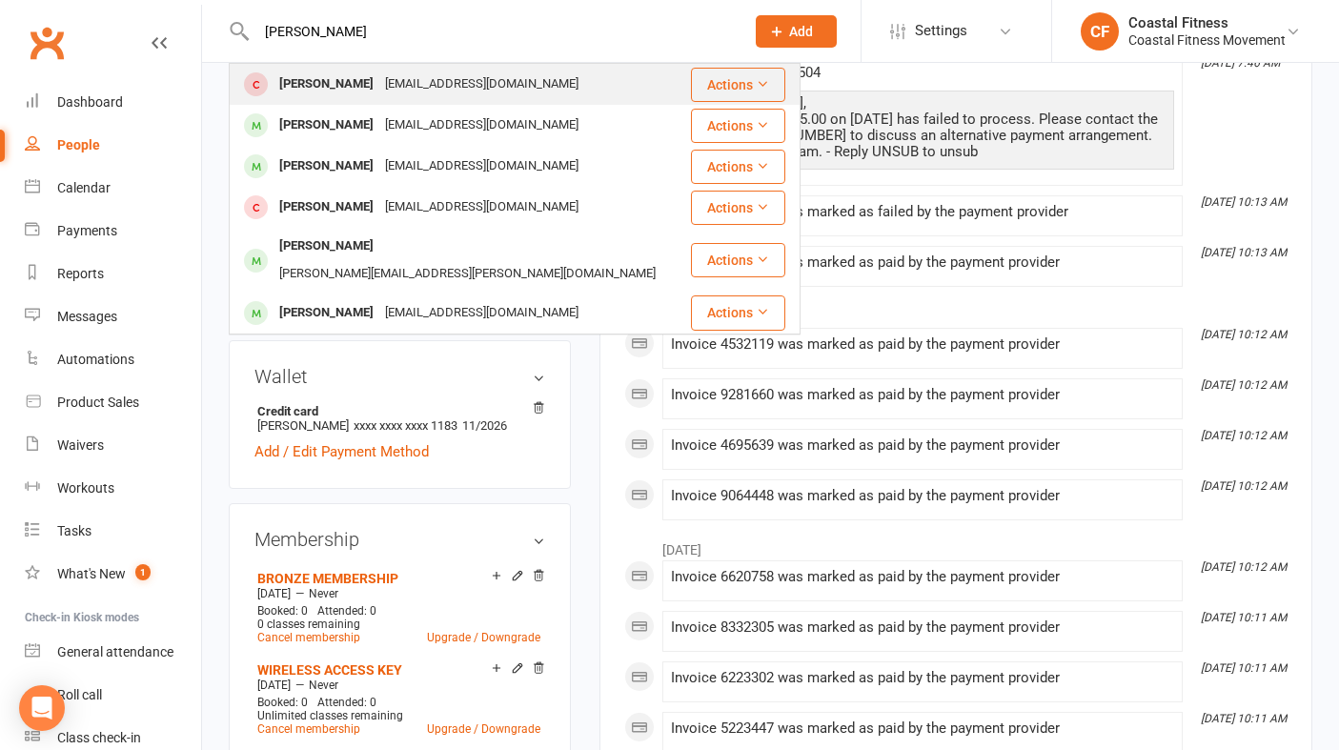
type input "[PERSON_NAME]"
click at [413, 85] on div "[EMAIL_ADDRESS][DOMAIN_NAME]" at bounding box center [481, 85] width 205 height 28
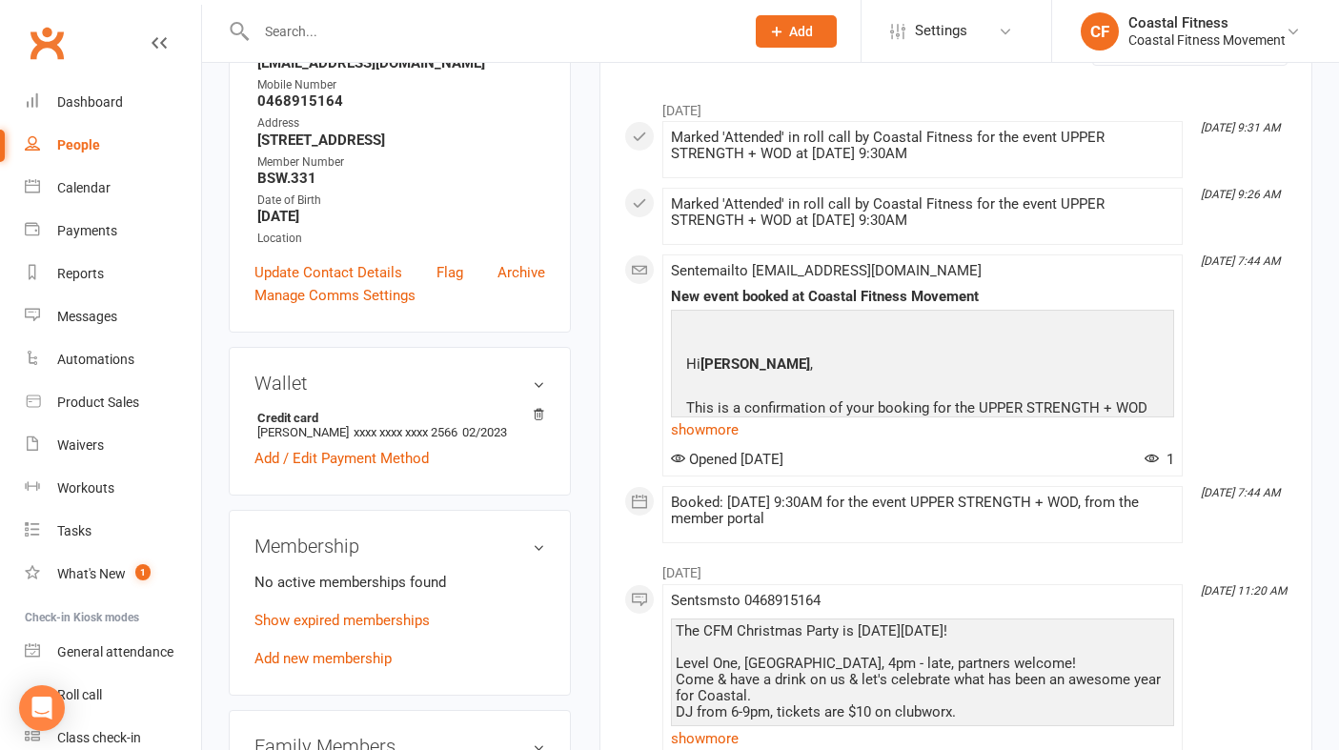
scroll to position [332, 0]
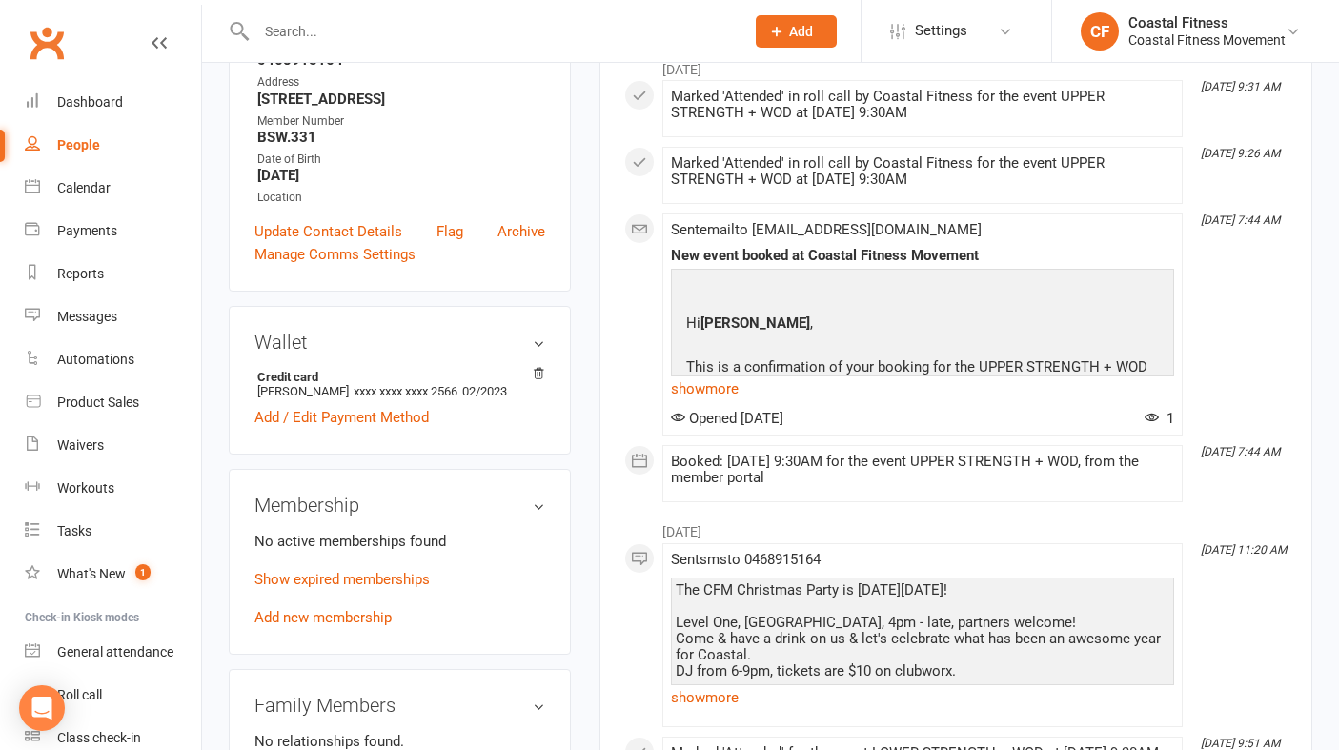
click at [324, 623] on div "No active memberships found Show expired memberships Add new membership" at bounding box center [399, 579] width 291 height 99
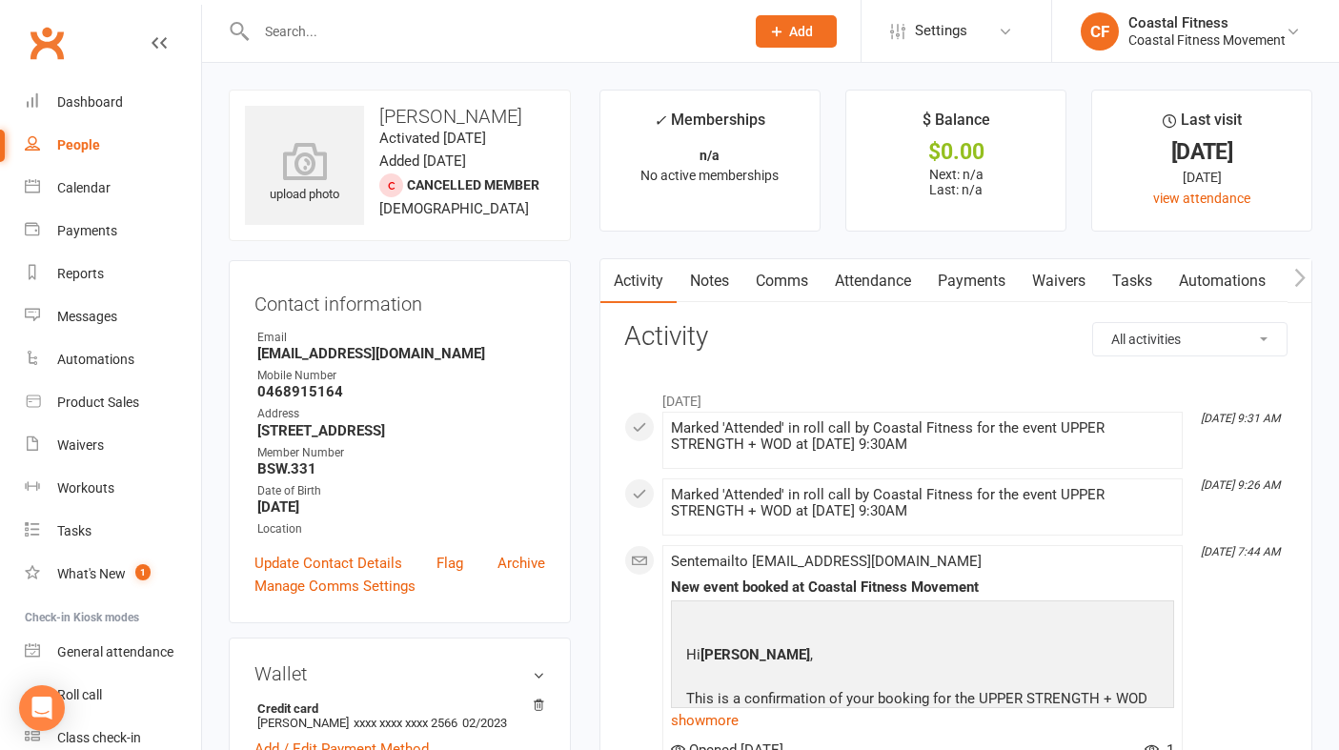
click at [1061, 287] on link "Waivers" at bounding box center [1059, 281] width 80 height 44
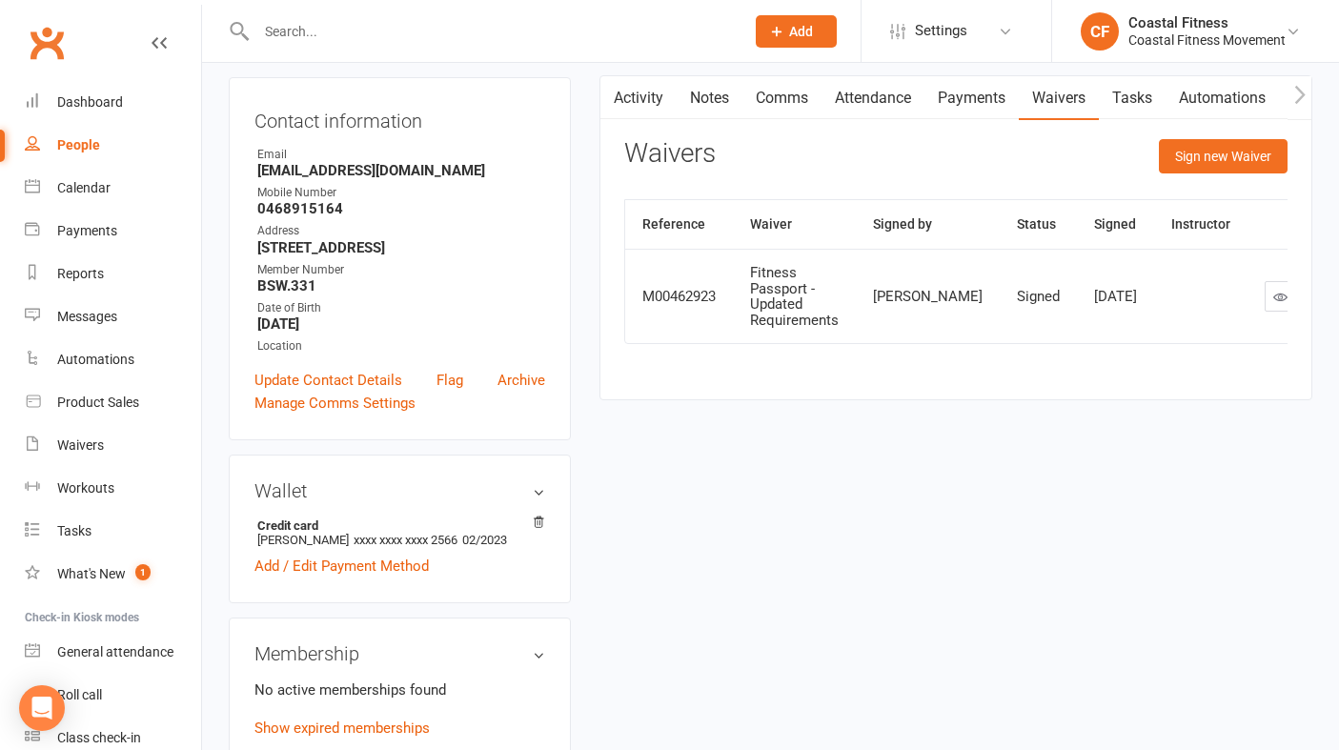
scroll to position [177, 0]
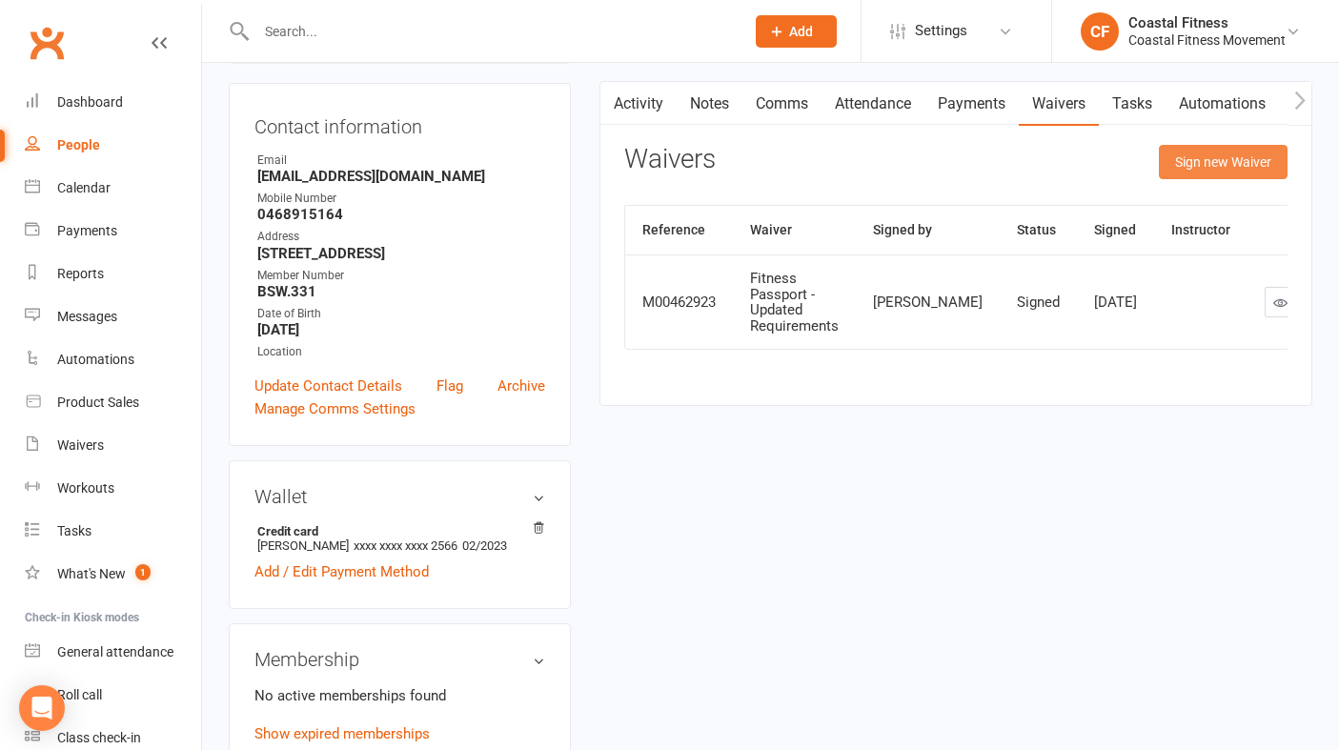
click at [1252, 163] on button "Sign new Waiver" at bounding box center [1223, 162] width 129 height 34
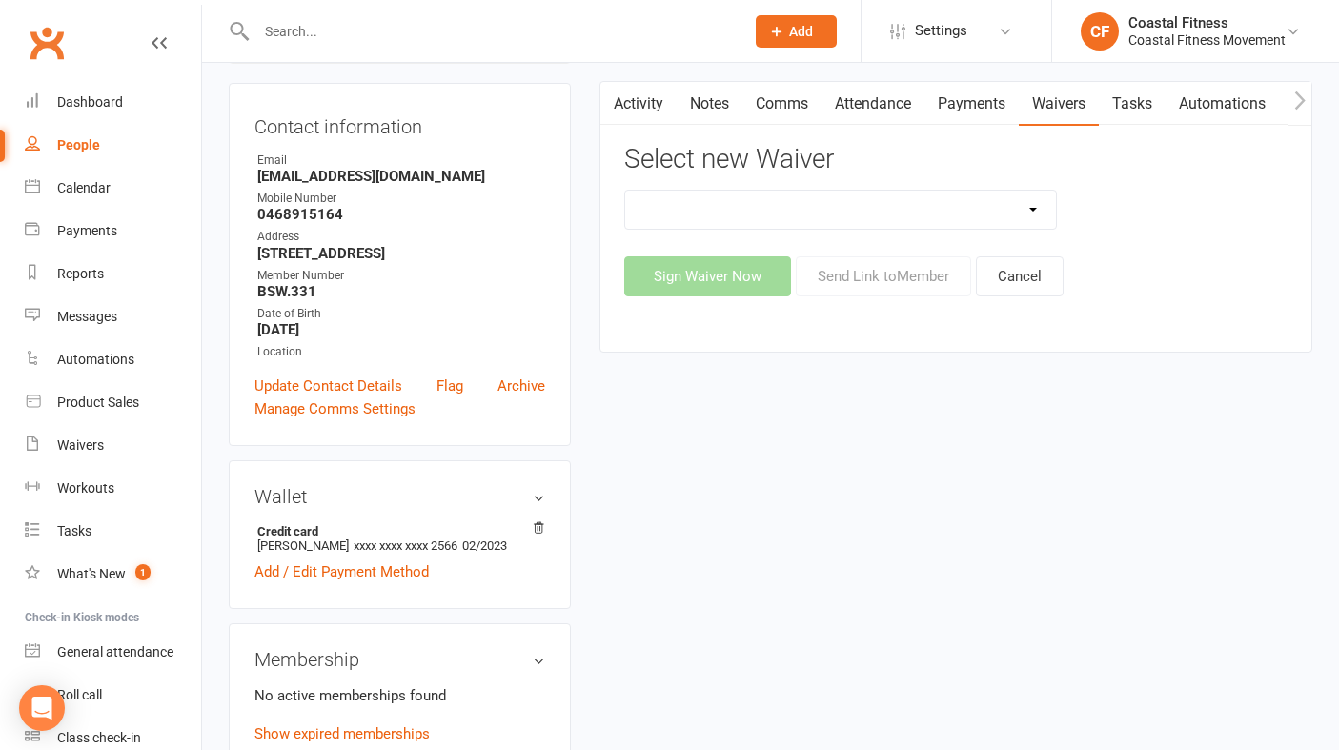
click at [1029, 207] on select "5 x SAUNA PASS 7 DAY CASUAL PASS 7 DAY FREE TRIAL BRING A FRIEND FOR FREE BRONZ…" at bounding box center [840, 210] width 431 height 38
select select "7278"
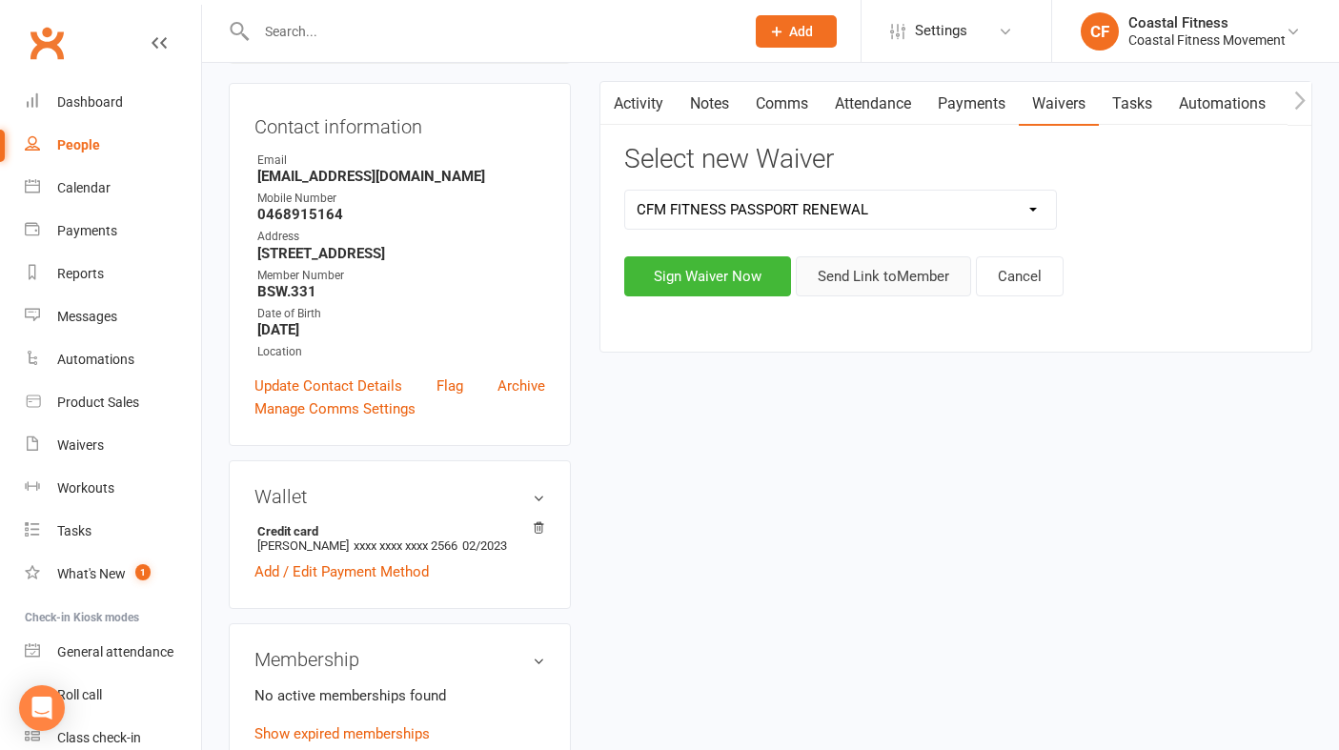
click at [886, 276] on button "Send Link to Member" at bounding box center [883, 276] width 175 height 40
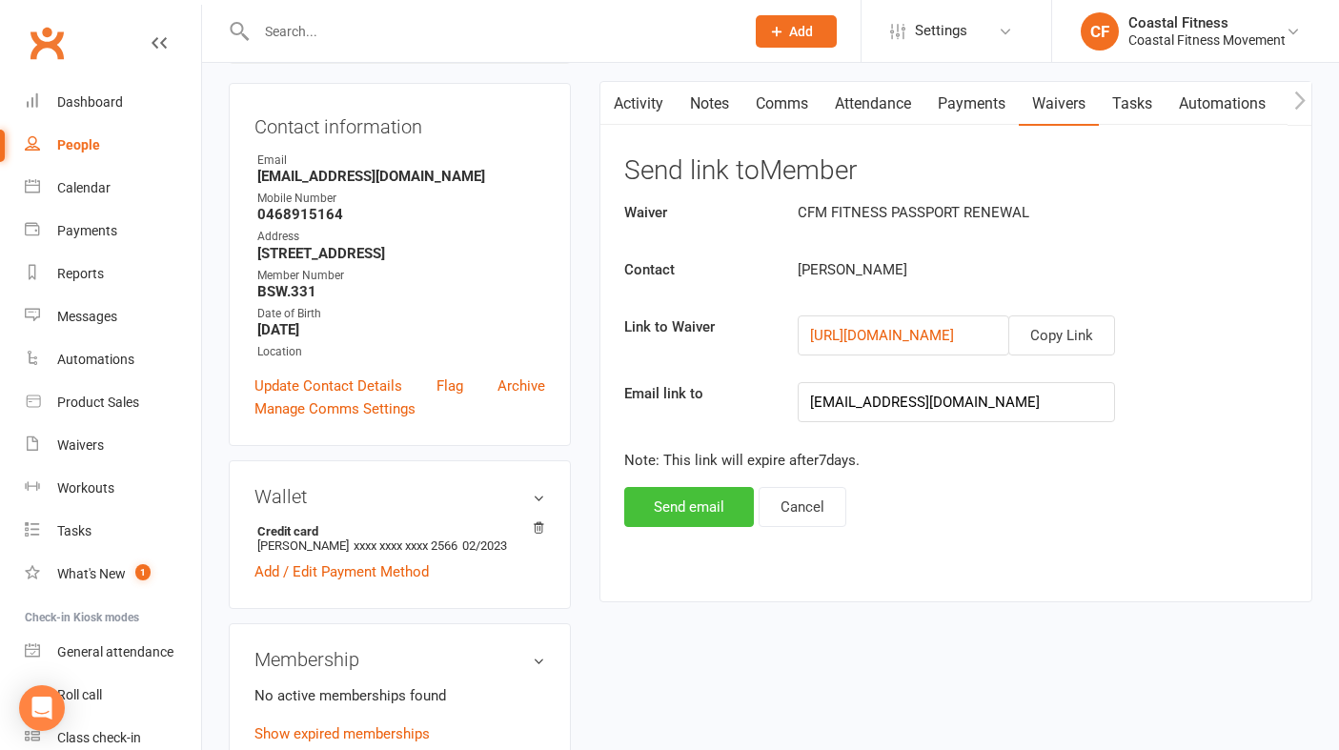
click at [718, 499] on button "Send email" at bounding box center [689, 507] width 130 height 40
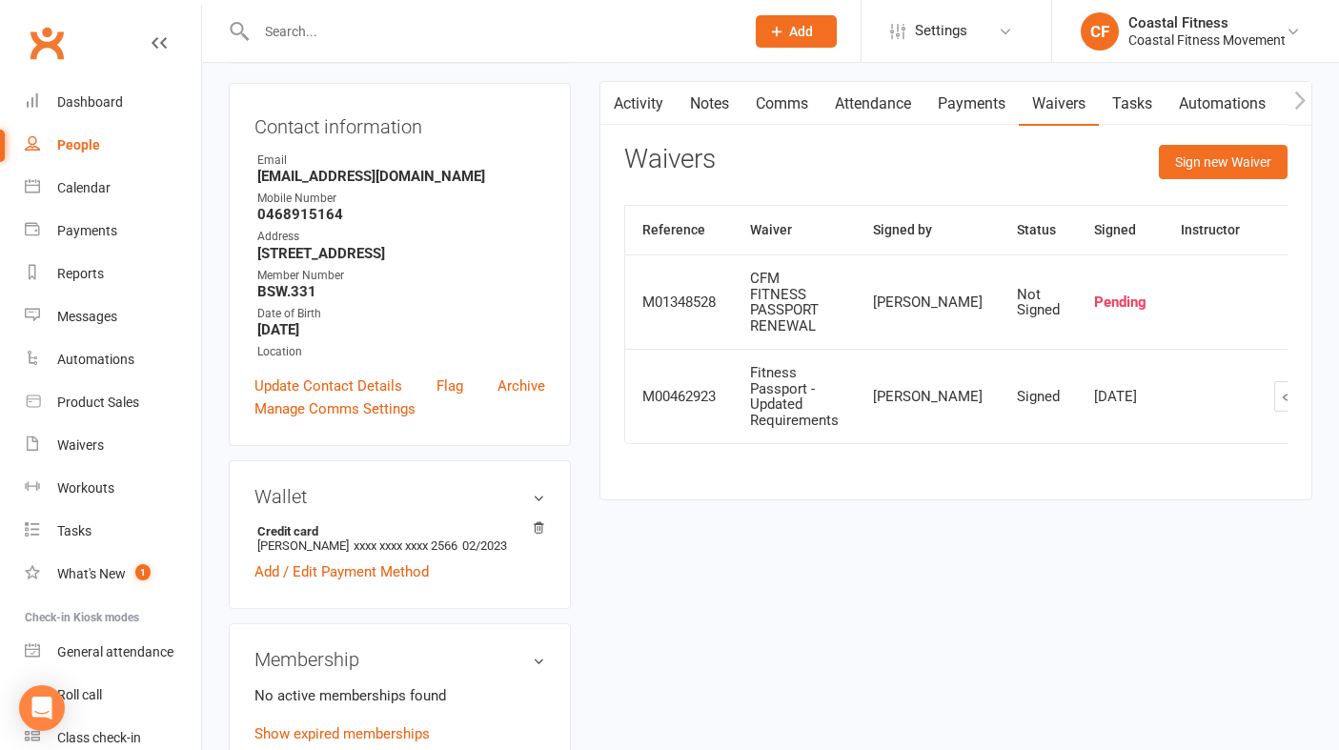
click at [346, 26] on input "text" at bounding box center [491, 31] width 480 height 27
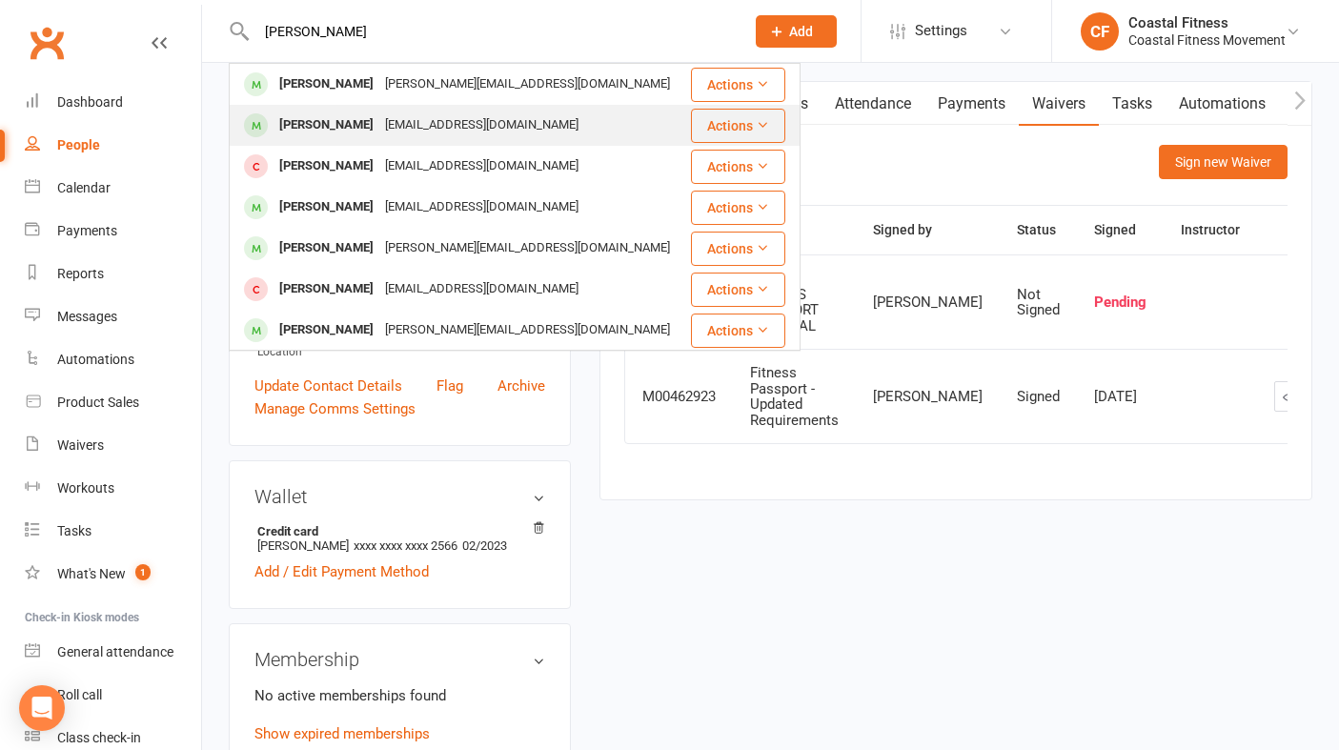
type input "[PERSON_NAME]"
click at [353, 121] on div "[PERSON_NAME]" at bounding box center [326, 125] width 106 height 28
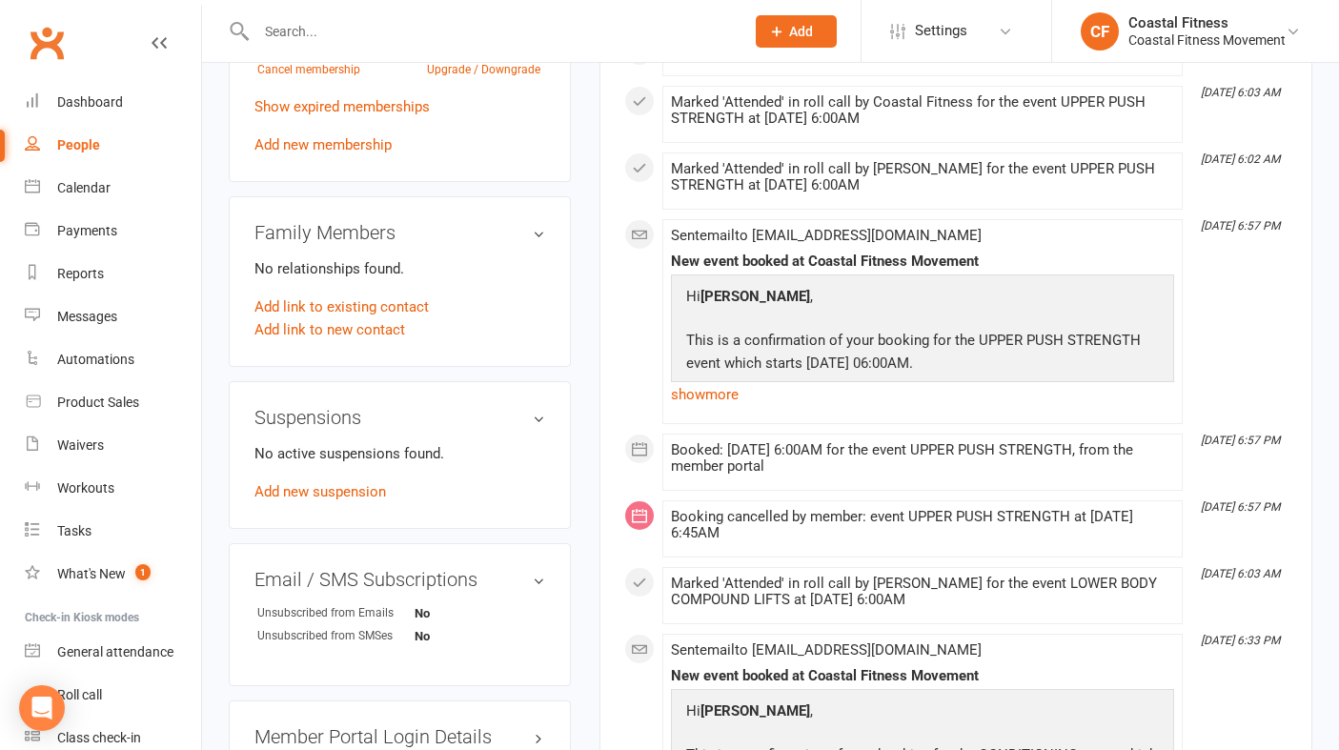
scroll to position [958, 0]
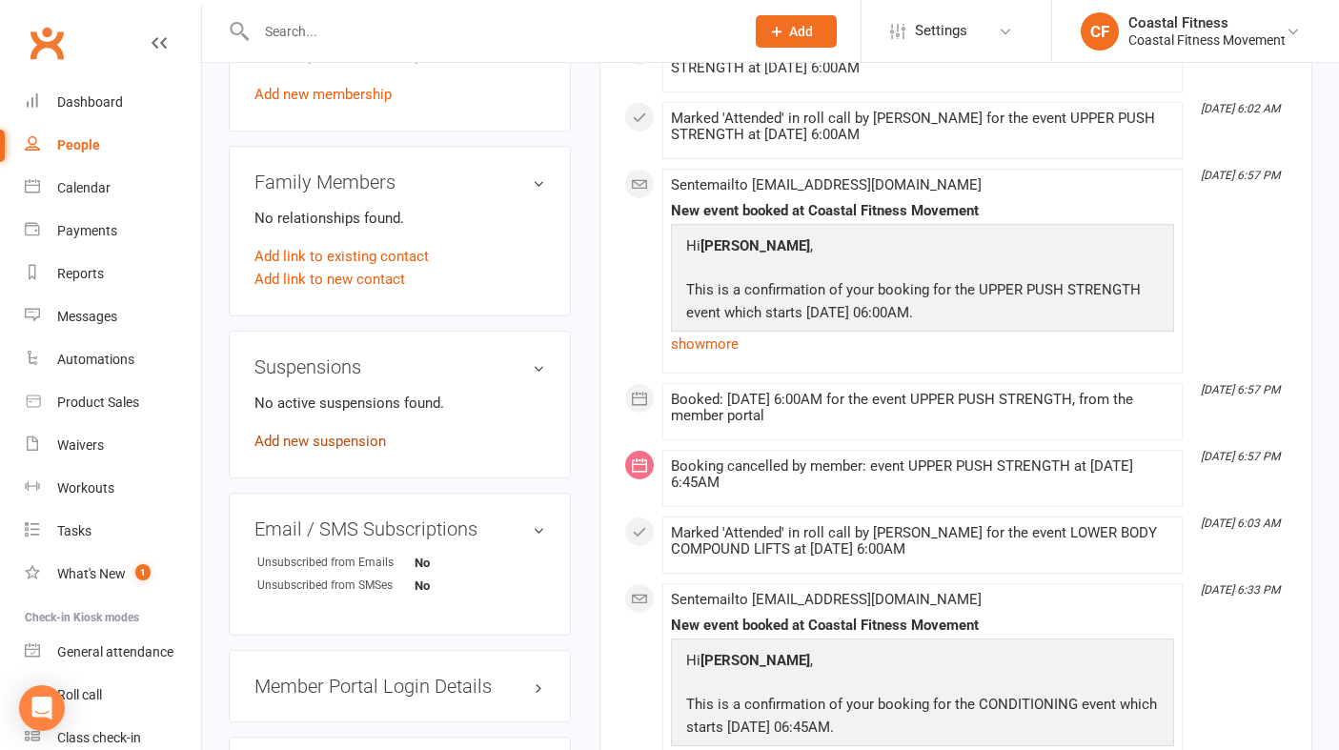
click at [328, 441] on link "Add new suspension" at bounding box center [319, 441] width 131 height 17
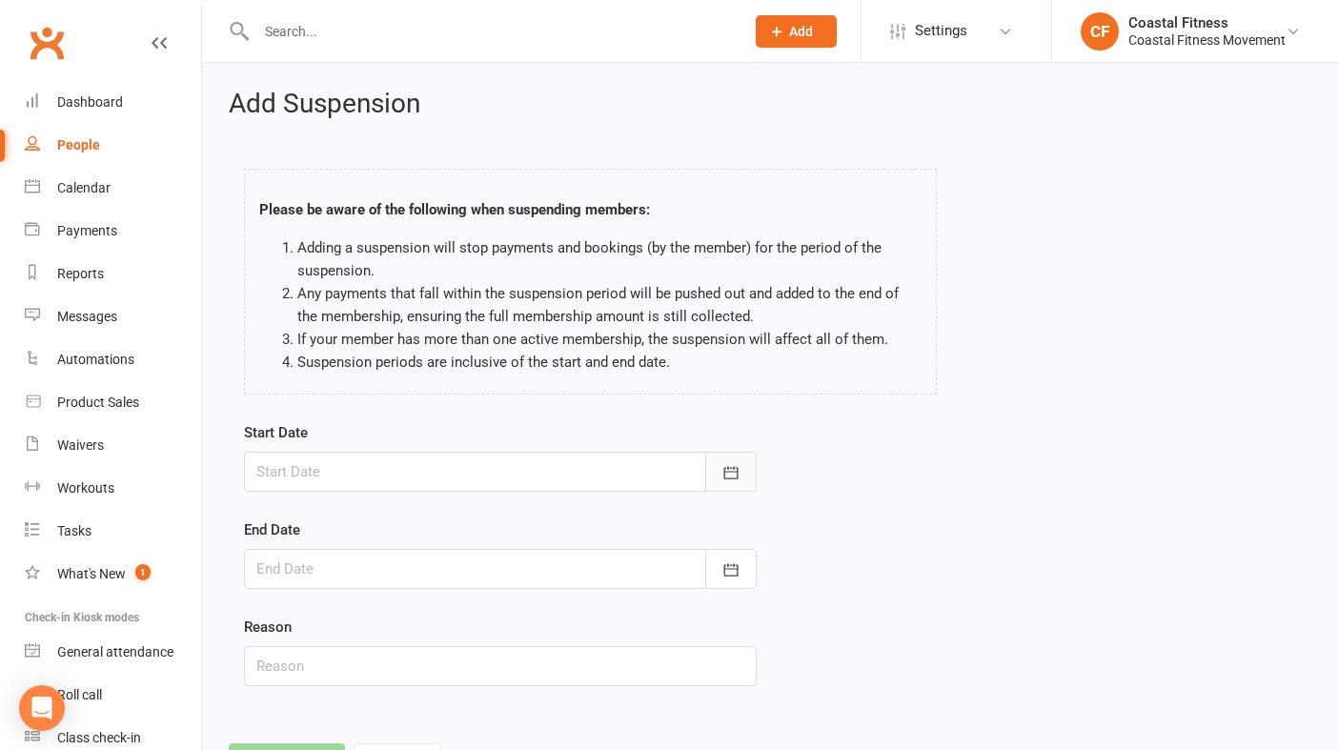
click at [728, 479] on icon "button" at bounding box center [730, 472] width 19 height 19
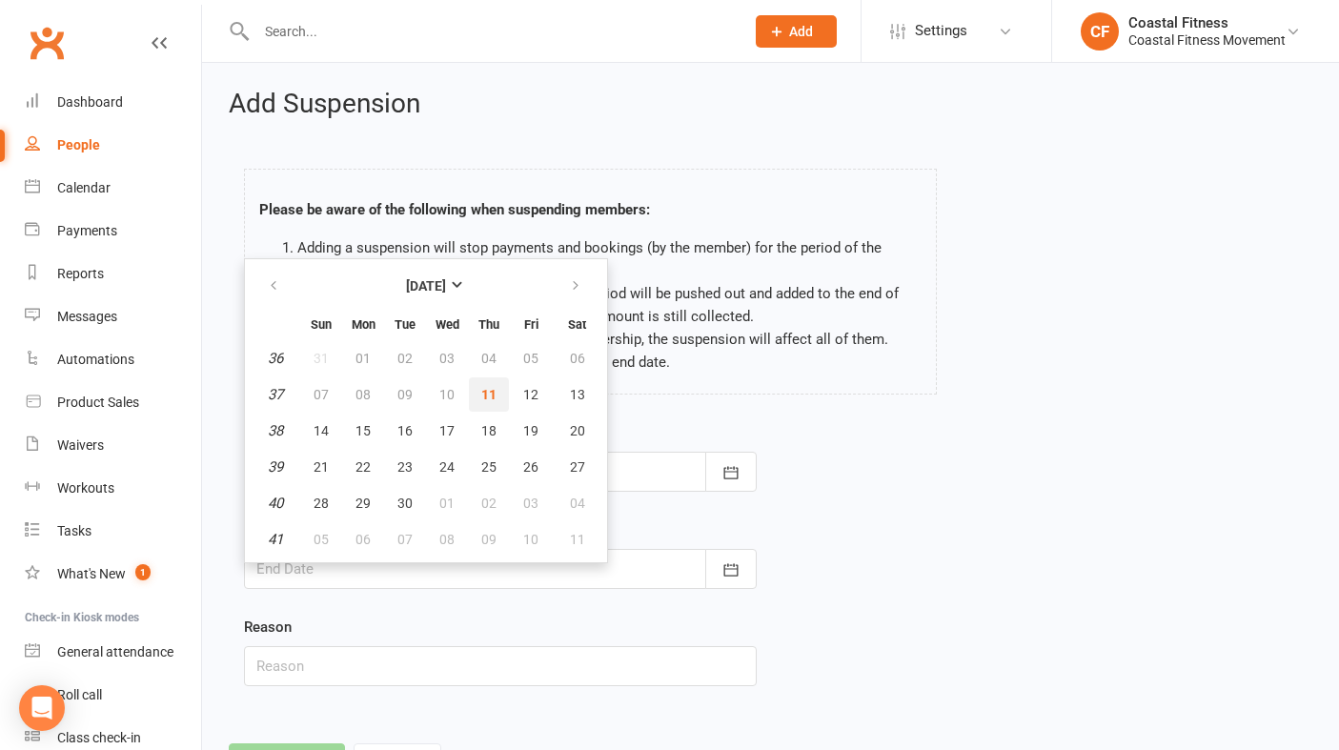
click at [487, 394] on span "11" at bounding box center [488, 394] width 15 height 15
type input "[DATE]"
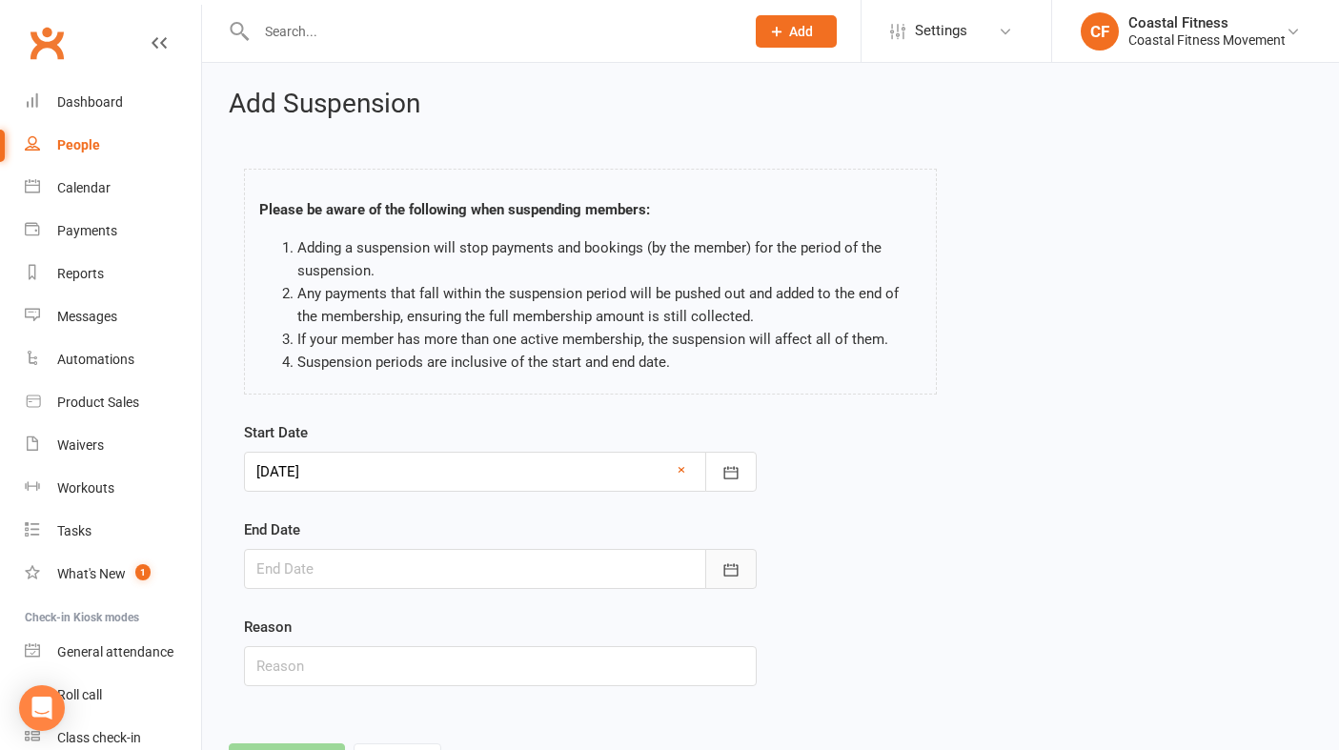
click at [727, 568] on icon "button" at bounding box center [730, 569] width 19 height 19
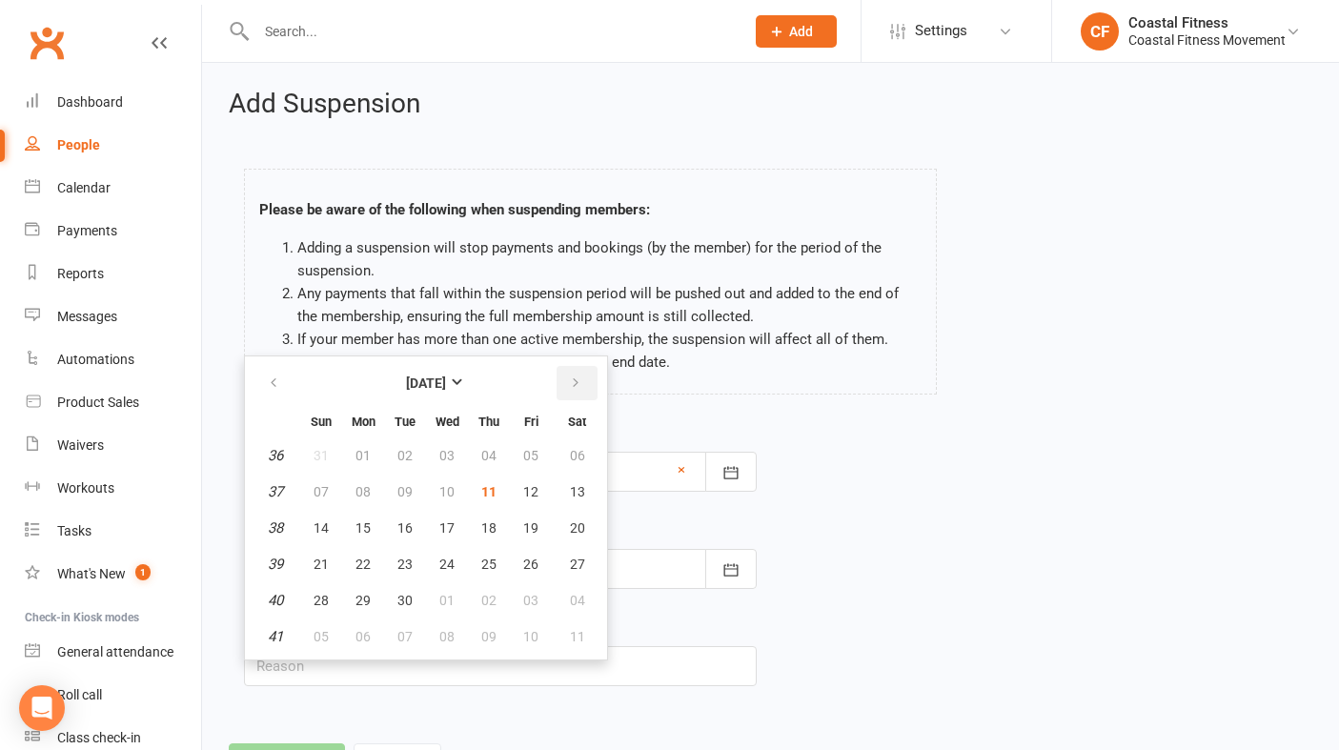
click at [576, 382] on icon "button" at bounding box center [575, 382] width 13 height 15
click at [489, 532] on span "16" at bounding box center [488, 527] width 15 height 15
type input "[DATE]"
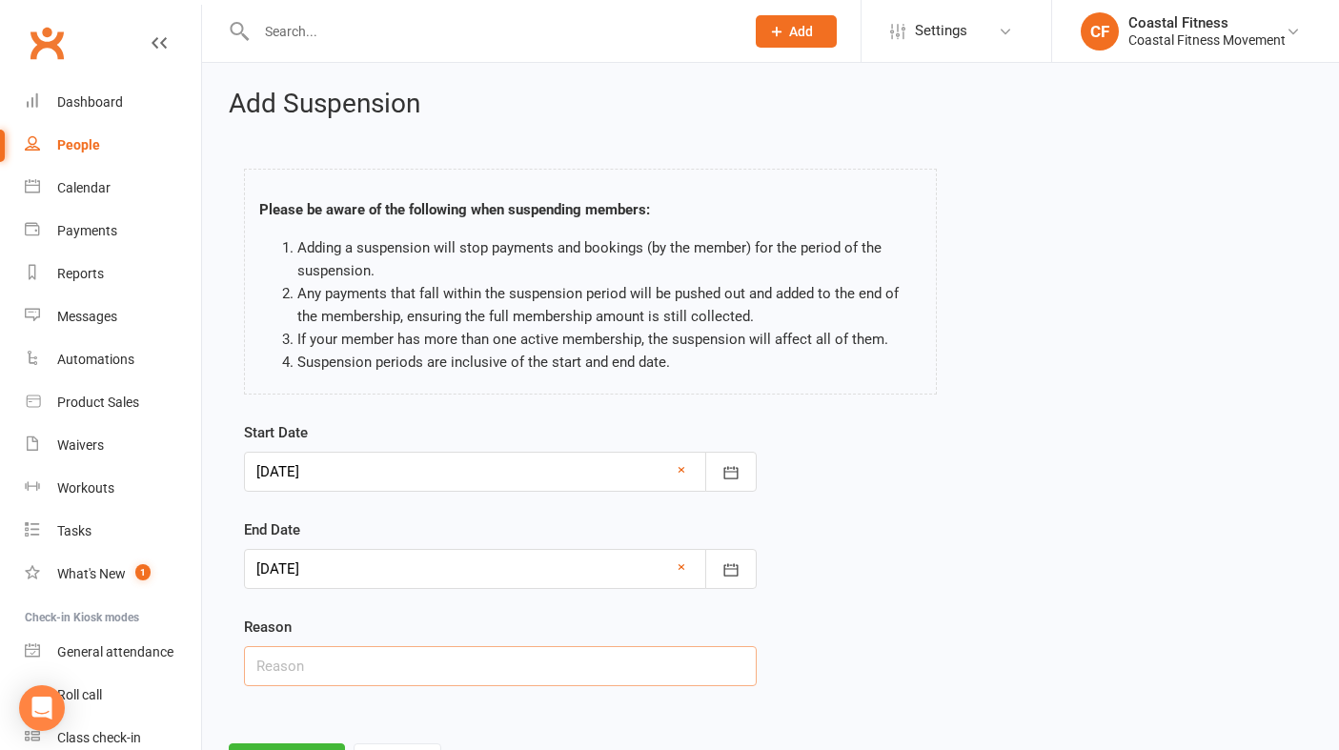
click at [377, 661] on input "text" at bounding box center [500, 666] width 513 height 40
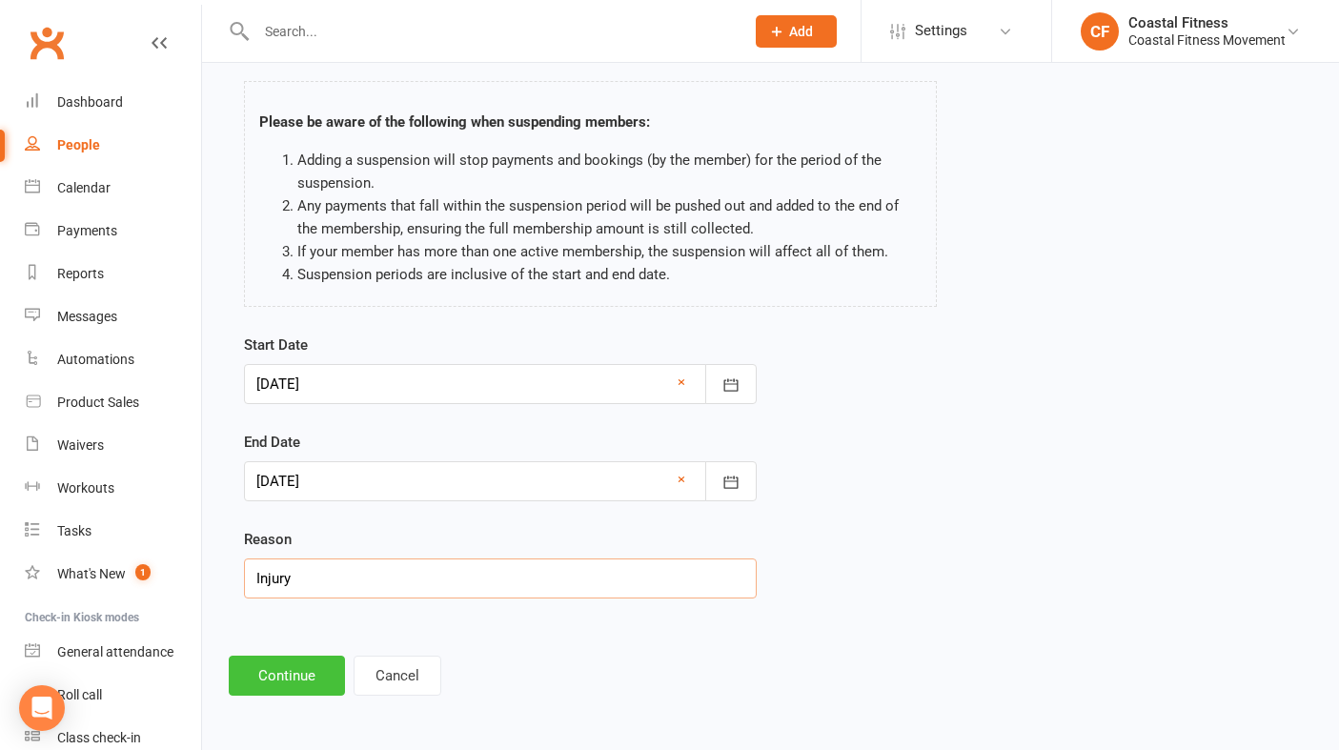
type input "Injury"
click at [310, 677] on button "Continue" at bounding box center [287, 676] width 116 height 40
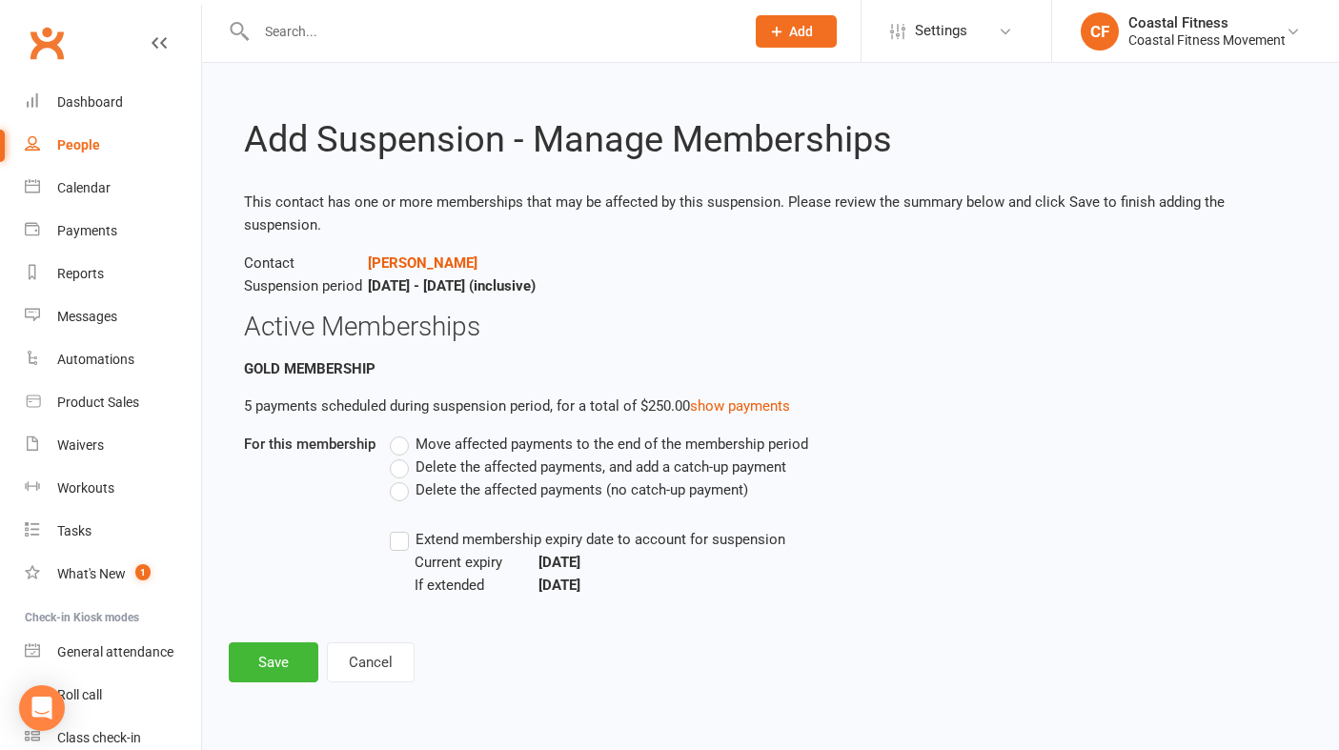
scroll to position [0, 0]
